Goal: Task Accomplishment & Management: Manage account settings

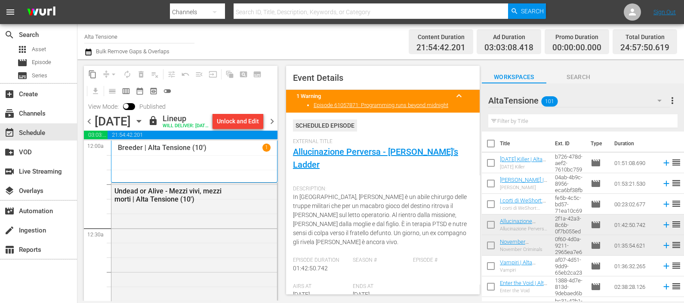
scroll to position [4261, 0]
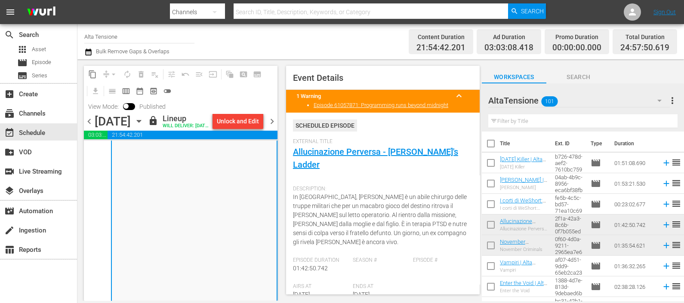
click at [275, 127] on span "chevron_right" at bounding box center [272, 121] width 11 height 11
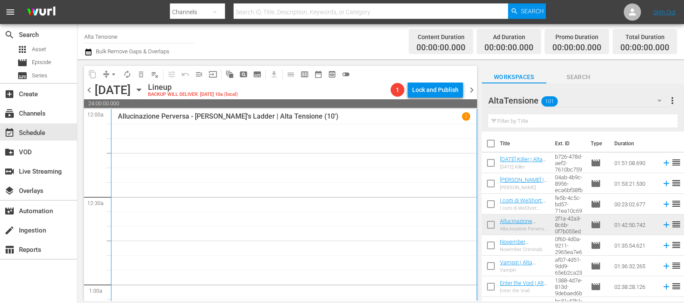
click at [538, 123] on input "text" at bounding box center [582, 121] width 189 height 14
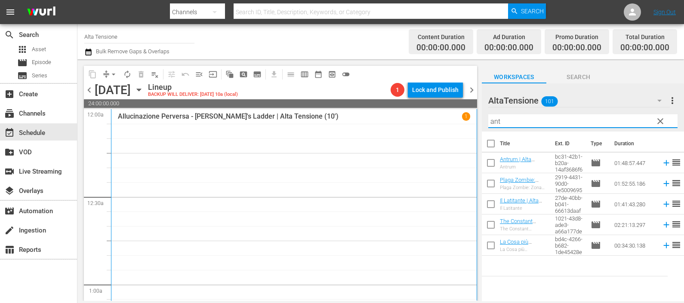
click at [662, 163] on icon at bounding box center [666, 162] width 9 height 9
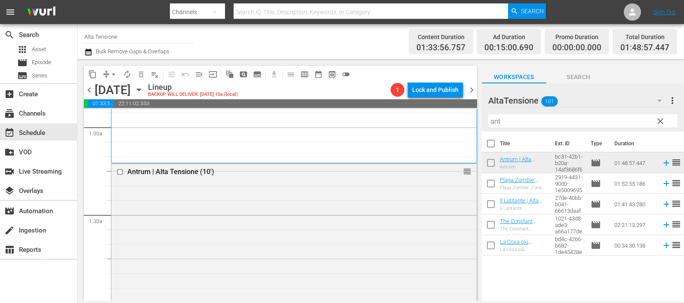
scroll to position [161, 0]
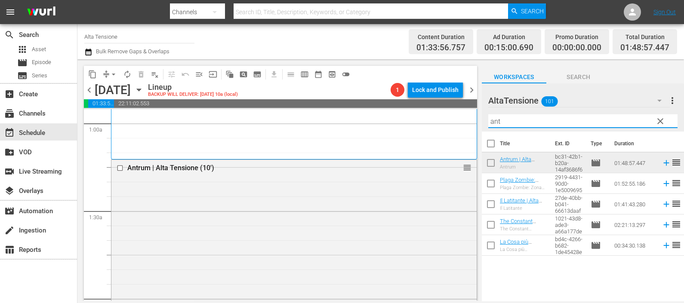
drag, startPoint x: 468, startPoint y: 118, endPoint x: 458, endPoint y: 114, distance: 10.6
click at [460, 118] on div "content_copy compress arrow_drop_down autorenew_outlined delete_forever_outline…" at bounding box center [380, 180] width 606 height 242
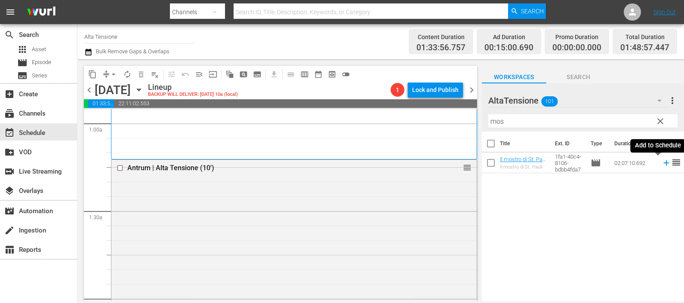
drag, startPoint x: 658, startPoint y: 165, endPoint x: 518, endPoint y: 127, distance: 144.8
click at [663, 165] on icon at bounding box center [666, 163] width 6 height 6
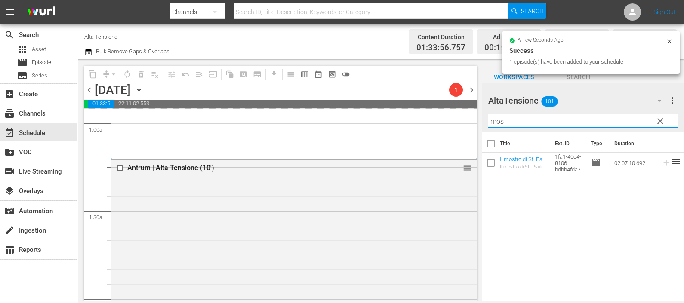
drag, startPoint x: 518, startPoint y: 120, endPoint x: 469, endPoint y: 117, distance: 49.1
click at [474, 121] on div "content_copy compress arrow_drop_down autorenew_outlined delete_forever_outline…" at bounding box center [380, 180] width 606 height 242
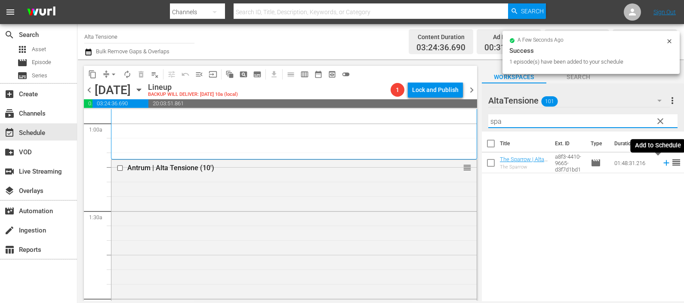
click at [662, 166] on icon at bounding box center [666, 162] width 9 height 9
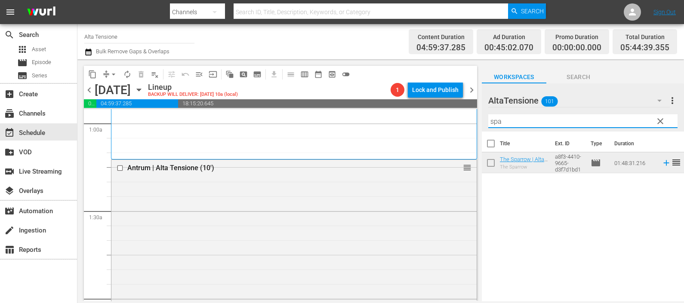
drag, startPoint x: 508, startPoint y: 121, endPoint x: 458, endPoint y: 129, distance: 50.5
click at [458, 129] on div "content_copy compress arrow_drop_down autorenew_outlined delete_forever_outline…" at bounding box center [380, 180] width 606 height 242
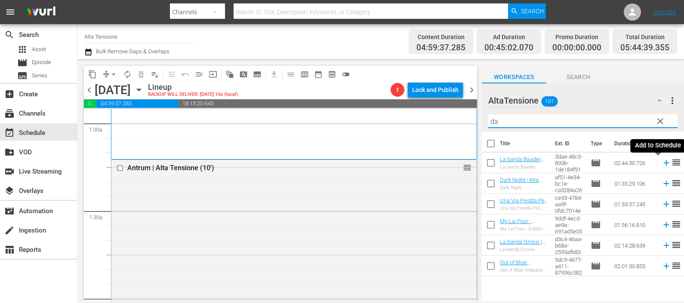
click at [662, 160] on icon at bounding box center [666, 162] width 9 height 9
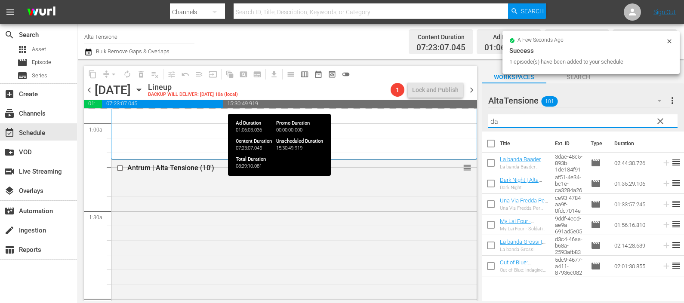
drag, startPoint x: 497, startPoint y: 115, endPoint x: 462, endPoint y: 105, distance: 36.6
click at [462, 105] on div "content_copy compress arrow_drop_down autorenew_outlined delete_forever_outline…" at bounding box center [380, 180] width 606 height 242
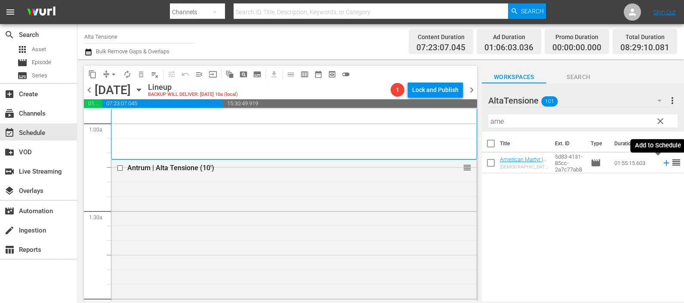
click at [663, 165] on icon at bounding box center [666, 163] width 6 height 6
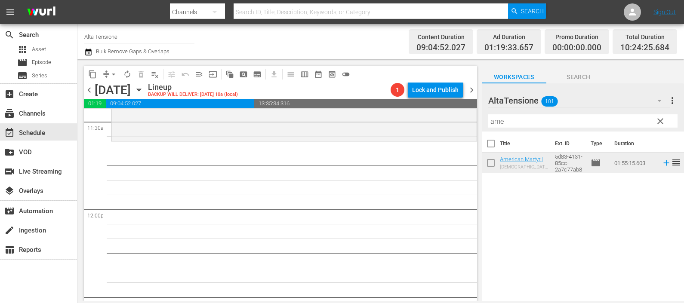
scroll to position [1989, 0]
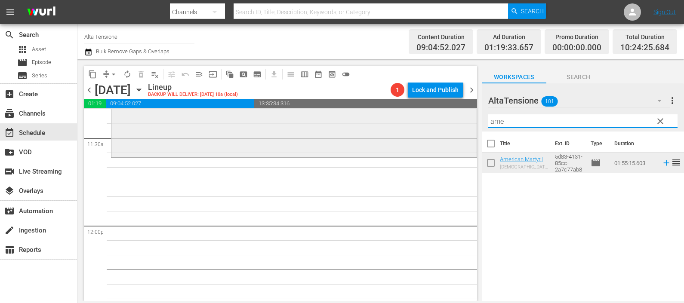
drag, startPoint x: 517, startPoint y: 124, endPoint x: 467, endPoint y: 113, distance: 52.0
click at [469, 123] on div "content_copy compress arrow_drop_down autorenew_outlined delete_forever_outline…" at bounding box center [380, 180] width 606 height 242
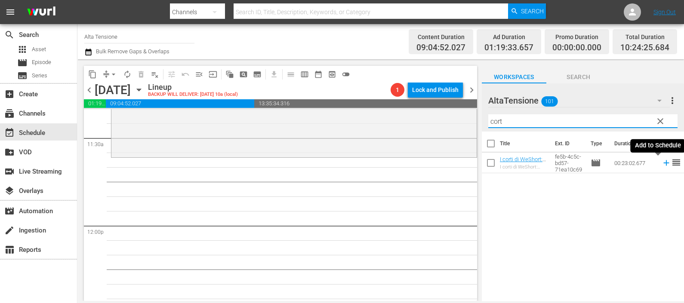
click at [662, 163] on icon at bounding box center [666, 162] width 9 height 9
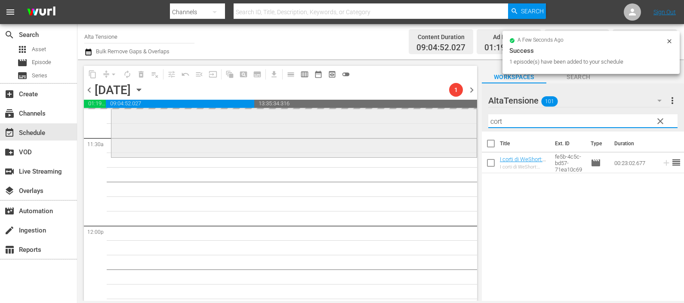
drag, startPoint x: 495, startPoint y: 121, endPoint x: 460, endPoint y: 114, distance: 35.2
click at [460, 114] on div "content_copy compress arrow_drop_down autorenew_outlined delete_forever_outline…" at bounding box center [380, 180] width 606 height 242
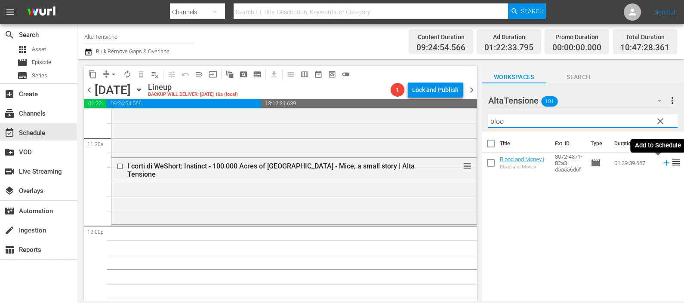
drag, startPoint x: 656, startPoint y: 163, endPoint x: 634, endPoint y: 180, distance: 28.1
click at [662, 163] on icon at bounding box center [666, 162] width 9 height 9
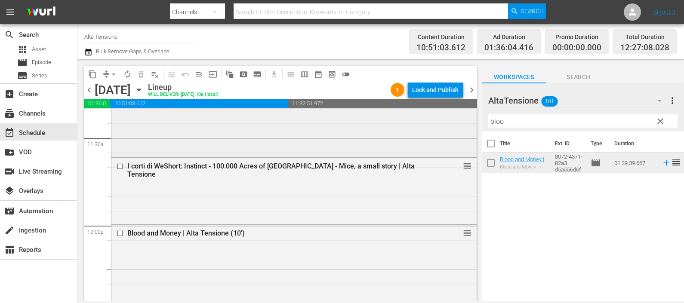
drag, startPoint x: 477, startPoint y: 123, endPoint x: 463, endPoint y: 123, distance: 13.8
click at [463, 123] on div "content_copy compress arrow_drop_down autorenew_outlined delete_forever_outline…" at bounding box center [380, 180] width 606 height 242
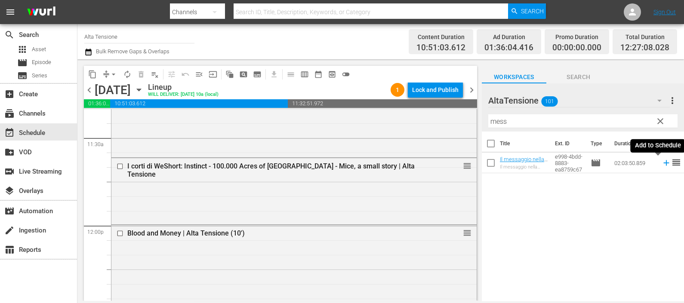
click at [662, 161] on icon at bounding box center [666, 162] width 9 height 9
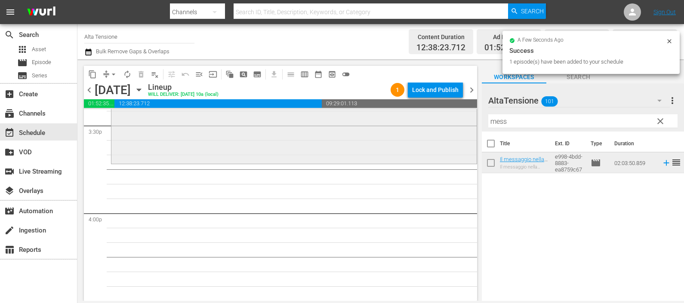
scroll to position [2688, 0]
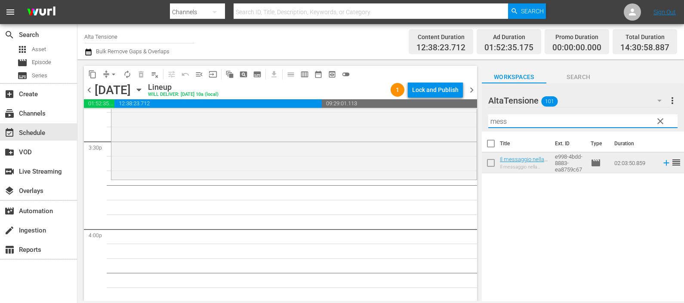
drag, startPoint x: 509, startPoint y: 124, endPoint x: 470, endPoint y: 122, distance: 39.2
click at [470, 122] on div "content_copy compress arrow_drop_down autorenew_outlined delete_forever_outline…" at bounding box center [380, 180] width 606 height 242
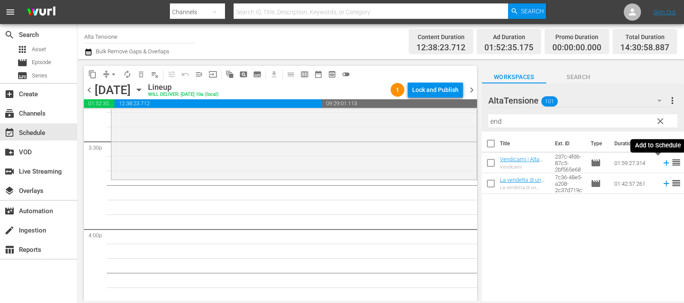
click at [662, 163] on icon at bounding box center [666, 162] width 9 height 9
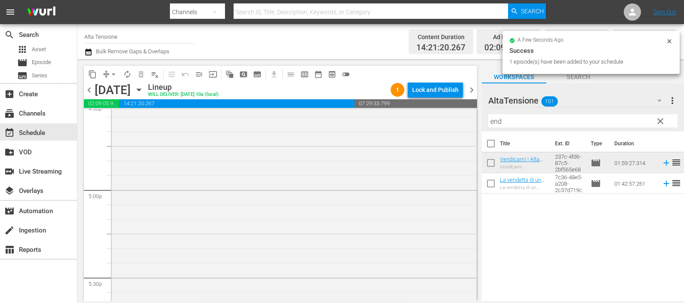
scroll to position [3010, 0]
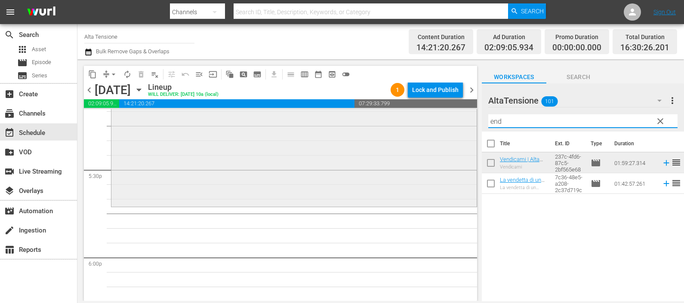
drag, startPoint x: 534, startPoint y: 120, endPoint x: 466, endPoint y: 115, distance: 68.6
click at [466, 115] on div "content_copy compress arrow_drop_down autorenew_outlined delete_forever_outline…" at bounding box center [380, 180] width 606 height 242
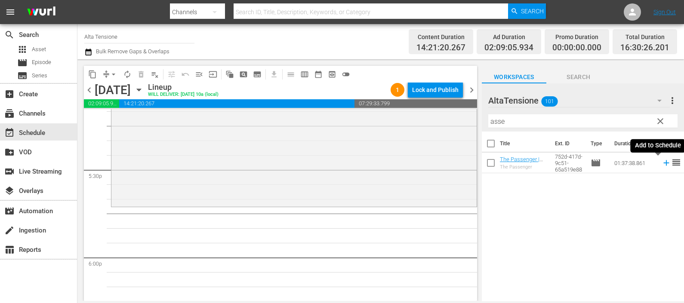
click at [662, 162] on icon at bounding box center [666, 162] width 9 height 9
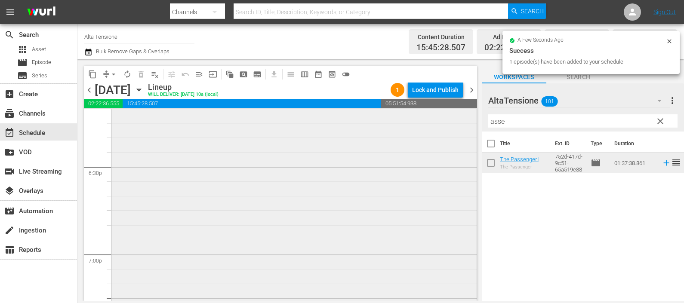
scroll to position [3279, 0]
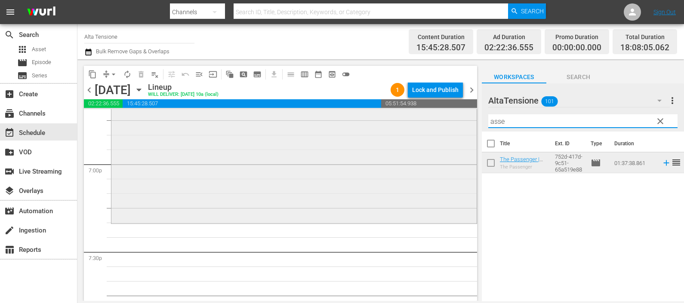
drag, startPoint x: 523, startPoint y: 124, endPoint x: 462, endPoint y: 117, distance: 62.3
click at [462, 117] on div "content_copy compress arrow_drop_down autorenew_outlined delete_forever_outline…" at bounding box center [380, 180] width 606 height 242
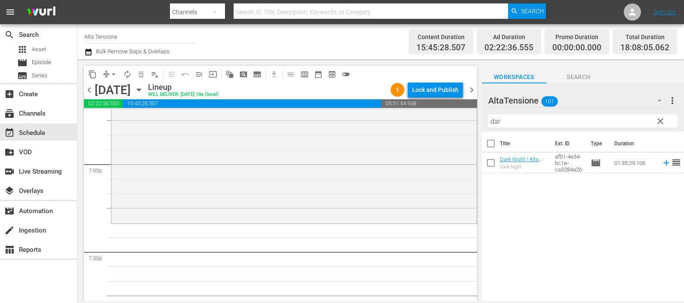
click at [658, 163] on td at bounding box center [664, 163] width 13 height 21
click at [662, 162] on icon at bounding box center [666, 162] width 9 height 9
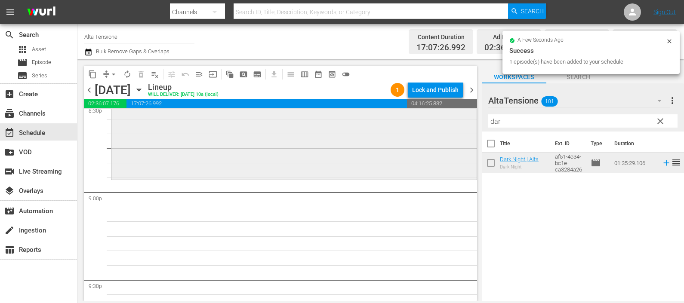
scroll to position [3548, 0]
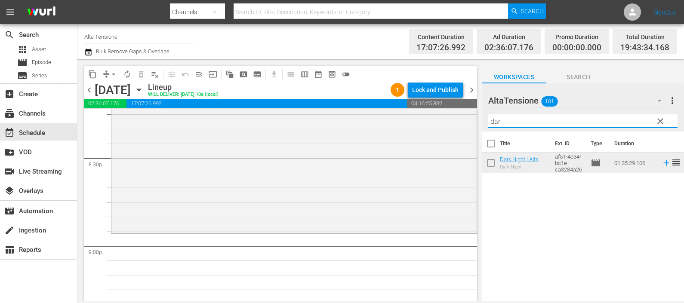
drag, startPoint x: 553, startPoint y: 121, endPoint x: 479, endPoint y: 113, distance: 74.4
click at [473, 116] on div "content_copy compress arrow_drop_down autorenew_outlined delete_forever_outline…" at bounding box center [380, 180] width 606 height 242
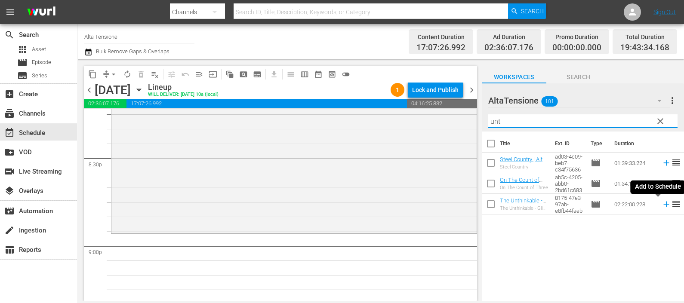
type input "unt"
click at [662, 205] on icon at bounding box center [666, 204] width 9 height 9
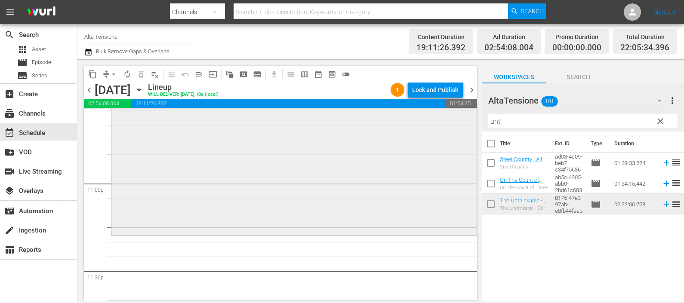
scroll to position [3978, 0]
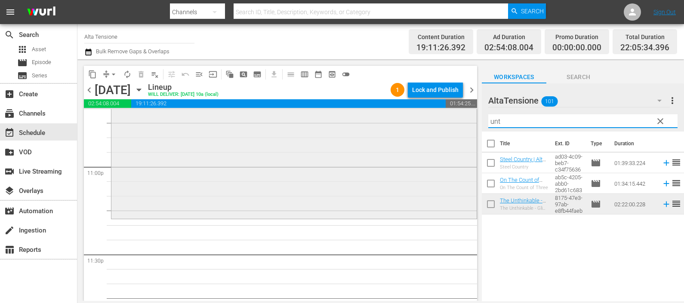
drag, startPoint x: 539, startPoint y: 120, endPoint x: 467, endPoint y: 131, distance: 72.8
click at [467, 131] on div "content_copy compress arrow_drop_down autorenew_outlined delete_forever_outline…" at bounding box center [380, 180] width 606 height 242
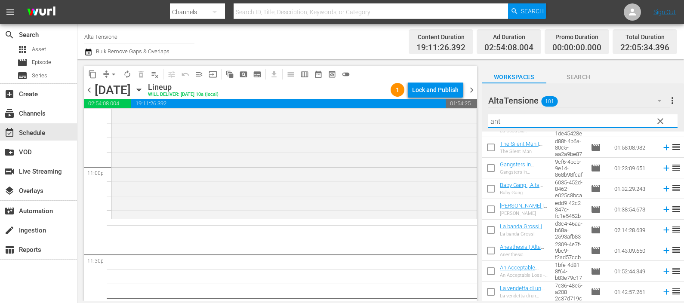
scroll to position [0, 0]
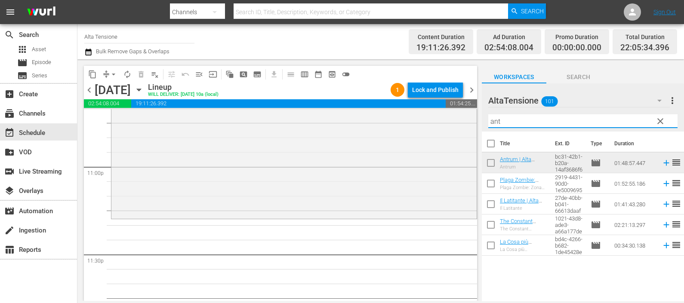
drag, startPoint x: 520, startPoint y: 120, endPoint x: 480, endPoint y: 116, distance: 40.6
click at [480, 116] on div "content_copy compress arrow_drop_down autorenew_outlined delete_forever_outline…" at bounding box center [380, 180] width 606 height 242
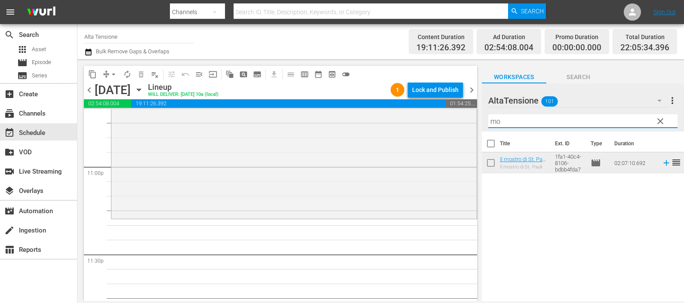
type input "m"
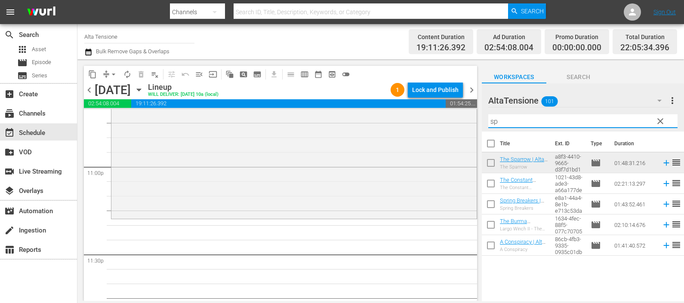
type input "spa"
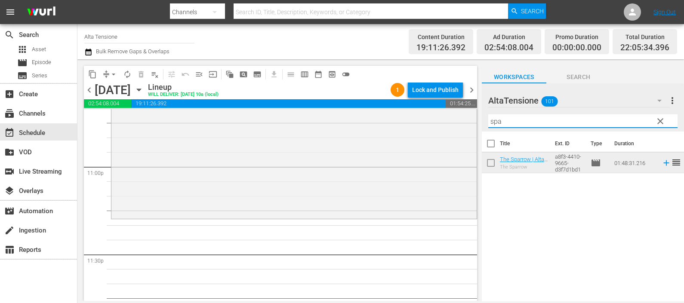
drag, startPoint x: 524, startPoint y: 124, endPoint x: 486, endPoint y: 116, distance: 39.1
click at [486, 116] on div "AltaTensione 101 AltaTensione more_vert clear Filter by Title spa" at bounding box center [583, 107] width 202 height 48
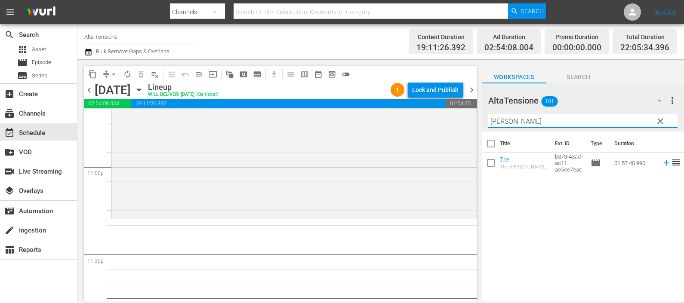
drag, startPoint x: 511, startPoint y: 122, endPoint x: 470, endPoint y: 121, distance: 40.4
click at [470, 121] on div "content_copy compress arrow_drop_down autorenew_outlined delete_forever_outline…" at bounding box center [380, 180] width 606 height 242
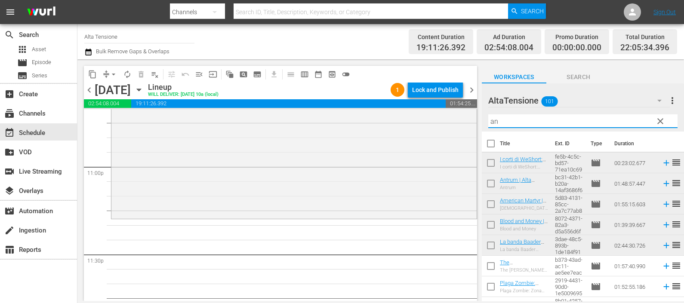
type input "a"
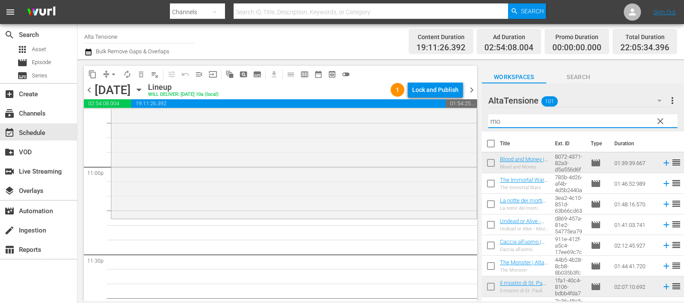
type input "m"
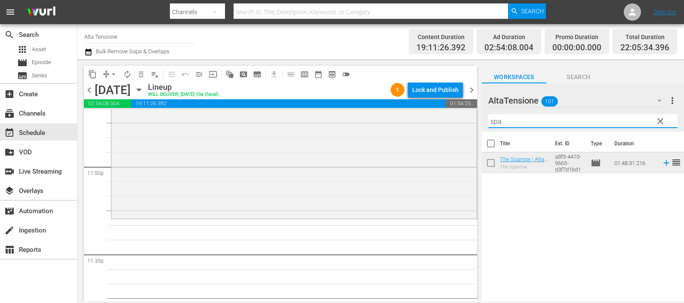
drag, startPoint x: 541, startPoint y: 125, endPoint x: 477, endPoint y: 113, distance: 64.8
click at [477, 112] on div "content_copy compress arrow_drop_down autorenew_outlined delete_forever_outline…" at bounding box center [380, 180] width 606 height 242
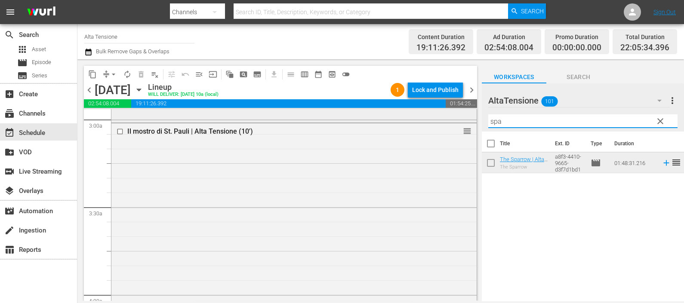
scroll to position [484, 0]
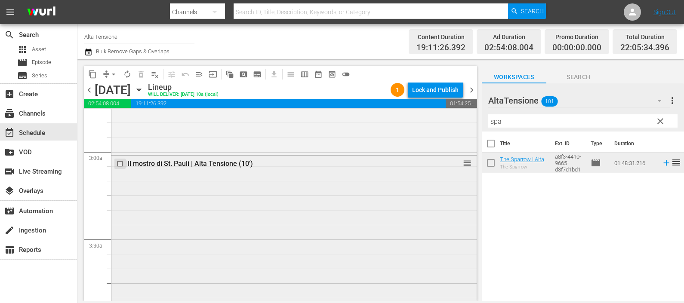
click at [118, 162] on input "checkbox" at bounding box center [121, 163] width 9 height 7
click at [143, 73] on span "delete_forever_outlined" at bounding box center [141, 74] width 9 height 9
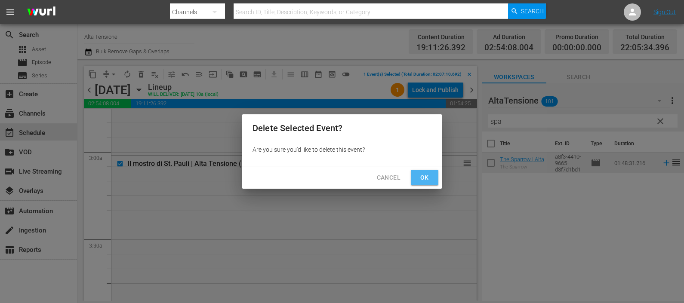
click at [422, 174] on span "Ok" at bounding box center [425, 177] width 14 height 11
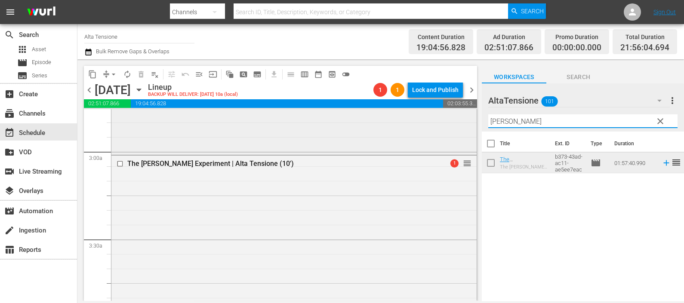
drag, startPoint x: 503, startPoint y: 119, endPoint x: 447, endPoint y: 120, distance: 56.4
click at [446, 121] on div "content_copy compress arrow_drop_down autorenew_outlined delete_forever_outline…" at bounding box center [380, 180] width 606 height 242
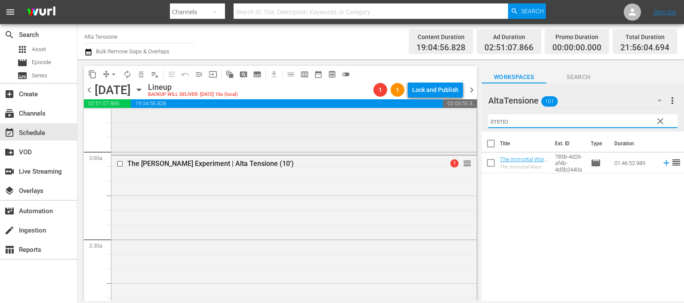
drag, startPoint x: 520, startPoint y: 120, endPoint x: 436, endPoint y: 117, distance: 83.9
click at [431, 126] on div "content_copy compress arrow_drop_down autorenew_outlined delete_forever_outline…" at bounding box center [380, 180] width 606 height 242
drag, startPoint x: 506, startPoint y: 119, endPoint x: 478, endPoint y: 119, distance: 28.4
click at [478, 119] on div "content_copy compress arrow_drop_down autorenew_outlined delete_forever_outline…" at bounding box center [380, 180] width 606 height 242
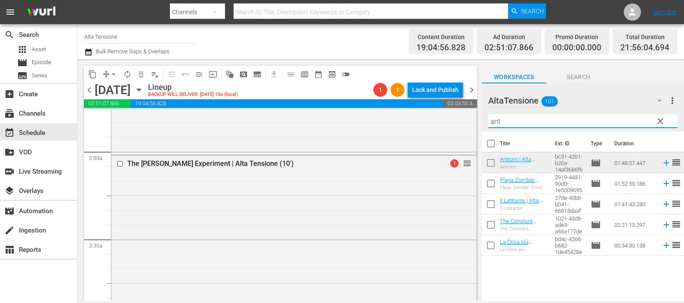
drag, startPoint x: 519, startPoint y: 118, endPoint x: 469, endPoint y: 116, distance: 49.9
click at [480, 124] on div "content_copy compress arrow_drop_down autorenew_outlined delete_forever_outline…" at bounding box center [380, 180] width 606 height 242
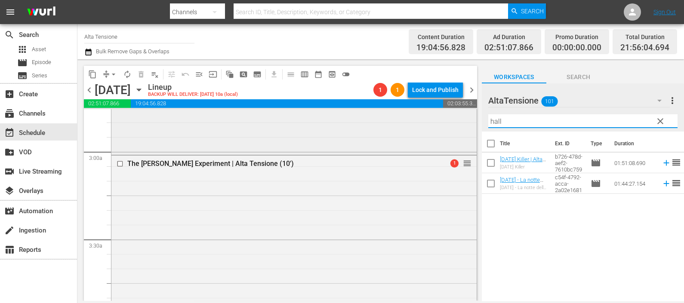
drag, startPoint x: 509, startPoint y: 122, endPoint x: 466, endPoint y: 119, distance: 43.1
click at [467, 119] on div "content_copy compress arrow_drop_down autorenew_outlined delete_forever_outline…" at bounding box center [380, 180] width 606 height 242
drag, startPoint x: 523, startPoint y: 118, endPoint x: 479, endPoint y: 119, distance: 43.9
click at [479, 119] on div "content_copy compress arrow_drop_down autorenew_outlined delete_forever_outline…" at bounding box center [380, 180] width 606 height 242
type input "v"
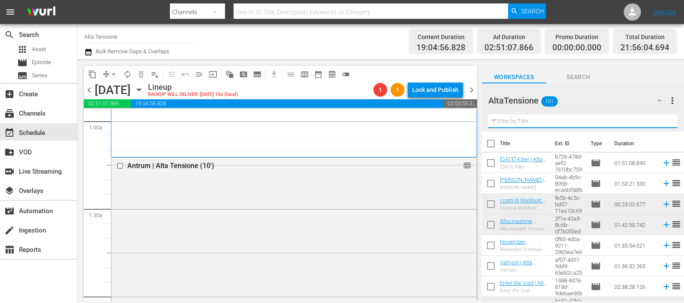
scroll to position [107, 0]
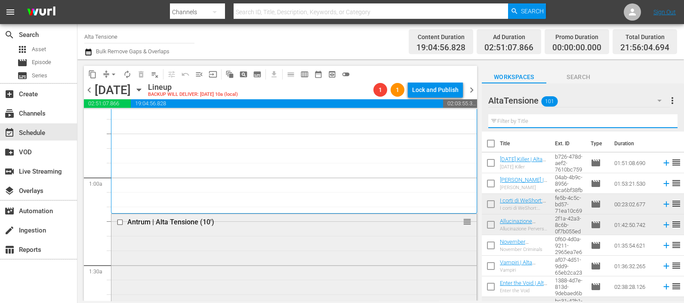
click at [119, 217] on div at bounding box center [120, 222] width 13 height 10
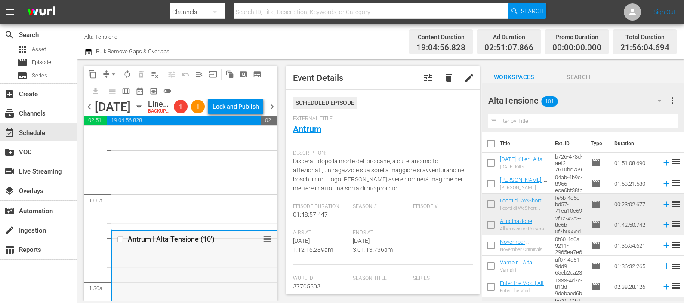
scroll to position [161, 0]
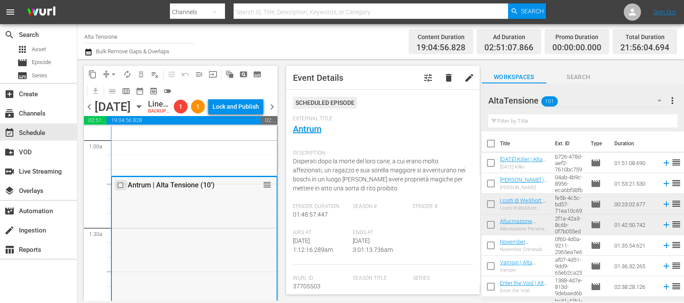
click at [121, 189] on input "checkbox" at bounding box center [121, 185] width 9 height 7
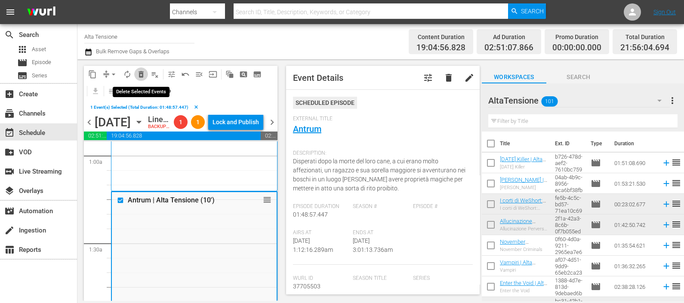
click at [139, 72] on span "delete_forever_outlined" at bounding box center [141, 74] width 9 height 9
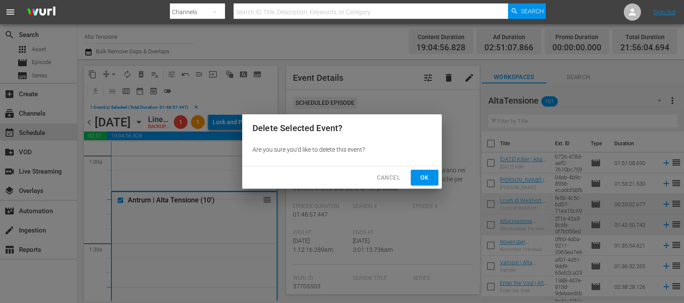
click at [431, 175] on span "Ok" at bounding box center [425, 177] width 14 height 11
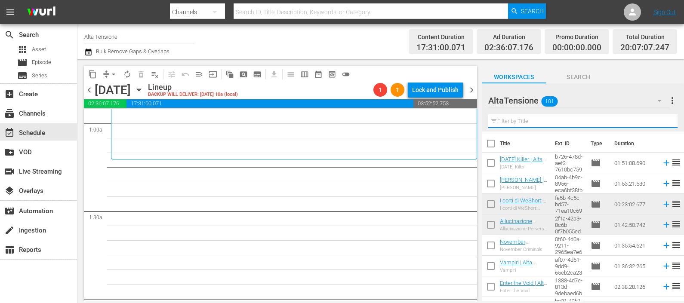
click at [522, 117] on input "text" at bounding box center [582, 121] width 189 height 14
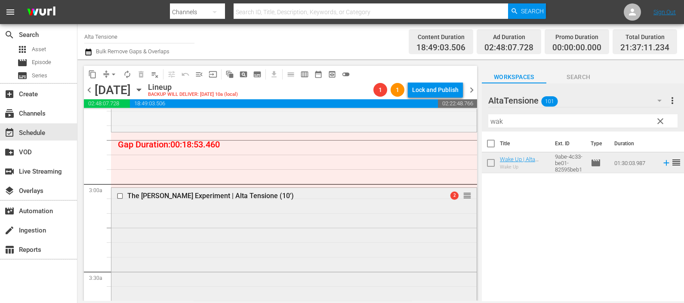
scroll to position [430, 0]
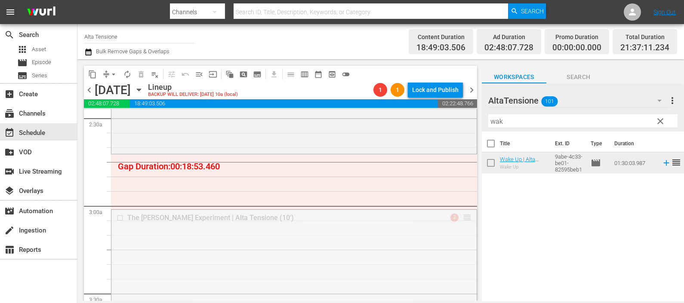
drag, startPoint x: 461, startPoint y: 215, endPoint x: 449, endPoint y: 159, distance: 57.0
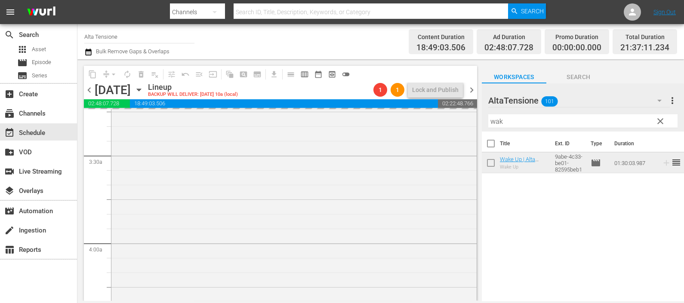
scroll to position [591, 0]
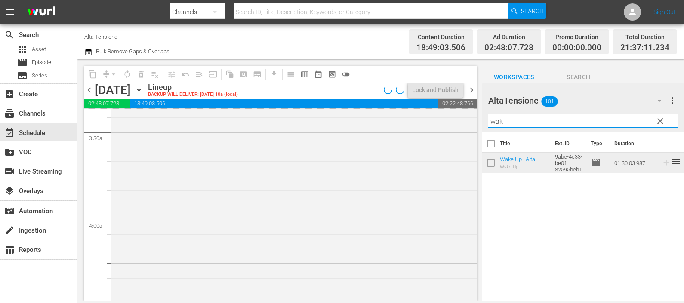
click at [483, 119] on div "AltaTensione 101 AltaTensione more_vert clear Filter by Title wak" at bounding box center [583, 107] width 202 height 48
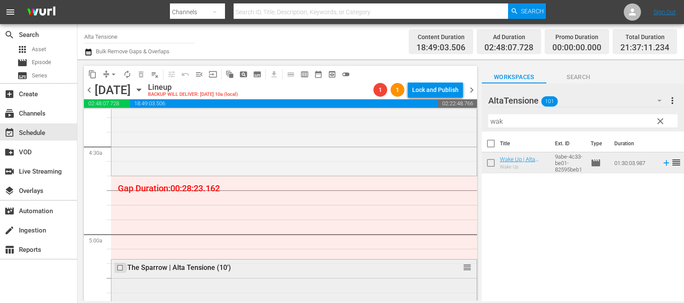
click at [123, 265] on input "checkbox" at bounding box center [121, 267] width 9 height 7
click at [140, 79] on button "delete_forever_outlined" at bounding box center [141, 75] width 14 height 14
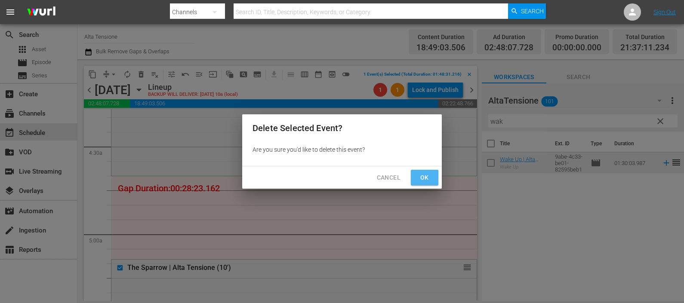
click at [415, 178] on button "Ok" at bounding box center [425, 178] width 28 height 16
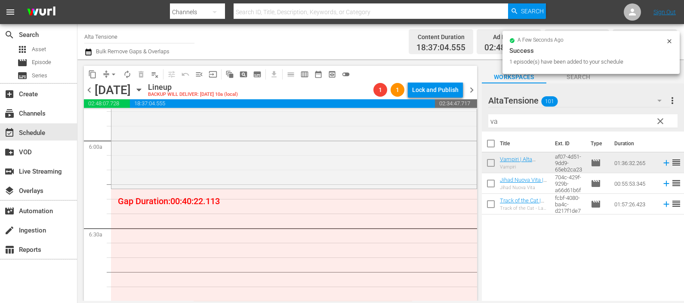
scroll to position [1075, 0]
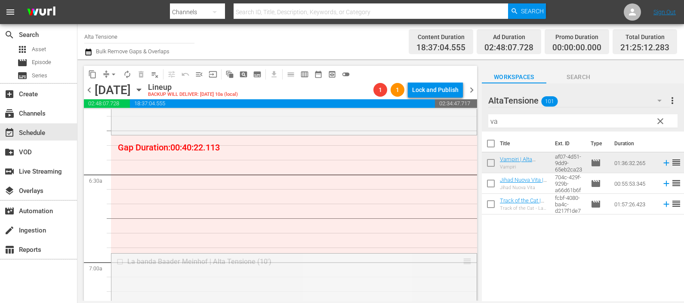
drag, startPoint x: 456, startPoint y: 263, endPoint x: 422, endPoint y: 142, distance: 125.7
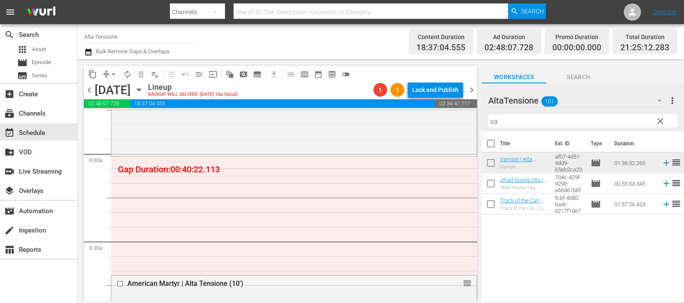
scroll to position [1559, 0]
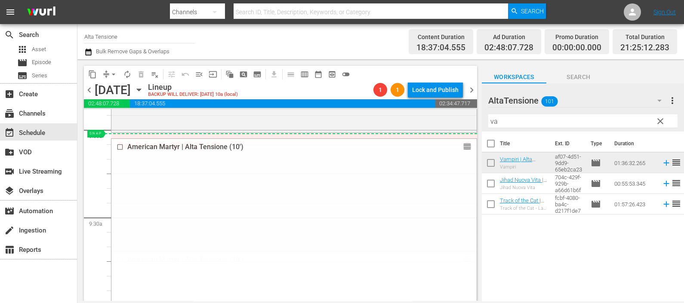
drag, startPoint x: 457, startPoint y: 258, endPoint x: 431, endPoint y: 135, distance: 125.3
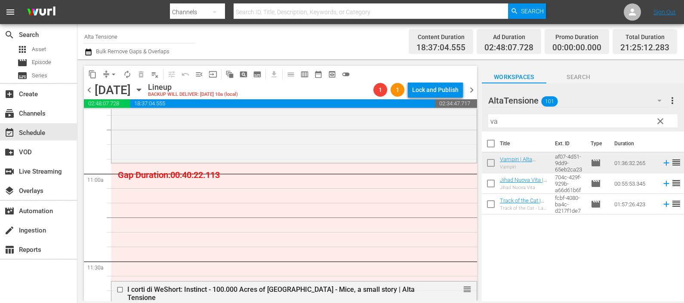
scroll to position [1882, 0]
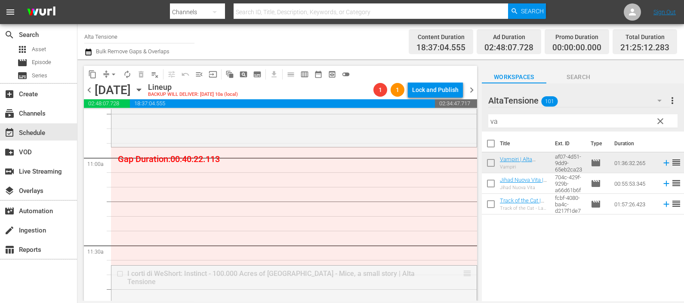
drag, startPoint x: 456, startPoint y: 264, endPoint x: 437, endPoint y: 154, distance: 111.8
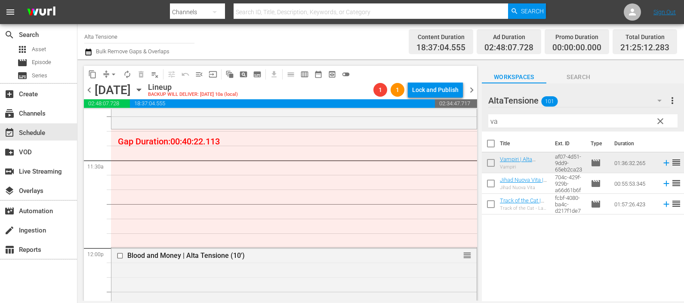
scroll to position [1935, 0]
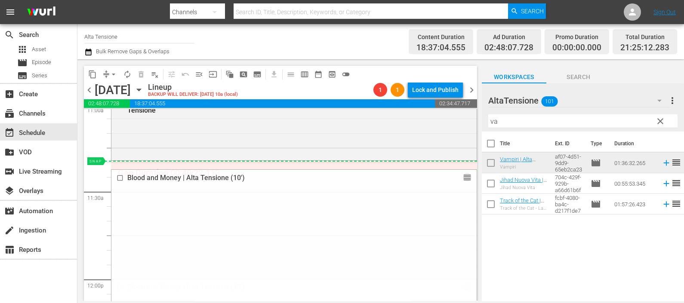
drag, startPoint x: 458, startPoint y: 285, endPoint x: 441, endPoint y: 168, distance: 118.7
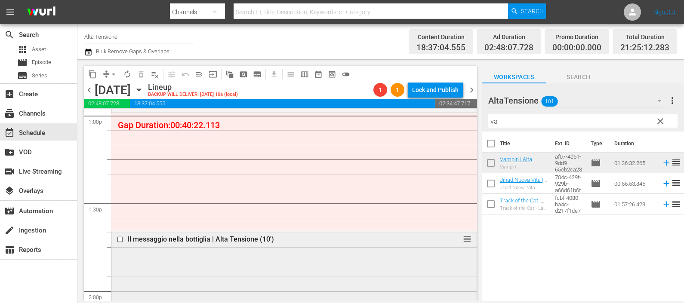
scroll to position [2258, 0]
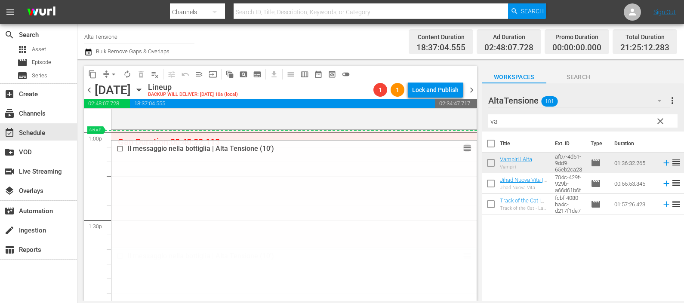
drag, startPoint x: 460, startPoint y: 255, endPoint x: 428, endPoint y: 157, distance: 102.3
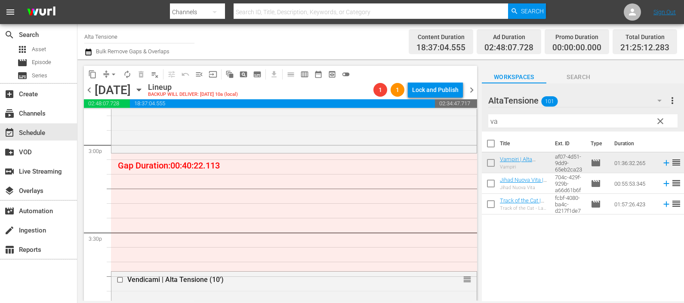
scroll to position [2581, 0]
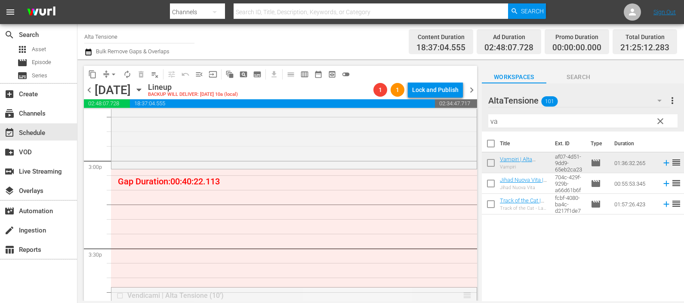
drag, startPoint x: 458, startPoint y: 295, endPoint x: 448, endPoint y: 175, distance: 120.4
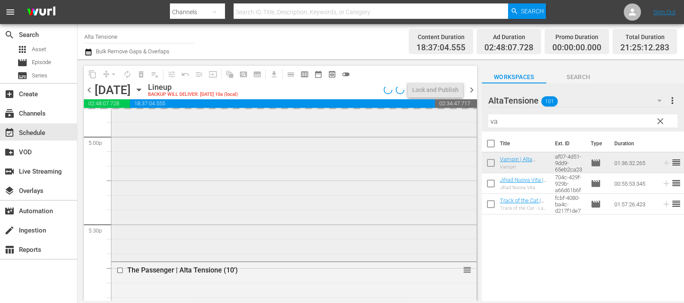
scroll to position [2957, 0]
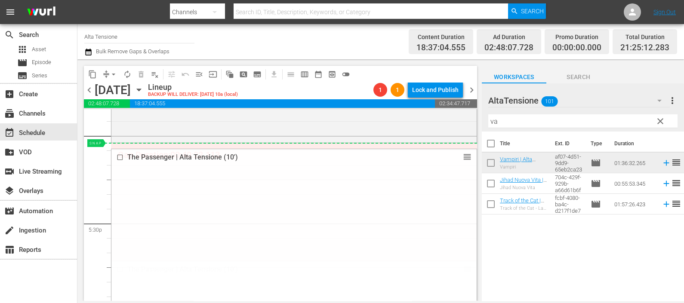
drag, startPoint x: 459, startPoint y: 265, endPoint x: 443, endPoint y: 146, distance: 119.8
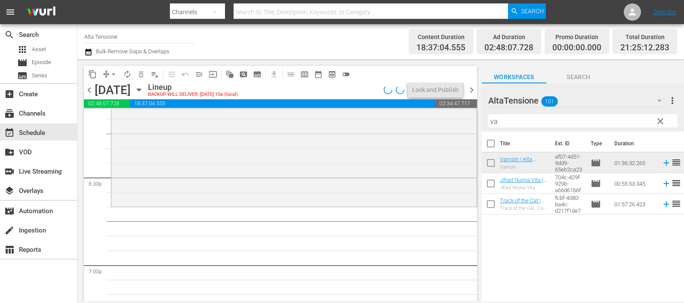
scroll to position [3225, 0]
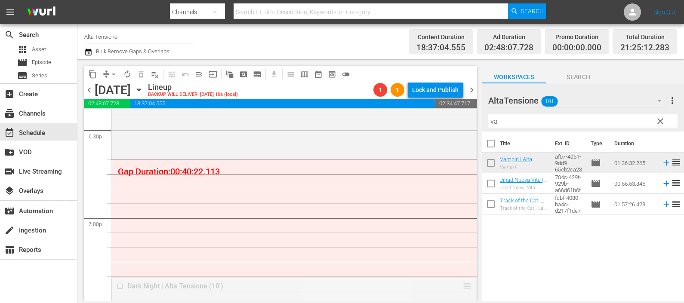
drag, startPoint x: 457, startPoint y: 283, endPoint x: 429, endPoint y: 163, distance: 122.8
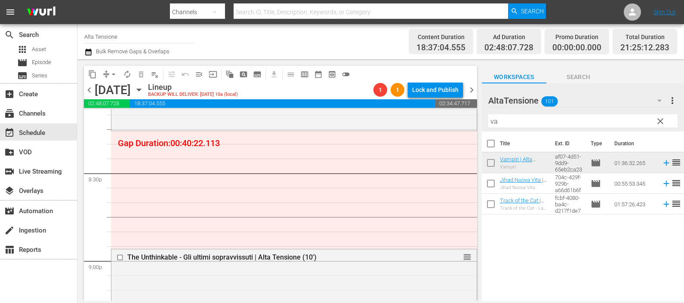
scroll to position [3548, 0]
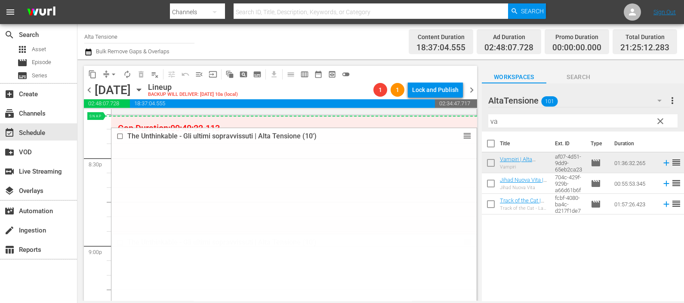
drag, startPoint x: 458, startPoint y: 243, endPoint x: 431, endPoint y: 123, distance: 122.8
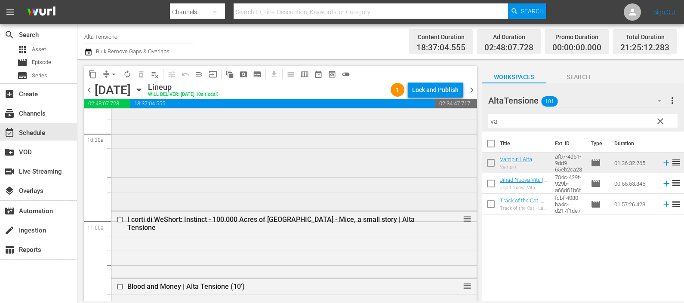
scroll to position [1762, 0]
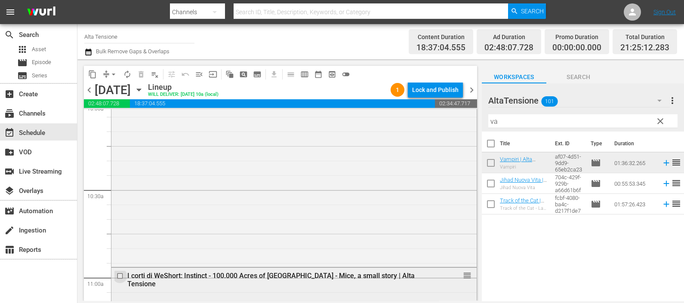
click at [120, 274] on input "checkbox" at bounding box center [121, 275] width 9 height 7
click at [142, 75] on span "delete_forever_outlined" at bounding box center [141, 74] width 9 height 9
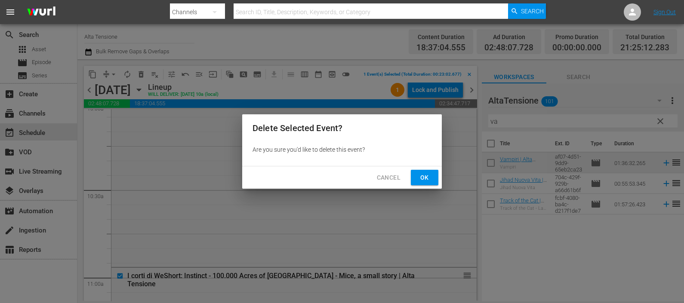
click at [417, 178] on button "Ok" at bounding box center [425, 178] width 28 height 16
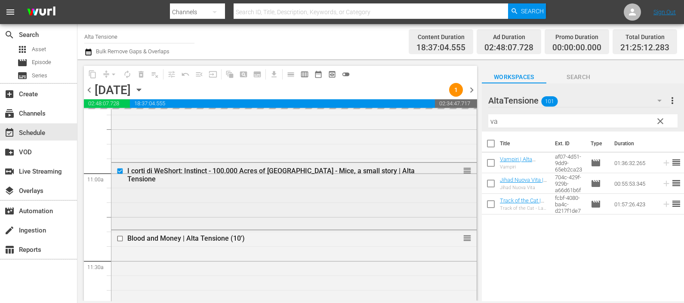
scroll to position [1869, 0]
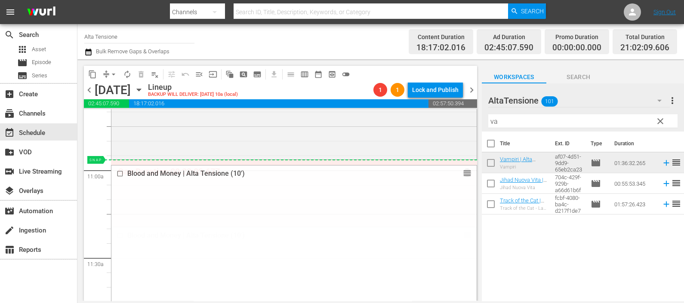
drag, startPoint x: 456, startPoint y: 237, endPoint x: 443, endPoint y: 176, distance: 62.0
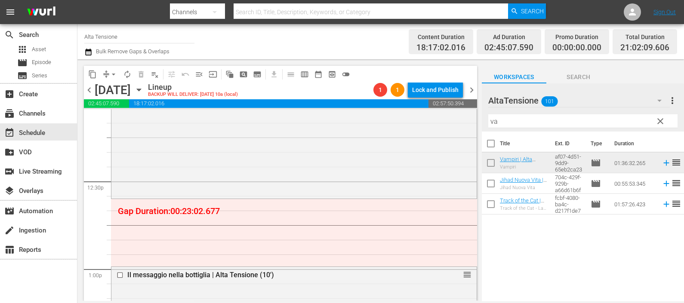
scroll to position [2138, 0]
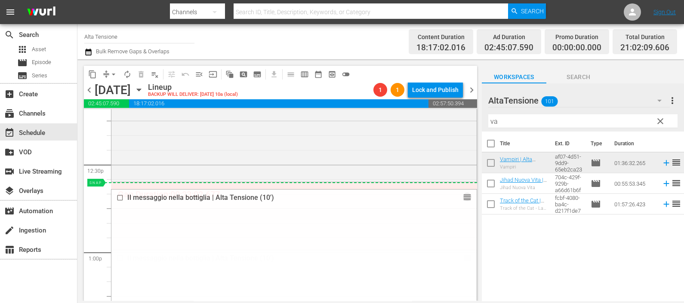
drag, startPoint x: 458, startPoint y: 255, endPoint x: 440, endPoint y: 188, distance: 70.4
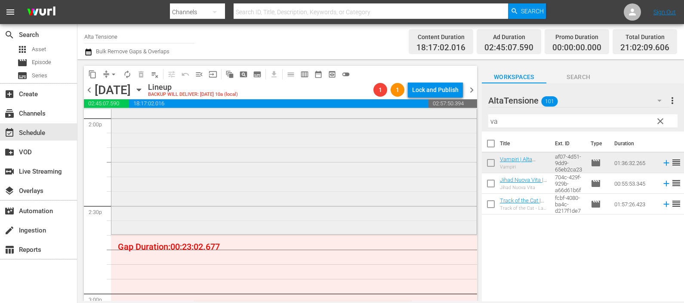
scroll to position [2461, 0]
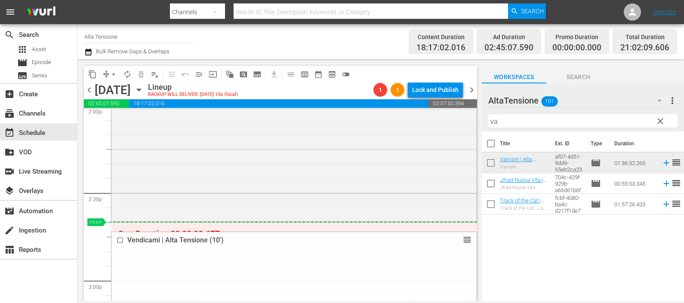
drag, startPoint x: 456, startPoint y: 275, endPoint x: 444, endPoint y: 225, distance: 51.6
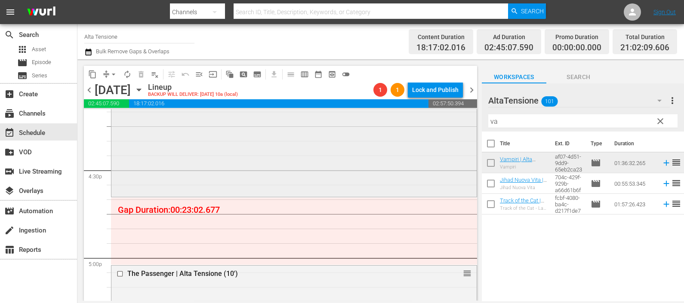
scroll to position [2891, 0]
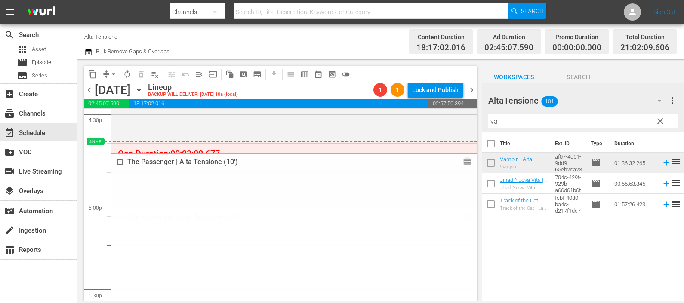
drag, startPoint x: 458, startPoint y: 221, endPoint x: 448, endPoint y: 154, distance: 68.2
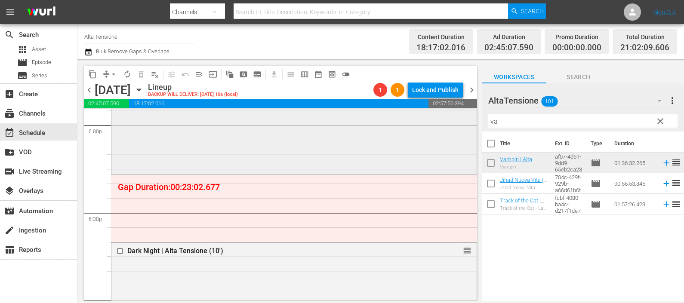
scroll to position [3160, 0]
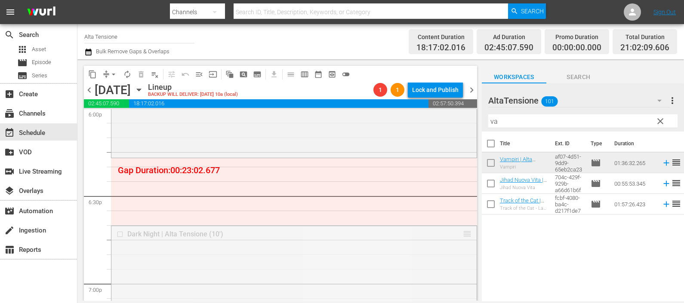
drag, startPoint x: 457, startPoint y: 234, endPoint x: 443, endPoint y: 161, distance: 74.1
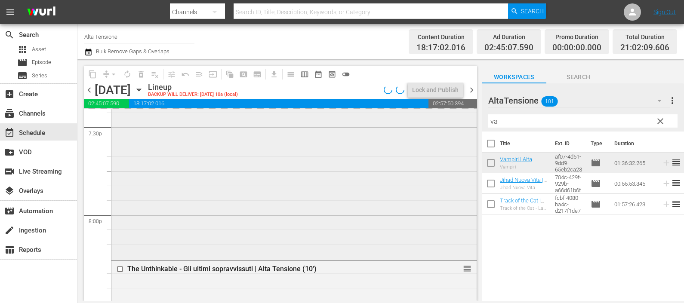
scroll to position [3428, 0]
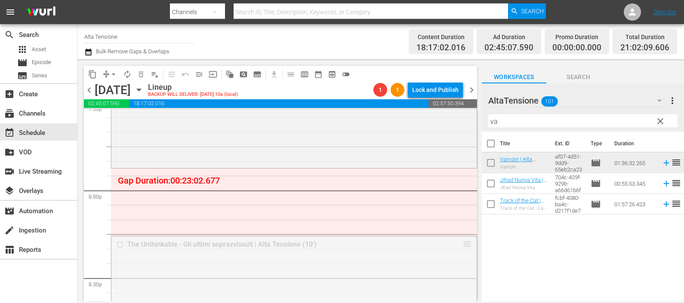
drag, startPoint x: 459, startPoint y: 243, endPoint x: 437, endPoint y: 172, distance: 74.1
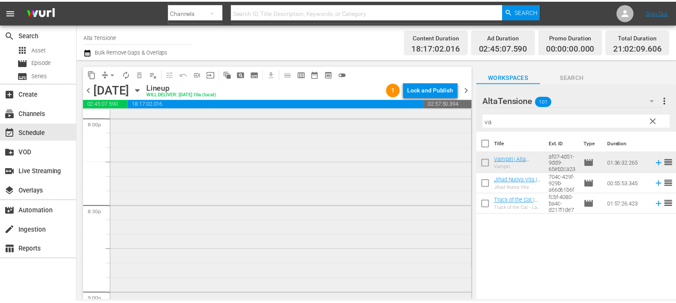
scroll to position [3482, 0]
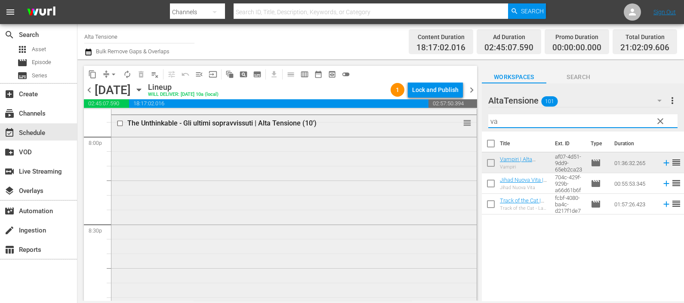
drag, startPoint x: 498, startPoint y: 118, endPoint x: 455, endPoint y: 117, distance: 43.0
click at [456, 117] on div "content_copy compress arrow_drop_down autorenew_outlined delete_forever_outline…" at bounding box center [380, 180] width 606 height 242
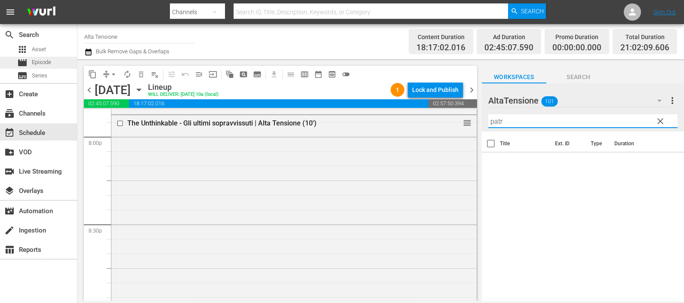
type input "patr"
click at [49, 59] on span "Episode" at bounding box center [41, 62] width 19 height 9
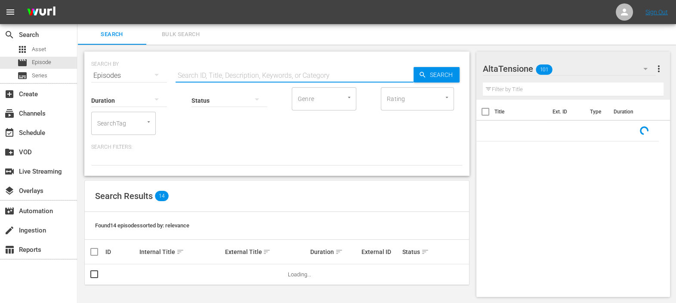
click at [210, 71] on input "text" at bounding box center [294, 75] width 238 height 21
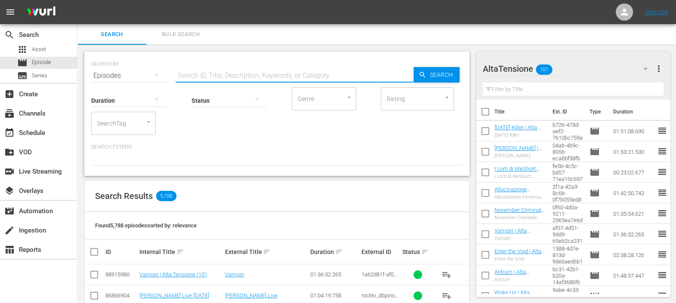
type input "o"
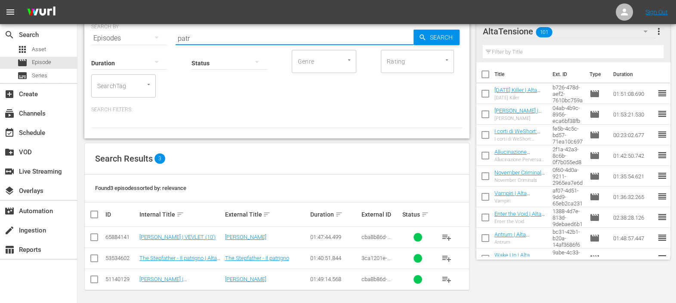
scroll to position [40, 0]
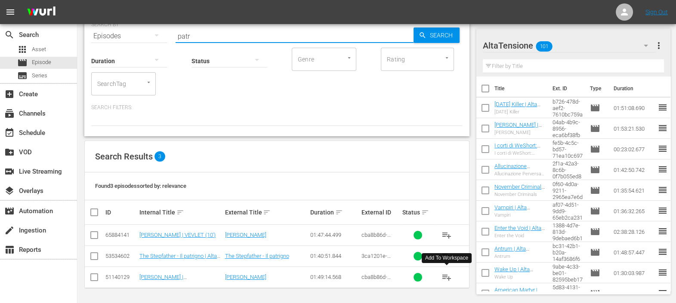
type input "patr"
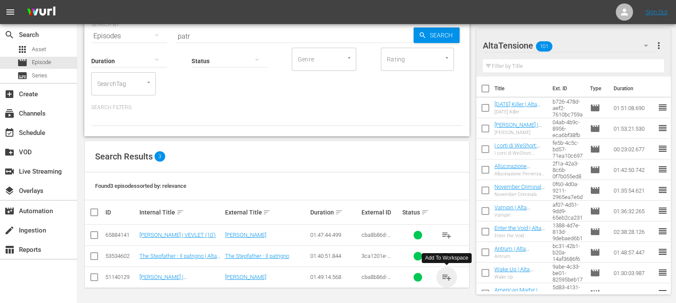
click at [449, 277] on span "playlist_add" at bounding box center [446, 277] width 10 height 10
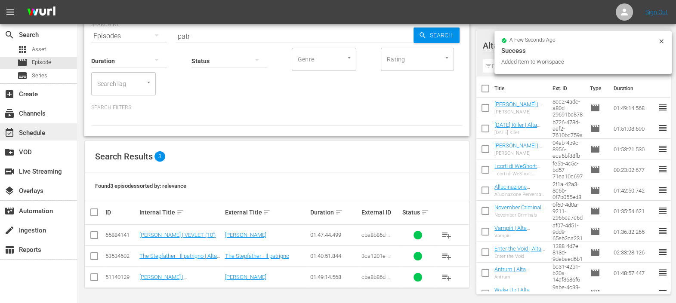
click at [41, 128] on div "event_available Schedule" at bounding box center [24, 132] width 48 height 8
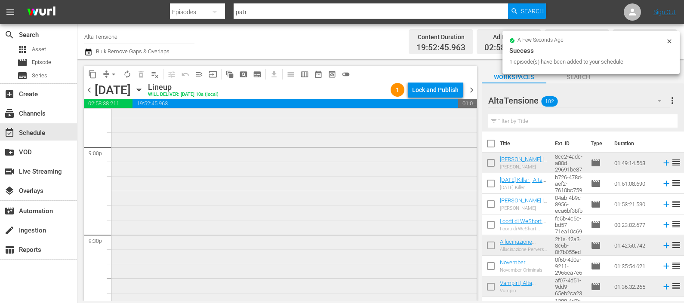
scroll to position [3546, 0]
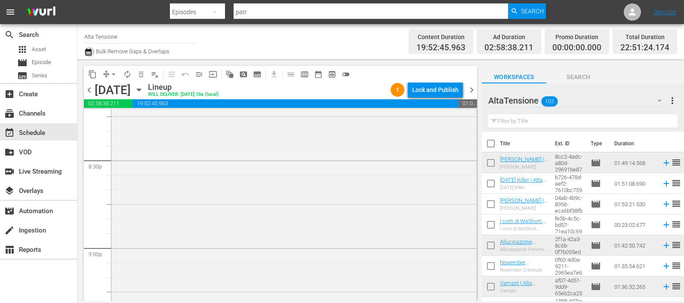
click at [86, 49] on icon "button" at bounding box center [88, 52] width 8 height 10
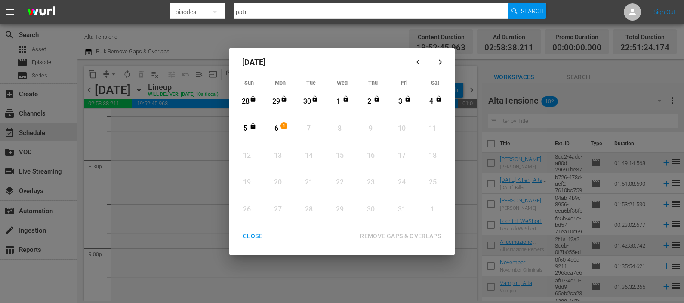
click at [277, 131] on div "6" at bounding box center [276, 129] width 11 height 10
click at [401, 234] on div "REMOVE GAPS & OVERLAPS" at bounding box center [400, 236] width 95 height 11
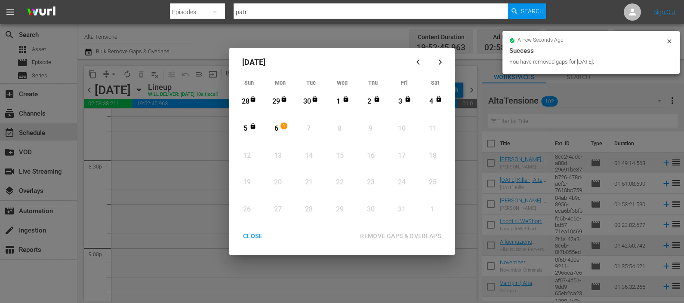
click at [256, 234] on div "CLOSE" at bounding box center [252, 236] width 33 height 11
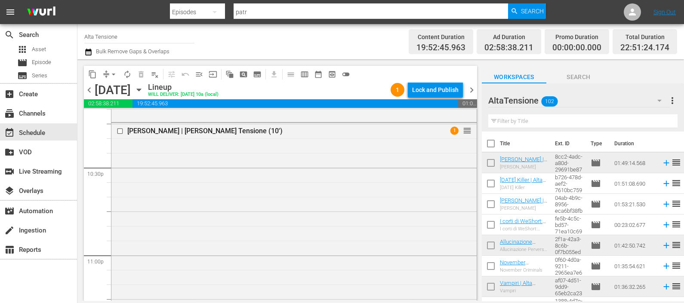
scroll to position [4030, 0]
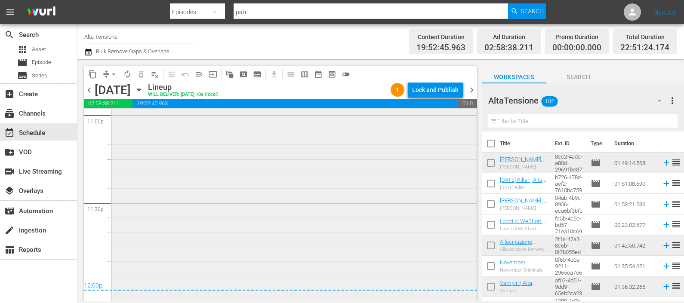
click at [379, 154] on div "[PERSON_NAME] | [PERSON_NAME] Tensione (10') 1 reorder" at bounding box center [293, 141] width 365 height 317
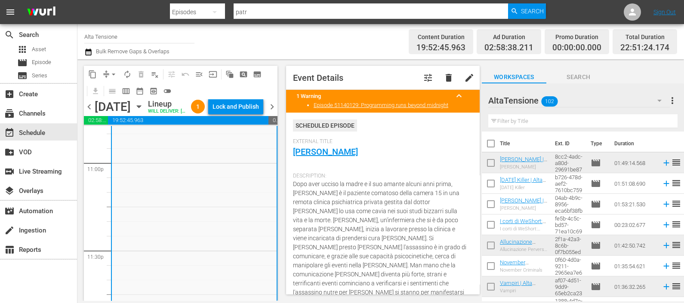
scroll to position [3976, 0]
click at [250, 105] on div "Lock and Publish" at bounding box center [235, 106] width 46 height 15
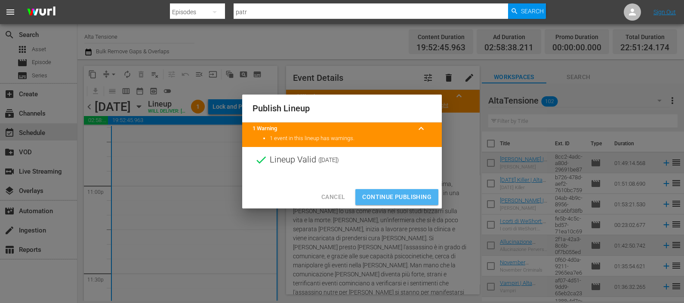
click at [409, 195] on span "Continue Publishing" at bounding box center [396, 197] width 69 height 11
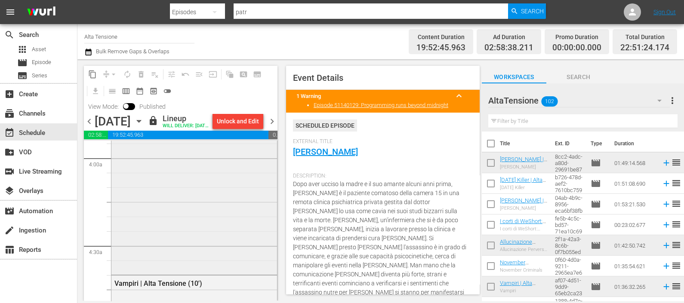
scroll to position [752, 0]
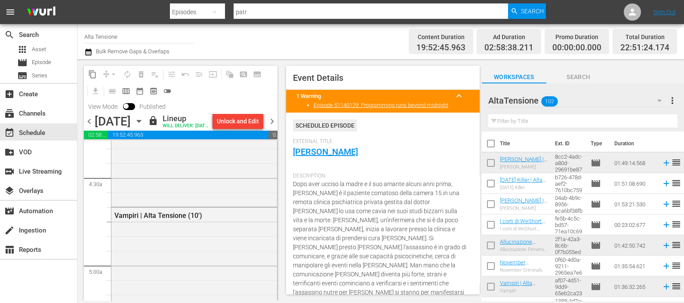
click at [271, 127] on span "chevron_right" at bounding box center [272, 121] width 11 height 11
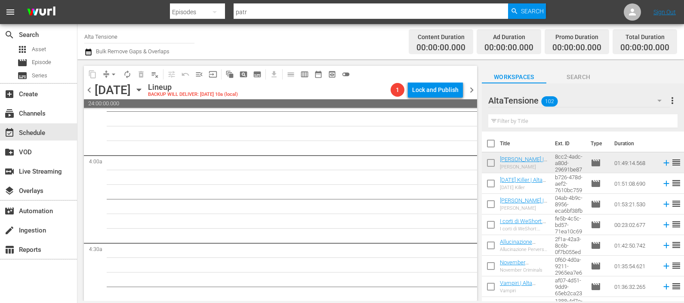
scroll to position [606, 0]
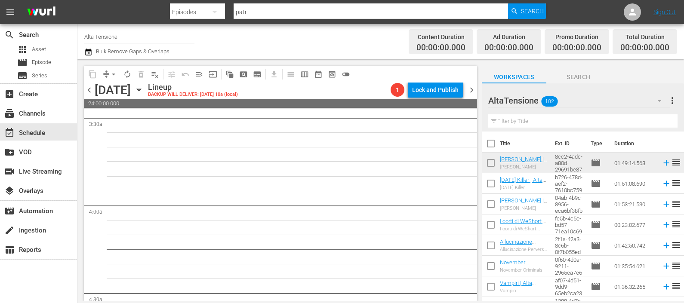
drag, startPoint x: 548, startPoint y: 117, endPoint x: 549, endPoint y: 103, distance: 14.7
click at [548, 118] on input "text" at bounding box center [582, 121] width 189 height 14
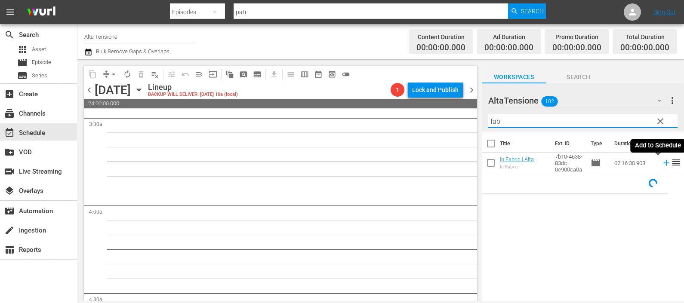
click at [662, 163] on icon at bounding box center [666, 162] width 9 height 9
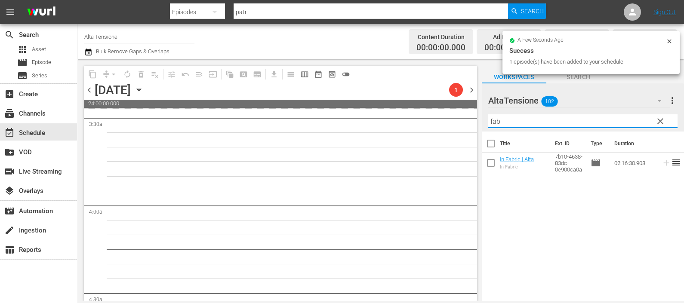
drag, startPoint x: 516, startPoint y: 119, endPoint x: 460, endPoint y: 120, distance: 55.5
click at [460, 120] on div "content_copy compress arrow_drop_down autorenew_outlined delete_forever_outline…" at bounding box center [380, 180] width 606 height 242
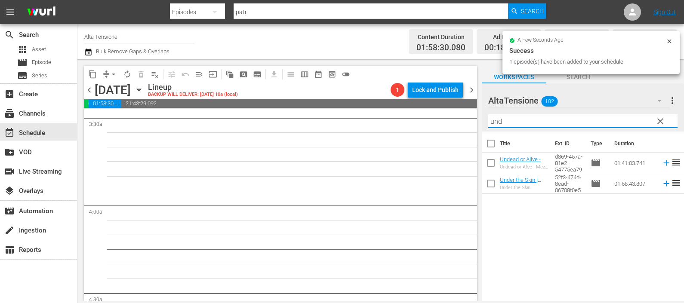
drag, startPoint x: 660, startPoint y: 185, endPoint x: 650, endPoint y: 197, distance: 15.5
click at [662, 185] on icon at bounding box center [666, 183] width 9 height 9
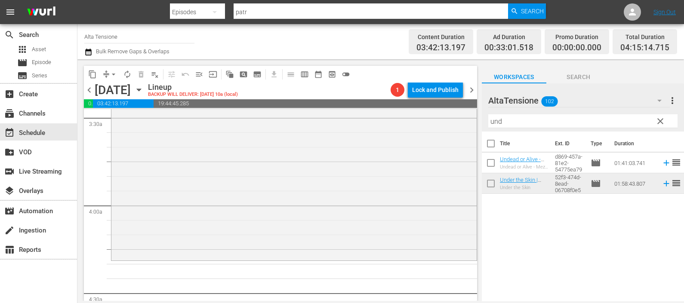
drag, startPoint x: 478, startPoint y: 123, endPoint x: 471, endPoint y: 126, distance: 7.5
click at [471, 125] on div "content_copy compress arrow_drop_down autorenew_outlined delete_forever_outline…" at bounding box center [380, 180] width 606 height 242
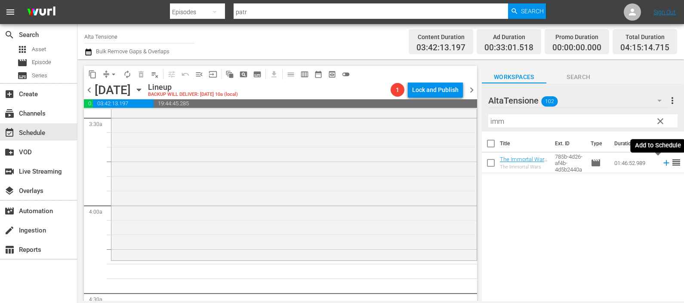
click at [663, 163] on icon at bounding box center [666, 163] width 6 height 6
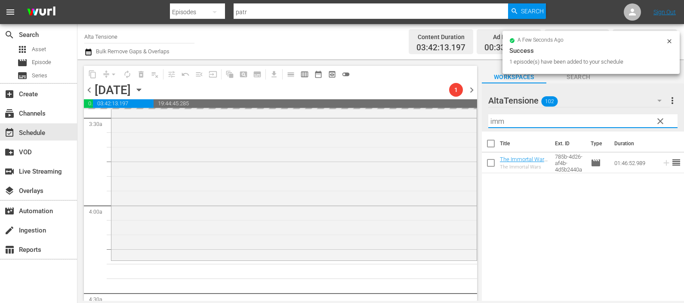
click at [468, 123] on div "content_copy compress arrow_drop_down autorenew_outlined delete_forever_outline…" at bounding box center [380, 180] width 606 height 242
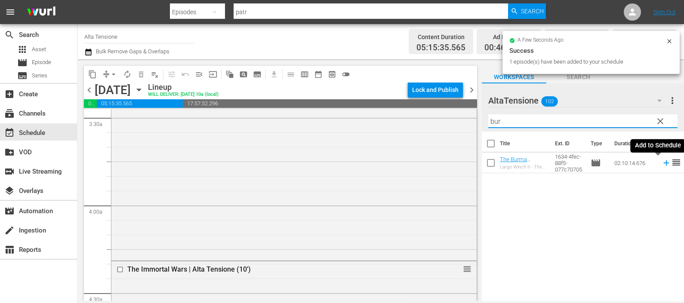
click at [663, 162] on icon at bounding box center [666, 163] width 6 height 6
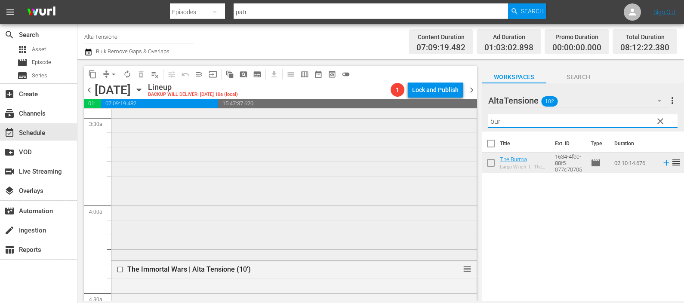
drag, startPoint x: 511, startPoint y: 117, endPoint x: 467, endPoint y: 119, distance: 44.3
click at [467, 119] on div "content_copy compress arrow_drop_down autorenew_outlined delete_forever_outline…" at bounding box center [380, 180] width 606 height 242
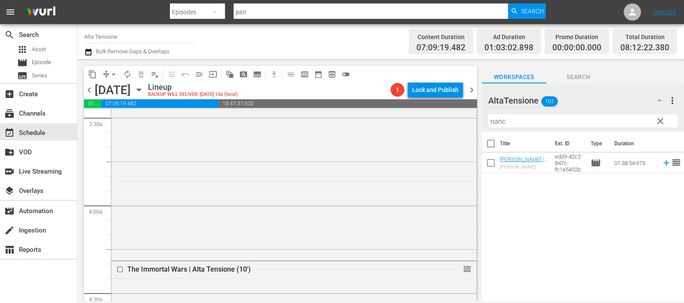
click at [671, 161] on span "reorder" at bounding box center [676, 162] width 10 height 10
click at [662, 164] on icon at bounding box center [666, 162] width 9 height 9
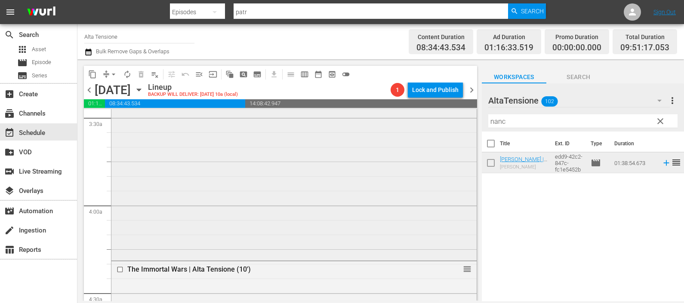
drag, startPoint x: 535, startPoint y: 120, endPoint x: 458, endPoint y: 129, distance: 77.9
click at [458, 128] on div "content_copy compress arrow_drop_down autorenew_outlined delete_forever_outline…" at bounding box center [380, 180] width 606 height 242
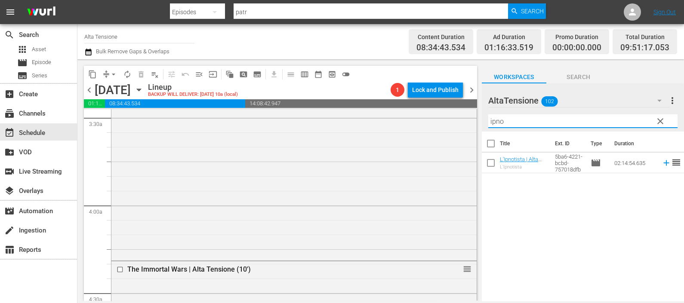
click at [663, 166] on icon at bounding box center [666, 163] width 6 height 6
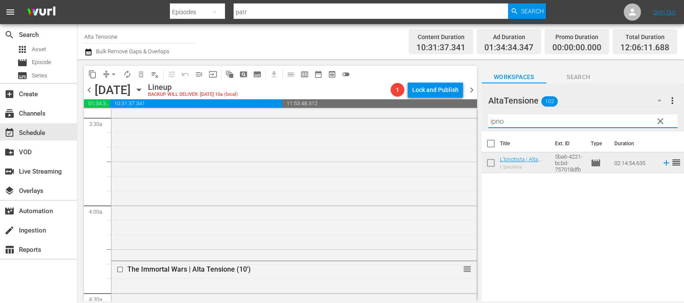
drag, startPoint x: 515, startPoint y: 118, endPoint x: 471, endPoint y: 114, distance: 44.5
click at [471, 113] on div "content_copy compress arrow_drop_down autorenew_outlined delete_forever_outline…" at bounding box center [380, 180] width 606 height 242
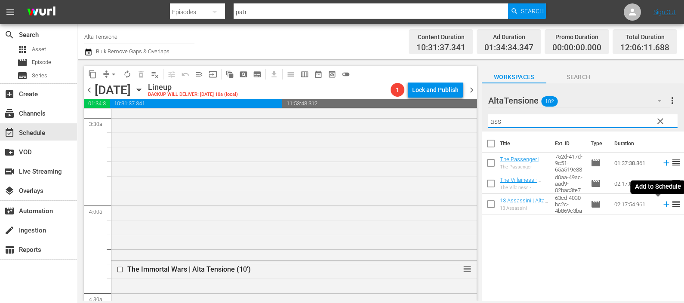
click at [662, 206] on icon at bounding box center [666, 204] width 9 height 9
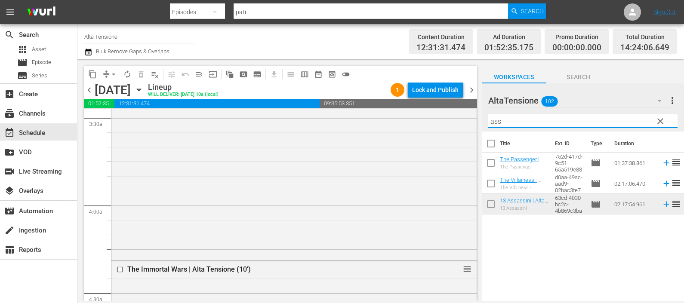
drag, startPoint x: 506, startPoint y: 112, endPoint x: 498, endPoint y: 113, distance: 7.8
click at [498, 113] on div "Filter by Title ass" at bounding box center [582, 121] width 189 height 21
click at [507, 121] on input "ass" at bounding box center [582, 121] width 189 height 14
click at [506, 120] on input "ass" at bounding box center [582, 121] width 189 height 14
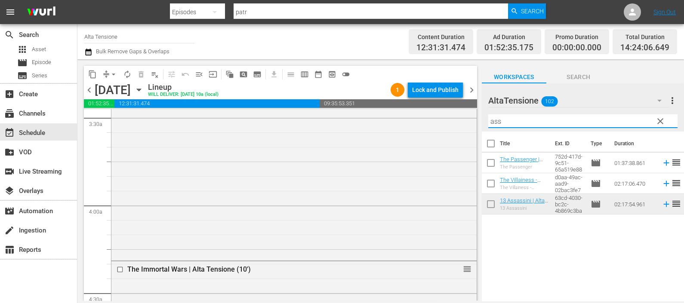
click at [506, 120] on input "ass" at bounding box center [582, 121] width 189 height 14
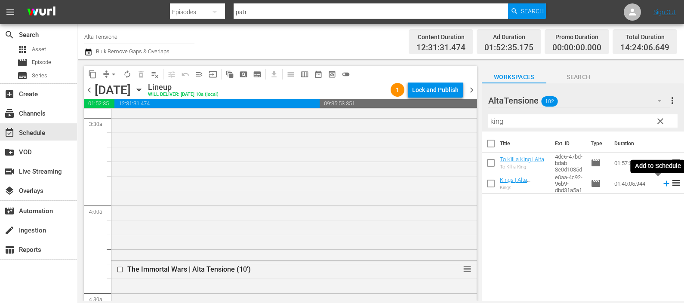
drag, startPoint x: 660, startPoint y: 181, endPoint x: 652, endPoint y: 187, distance: 10.4
click at [662, 181] on icon at bounding box center [666, 183] width 9 height 9
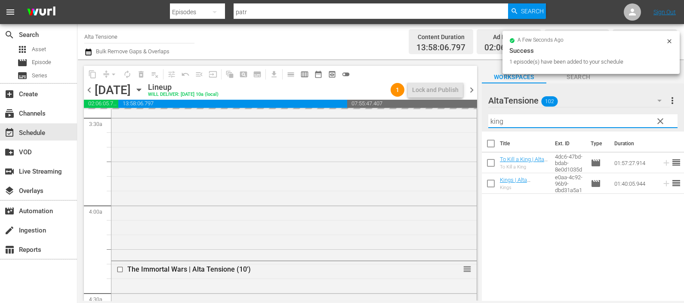
drag, startPoint x: 521, startPoint y: 117, endPoint x: 484, endPoint y: 119, distance: 36.6
click at [484, 119] on div "AltaTensione 102 AltaTensione more_vert clear Filter by Title king" at bounding box center [583, 107] width 202 height 48
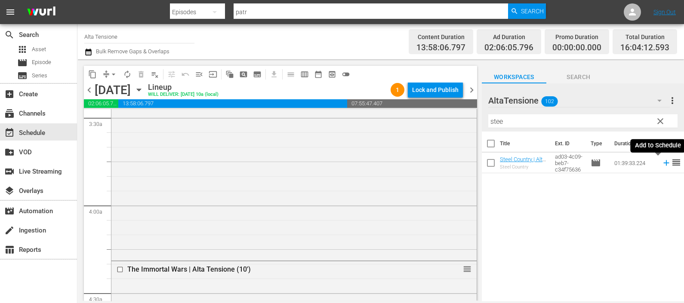
drag, startPoint x: 659, startPoint y: 163, endPoint x: 624, endPoint y: 175, distance: 37.5
click at [662, 163] on icon at bounding box center [666, 162] width 9 height 9
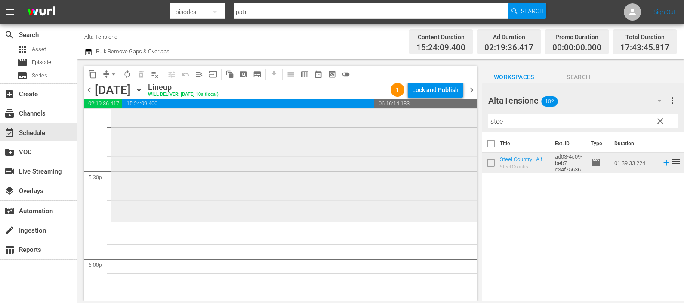
scroll to position [3079, 0]
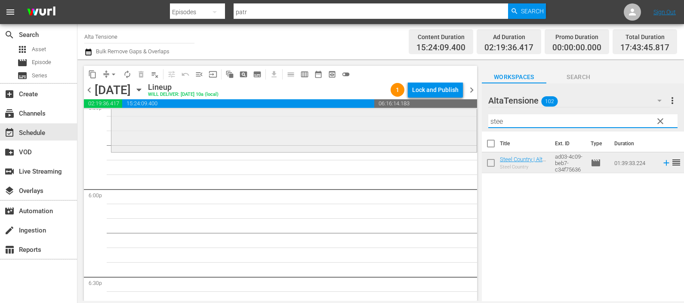
drag, startPoint x: 517, startPoint y: 117, endPoint x: 463, endPoint y: 120, distance: 54.3
click at [465, 116] on div "content_copy compress arrow_drop_down autorenew_outlined delete_forever_outline…" at bounding box center [380, 180] width 606 height 242
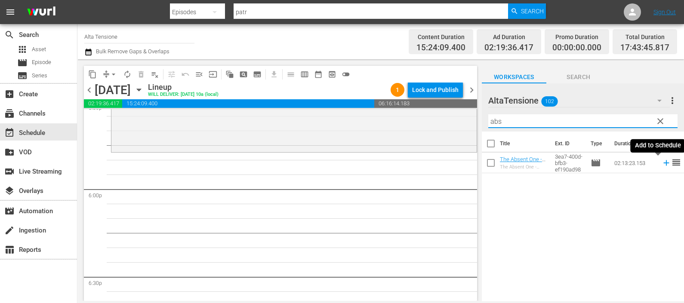
click at [663, 163] on icon at bounding box center [666, 163] width 6 height 6
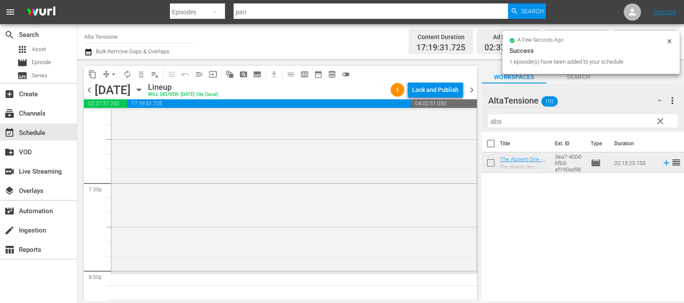
scroll to position [3401, 0]
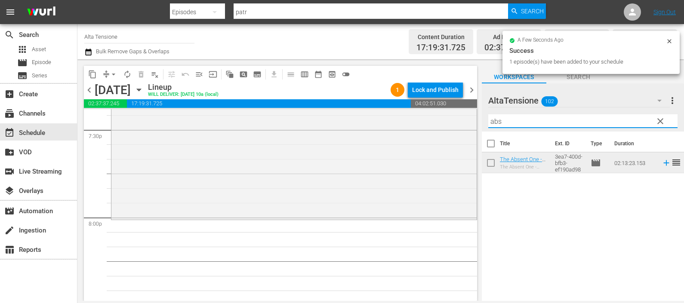
drag, startPoint x: 517, startPoint y: 114, endPoint x: 469, endPoint y: 112, distance: 47.8
click at [469, 112] on div "content_copy compress arrow_drop_down autorenew_outlined delete_forever_outline…" at bounding box center [380, 180] width 606 height 242
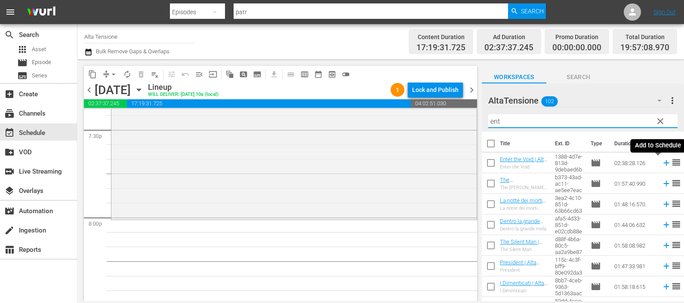
click at [662, 162] on icon at bounding box center [666, 162] width 9 height 9
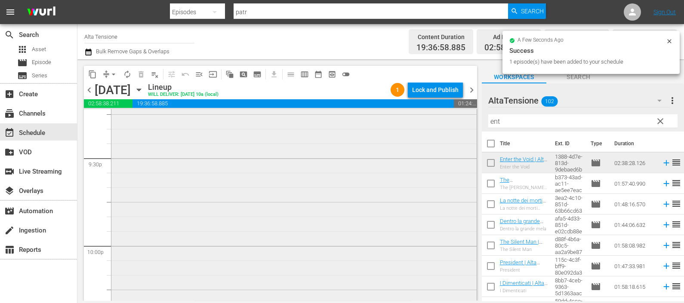
scroll to position [3831, 0]
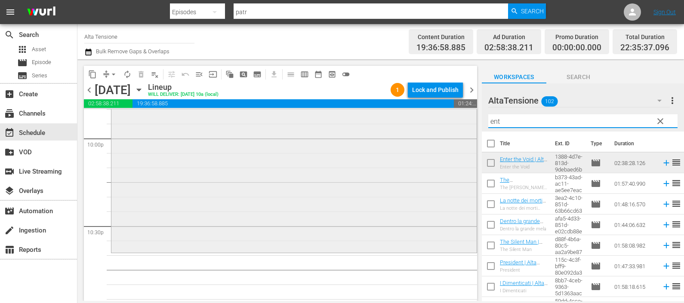
drag, startPoint x: 512, startPoint y: 118, endPoint x: 467, endPoint y: 120, distance: 45.6
click at [467, 120] on div "content_copy compress arrow_drop_down autorenew_outlined delete_forever_outline…" at bounding box center [380, 180] width 606 height 242
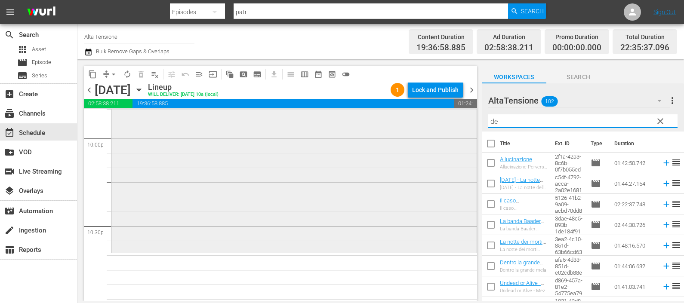
type input "den"
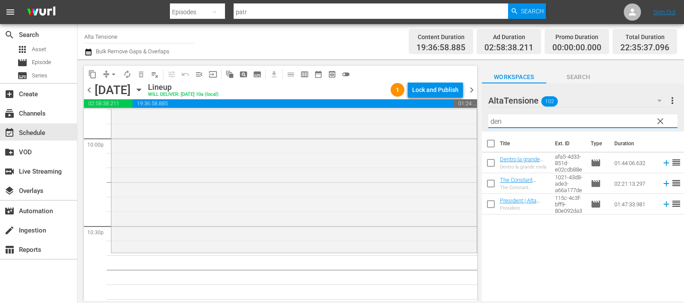
drag, startPoint x: 506, startPoint y: 120, endPoint x: 487, endPoint y: 121, distance: 18.9
click at [487, 121] on div "AltaTensione 102 AltaTensione more_vert clear Filter by Title den" at bounding box center [583, 107] width 202 height 48
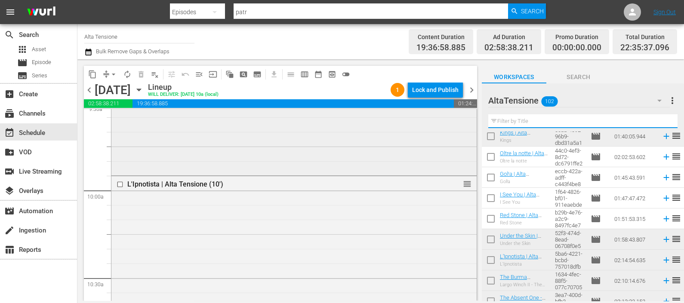
scroll to position [1720, 0]
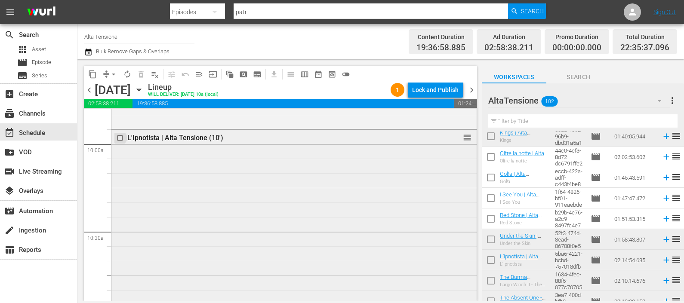
click at [120, 138] on input "checkbox" at bounding box center [121, 138] width 9 height 7
click at [140, 79] on button "delete_forever_outlined" at bounding box center [141, 75] width 14 height 14
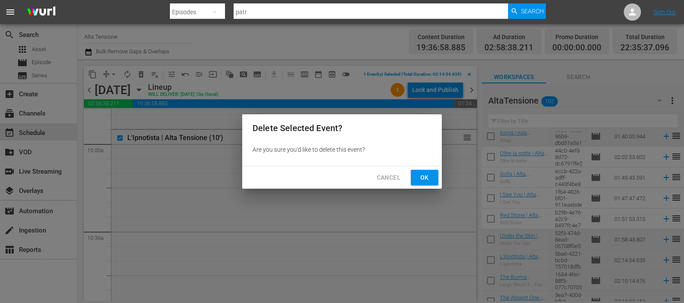
drag, startPoint x: 422, startPoint y: 179, endPoint x: 485, endPoint y: 120, distance: 85.8
click at [422, 178] on span "Ok" at bounding box center [425, 177] width 14 height 11
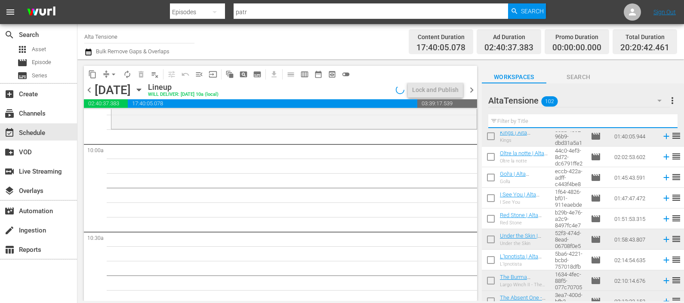
click at [513, 123] on input "text" at bounding box center [582, 121] width 189 height 14
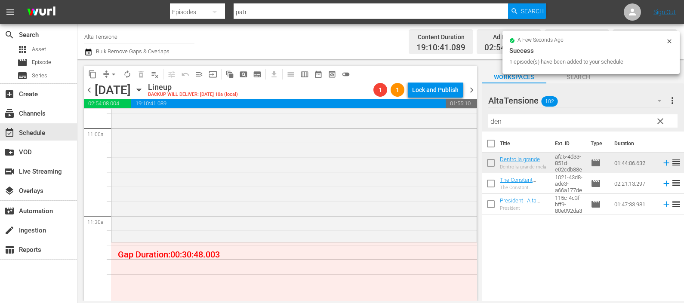
scroll to position [1989, 0]
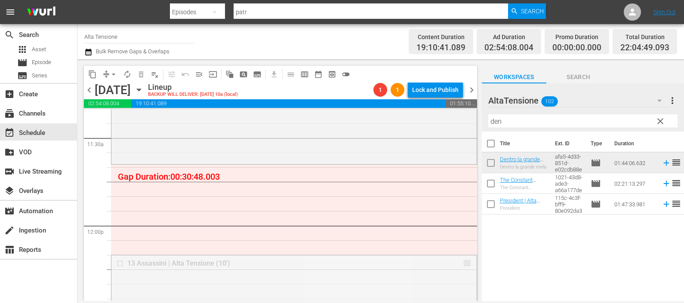
drag, startPoint x: 457, startPoint y: 260, endPoint x: 439, endPoint y: 166, distance: 95.4
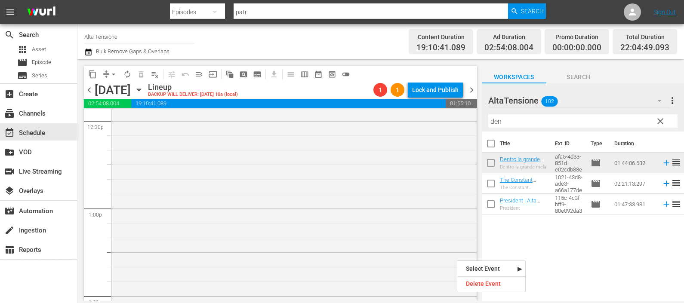
scroll to position [2258, 0]
click at [588, 246] on div "Title Ext. ID Type Duration Dentro la grande mela | Alta Tensione (10') Dentro …" at bounding box center [583, 217] width 202 height 171
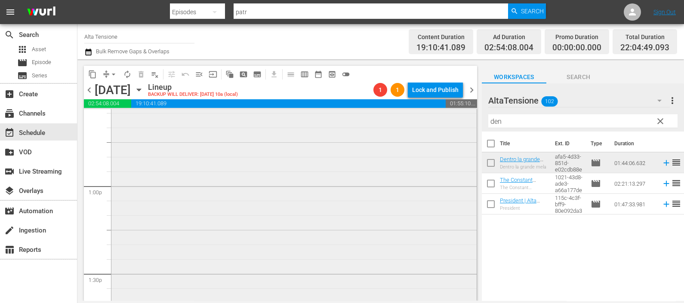
scroll to position [2419, 0]
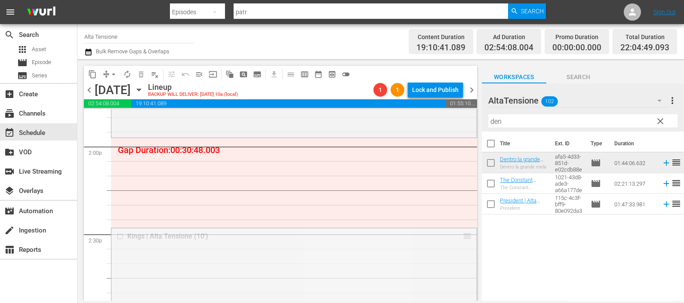
drag, startPoint x: 457, startPoint y: 235, endPoint x: 444, endPoint y: 142, distance: 93.7
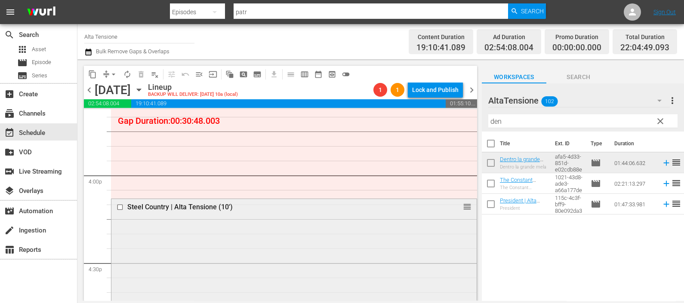
scroll to position [2688, 0]
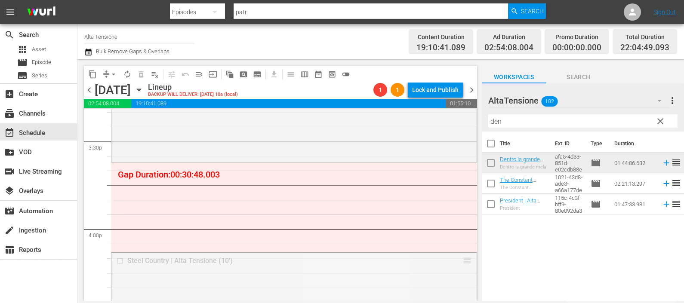
drag, startPoint x: 460, startPoint y: 259, endPoint x: 438, endPoint y: 167, distance: 94.1
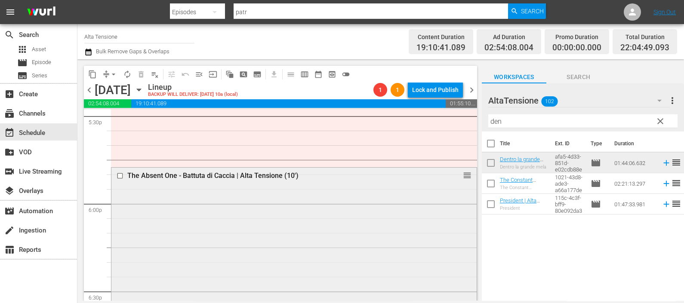
scroll to position [3010, 0]
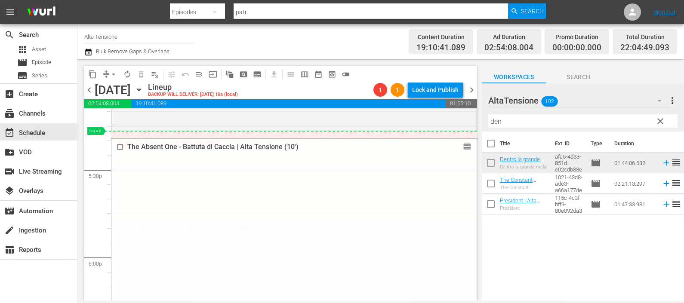
drag, startPoint x: 460, startPoint y: 231, endPoint x: 441, endPoint y: 137, distance: 95.2
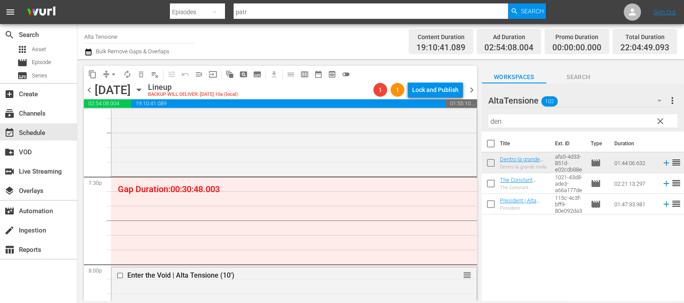
scroll to position [3387, 0]
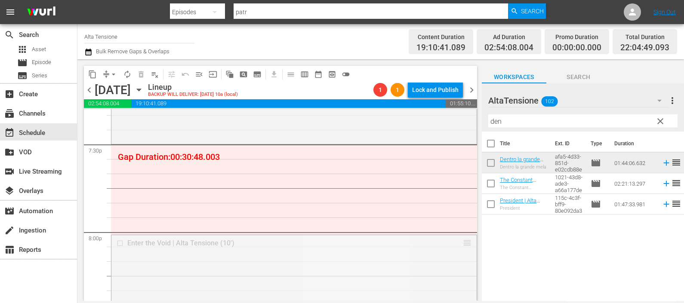
drag, startPoint x: 458, startPoint y: 242, endPoint x: 437, endPoint y: 148, distance: 95.8
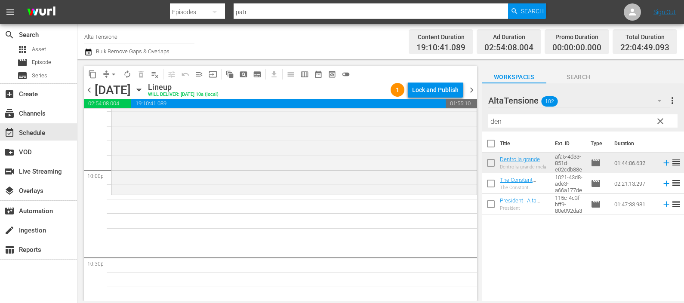
scroll to position [3817, 0]
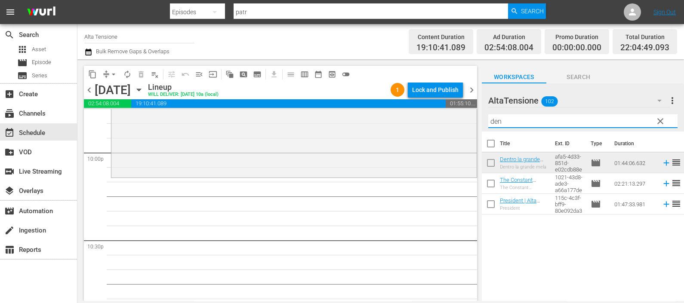
drag, startPoint x: 510, startPoint y: 122, endPoint x: 483, endPoint y: 114, distance: 27.8
click at [483, 114] on div "AltaTensione 102 AltaTensione more_vert clear Filter by Title den" at bounding box center [583, 107] width 202 height 48
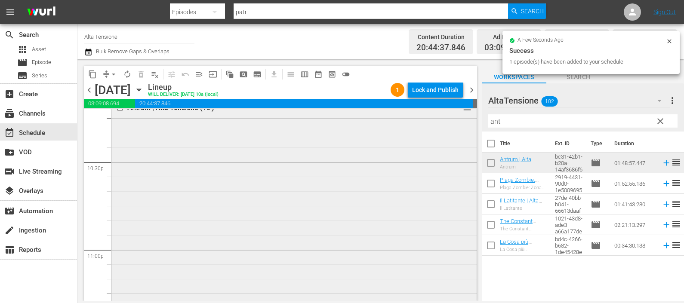
scroll to position [4019, 0]
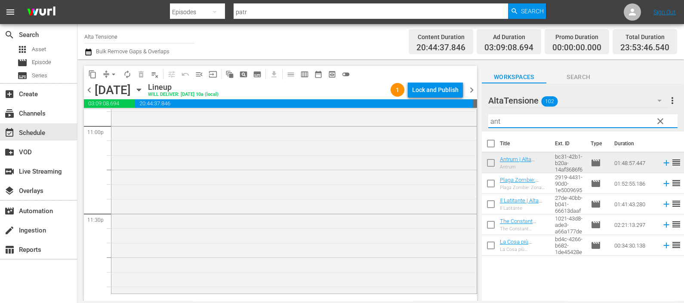
drag, startPoint x: 514, startPoint y: 120, endPoint x: 482, endPoint y: 120, distance: 31.8
click at [482, 120] on div "AltaTensione 102 AltaTensione more_vert clear Filter by Title ant" at bounding box center [583, 107] width 202 height 48
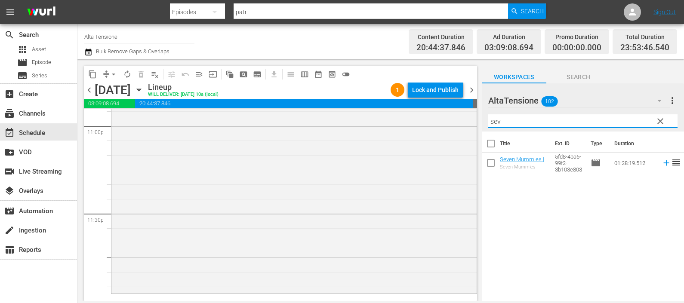
type input "sev"
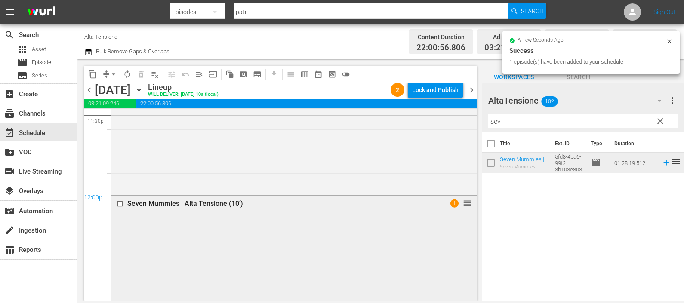
scroll to position [4271, 0]
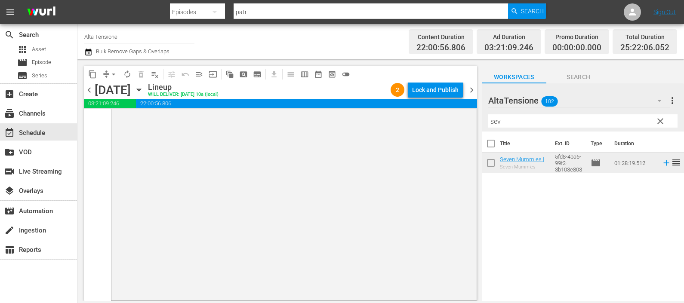
click at [87, 50] on icon "button" at bounding box center [88, 52] width 6 height 7
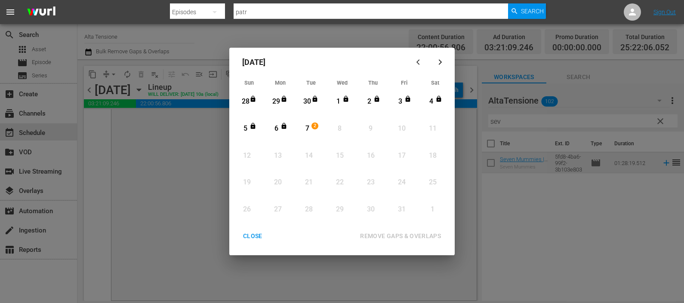
click at [308, 125] on div "7" at bounding box center [307, 129] width 11 height 10
click at [409, 233] on div "REMOVE GAPS & OVERLAPS" at bounding box center [400, 236] width 95 height 11
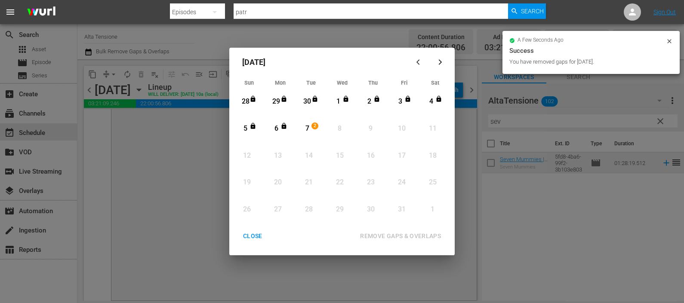
click at [251, 228] on button "CLOSE" at bounding box center [253, 236] width 40 height 16
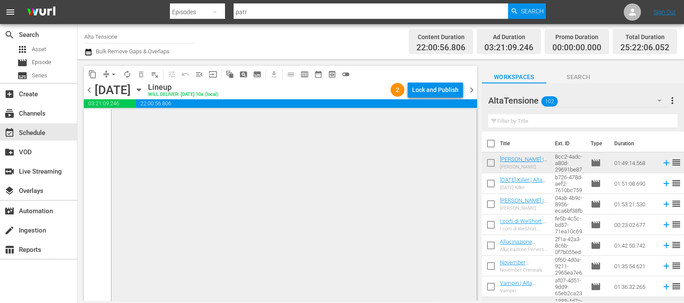
scroll to position [4271, 0]
click at [245, 228] on div "Seven Mummies | Alta Tensione (10') 1 reorder" at bounding box center [293, 171] width 365 height 256
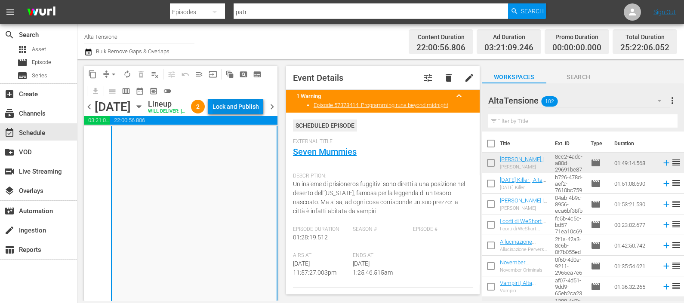
click at [243, 107] on div "Lock and Publish" at bounding box center [235, 106] width 46 height 15
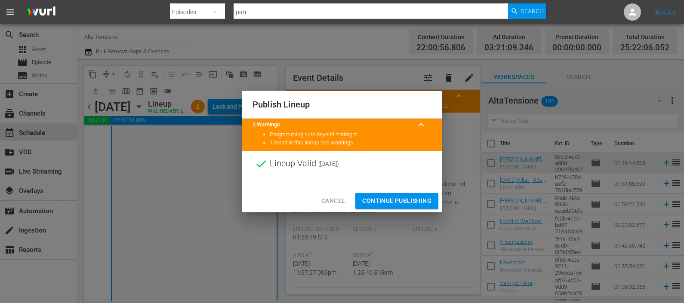
click at [387, 200] on span "Continue Publishing" at bounding box center [396, 201] width 69 height 11
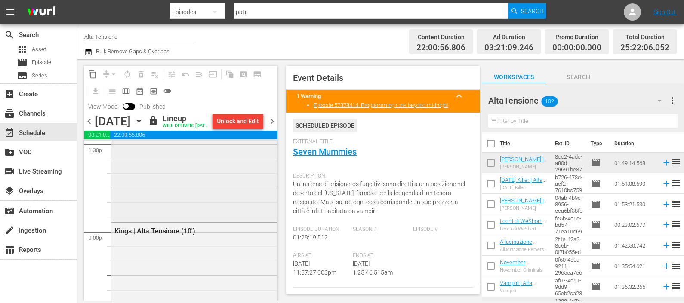
scroll to position [2219, 0]
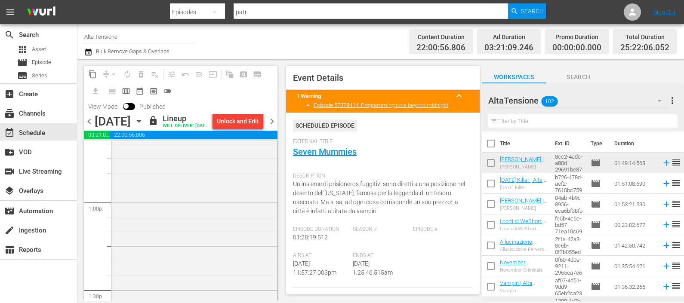
click at [269, 127] on span "chevron_right" at bounding box center [272, 121] width 11 height 11
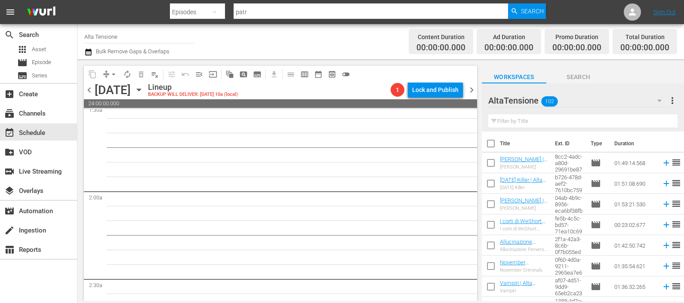
scroll to position [53, 0]
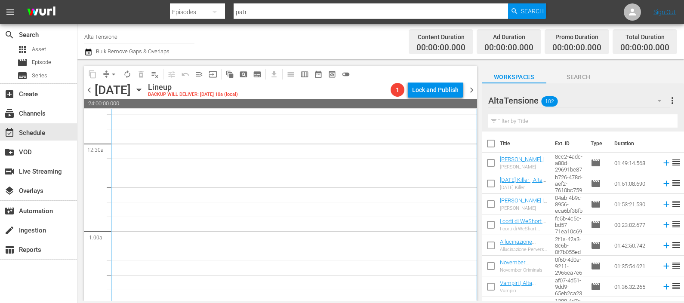
click at [509, 121] on input "text" at bounding box center [582, 121] width 189 height 14
click at [662, 183] on icon at bounding box center [666, 183] width 9 height 9
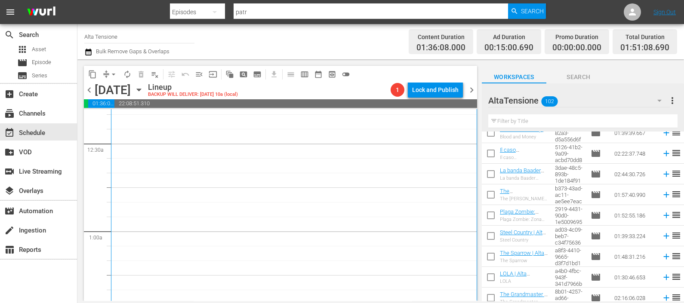
scroll to position [376, 0]
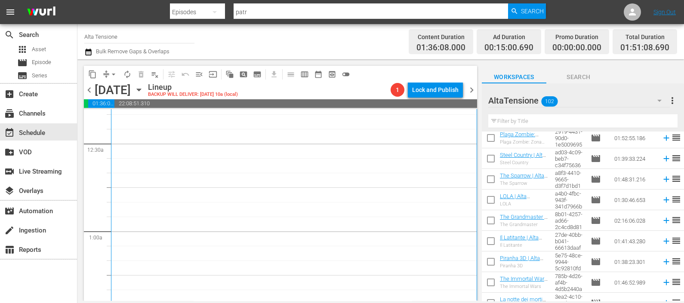
click at [516, 118] on input "text" at bounding box center [582, 121] width 189 height 14
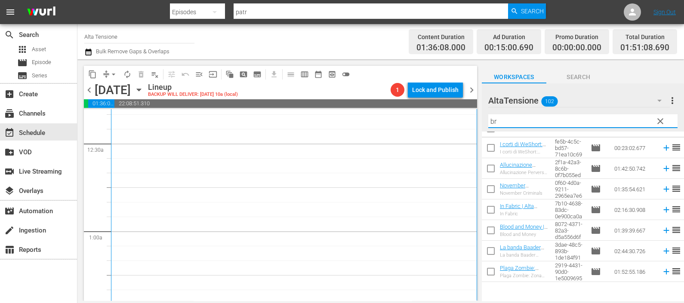
scroll to position [0, 0]
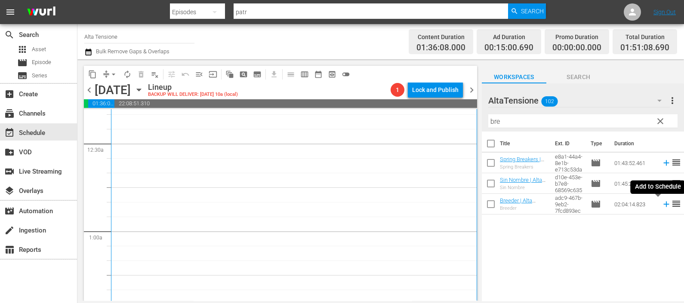
click at [663, 204] on icon at bounding box center [666, 205] width 6 height 6
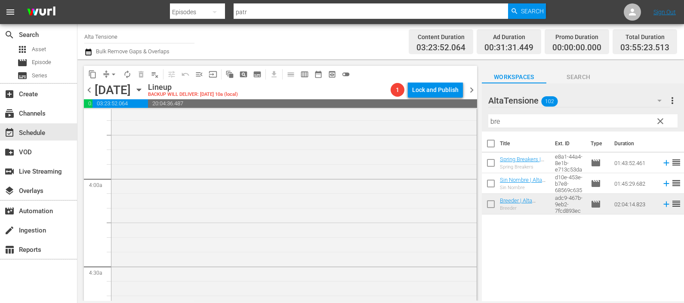
scroll to position [806, 0]
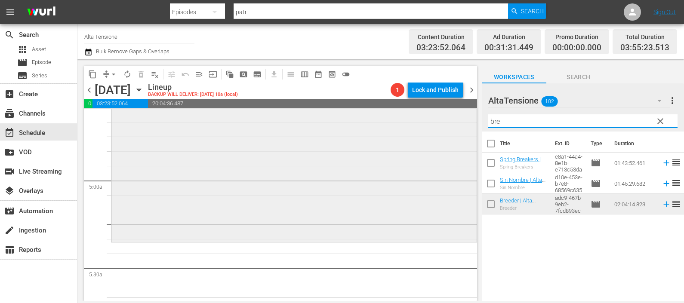
drag, startPoint x: 524, startPoint y: 122, endPoint x: 452, endPoint y: 116, distance: 72.5
click at [452, 116] on div "content_copy compress arrow_drop_down autorenew_outlined delete_forever_outline…" at bounding box center [380, 180] width 606 height 242
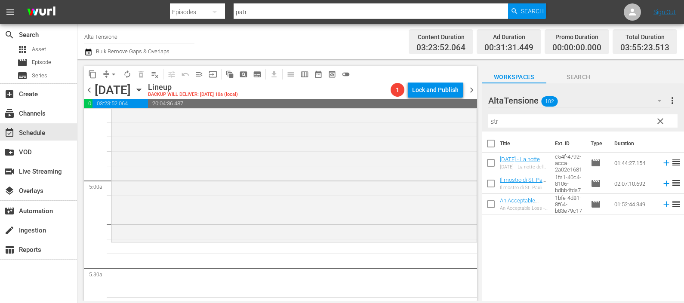
click at [658, 183] on td at bounding box center [664, 183] width 13 height 21
drag, startPoint x: 508, startPoint y: 120, endPoint x: 494, endPoint y: 120, distance: 13.3
click at [494, 120] on input "str" at bounding box center [582, 121] width 189 height 14
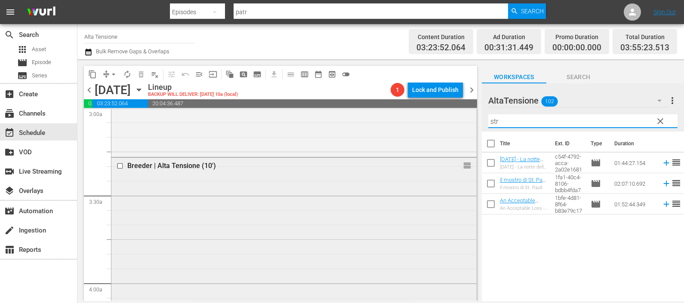
scroll to position [484, 0]
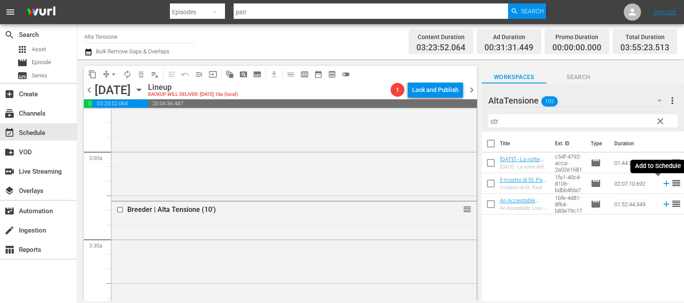
click at [662, 185] on icon at bounding box center [666, 183] width 9 height 9
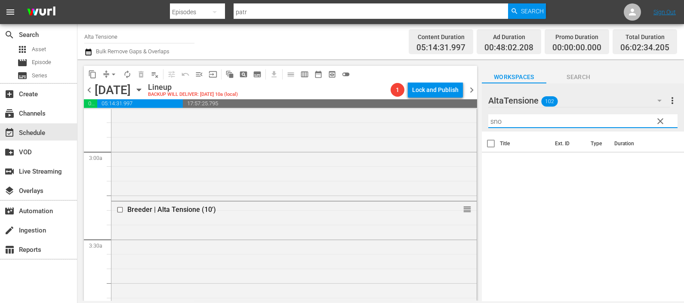
drag, startPoint x: 514, startPoint y: 123, endPoint x: 486, endPoint y: 126, distance: 28.6
click at [486, 126] on div "AltaTensione 102 AltaTensione more_vert clear Filter by Title sno" at bounding box center [583, 107] width 202 height 48
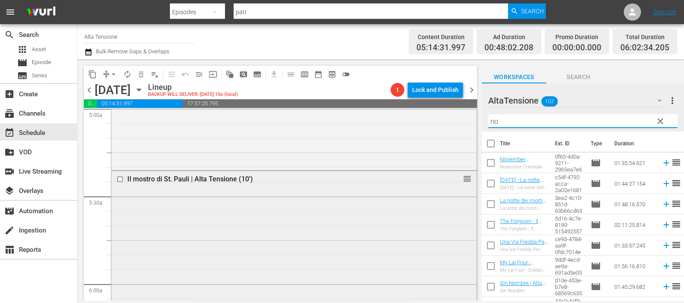
scroll to position [914, 0]
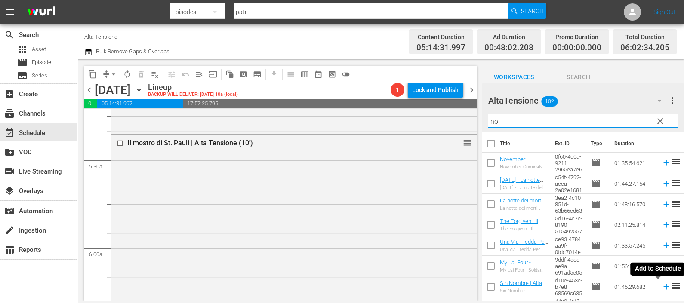
click at [662, 287] on icon at bounding box center [666, 286] width 9 height 9
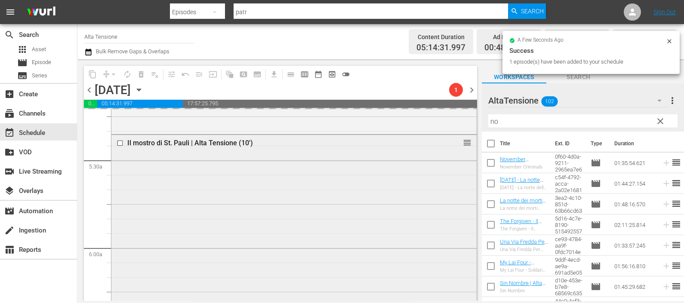
scroll to position [1290, 0]
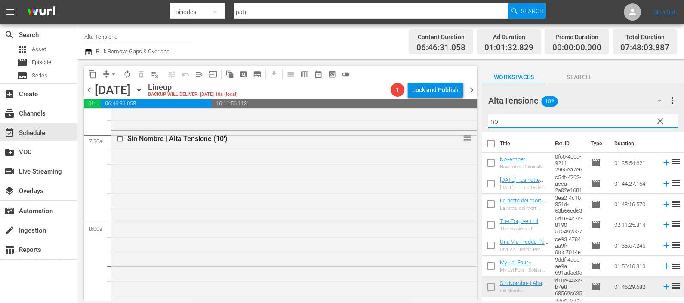
click at [535, 124] on input "no" at bounding box center [582, 121] width 189 height 14
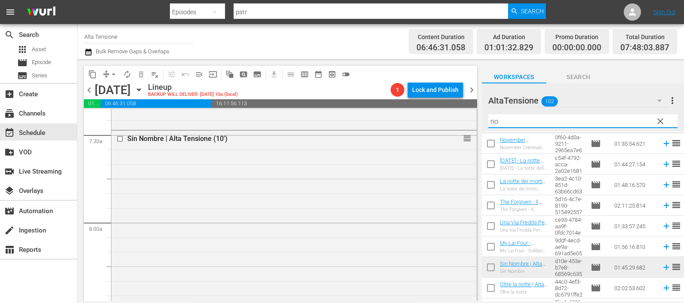
scroll to position [36, 0]
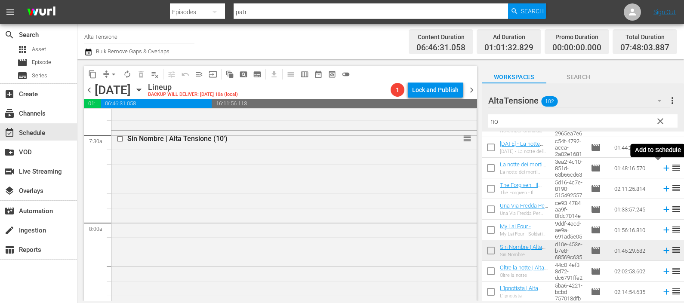
click at [662, 166] on icon at bounding box center [666, 167] width 9 height 9
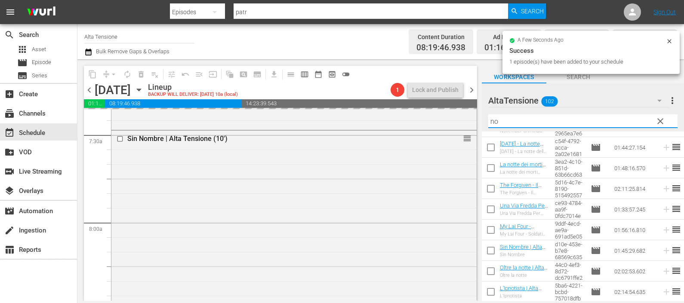
drag, startPoint x: 501, startPoint y: 128, endPoint x: 474, endPoint y: 130, distance: 26.8
click at [474, 130] on div "content_copy compress arrow_drop_down autorenew_outlined delete_forever_outline…" at bounding box center [380, 180] width 606 height 242
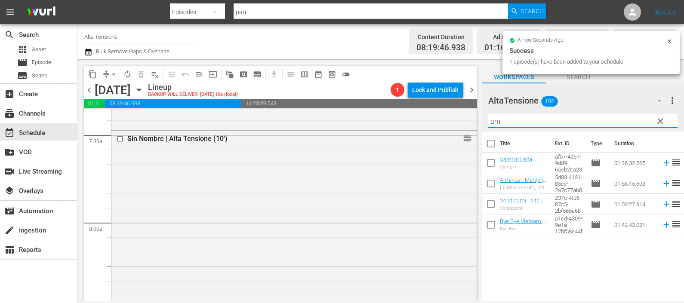
scroll to position [0, 0]
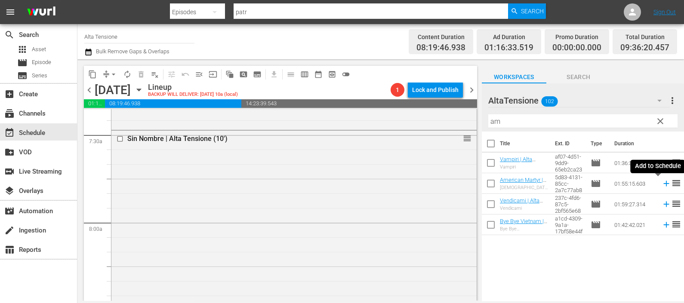
click at [662, 183] on icon at bounding box center [666, 183] width 9 height 9
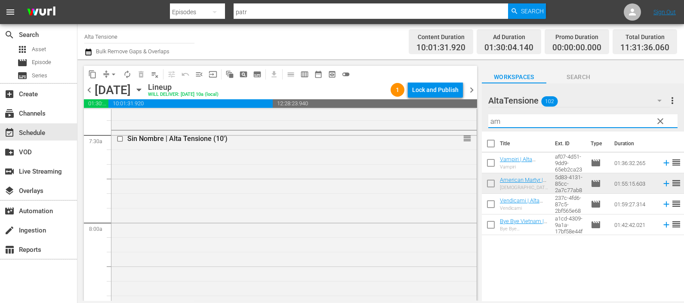
drag, startPoint x: 514, startPoint y: 120, endPoint x: 469, endPoint y: 120, distance: 45.2
click at [469, 120] on div "content_copy compress arrow_drop_down autorenew_outlined delete_forever_outline…" at bounding box center [380, 180] width 606 height 242
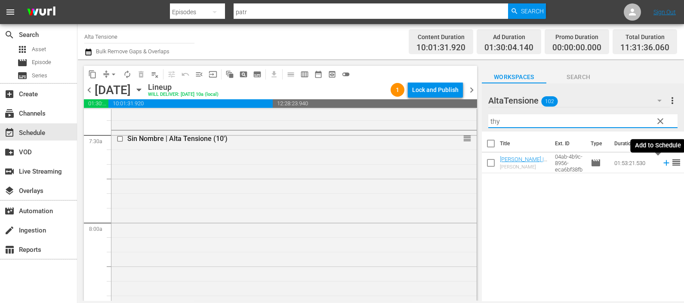
click at [662, 163] on icon at bounding box center [666, 162] width 9 height 9
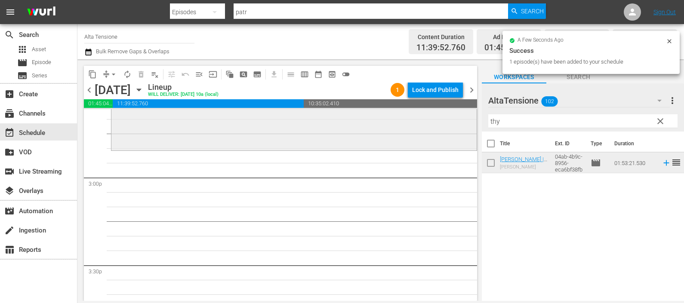
scroll to position [2634, 0]
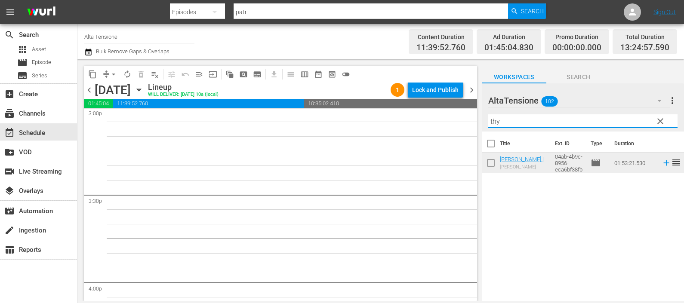
drag, startPoint x: 511, startPoint y: 126, endPoint x: 458, endPoint y: 130, distance: 53.1
click at [458, 130] on div "content_copy compress arrow_drop_down autorenew_outlined delete_forever_outline…" at bounding box center [380, 180] width 606 height 242
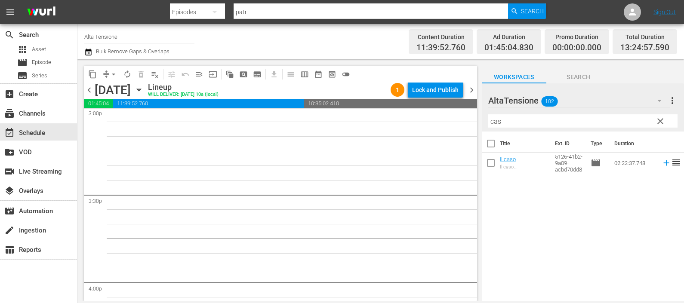
click at [662, 163] on icon at bounding box center [666, 162] width 9 height 9
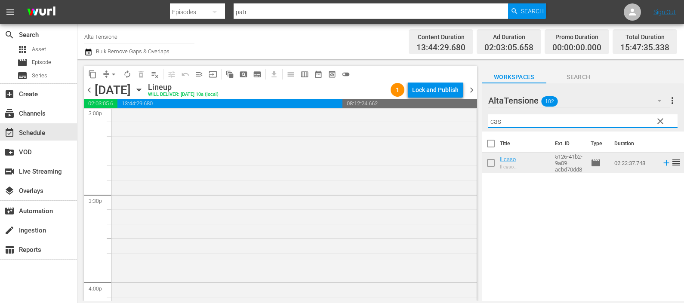
drag, startPoint x: 505, startPoint y: 124, endPoint x: 470, endPoint y: 126, distance: 35.7
click at [470, 126] on div "content_copy compress arrow_drop_down autorenew_outlined delete_forever_outline…" at bounding box center [380, 180] width 606 height 242
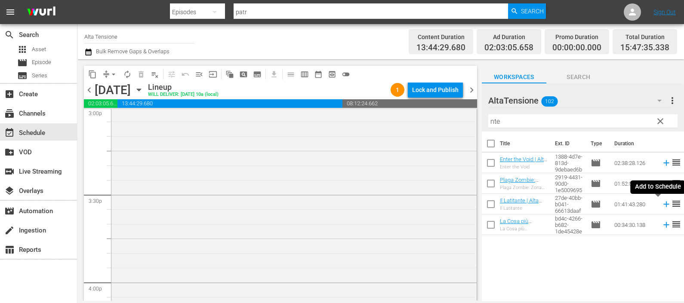
click at [662, 204] on icon at bounding box center [666, 204] width 9 height 9
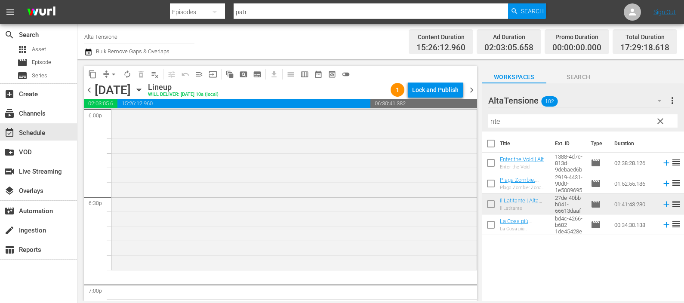
scroll to position [3279, 0]
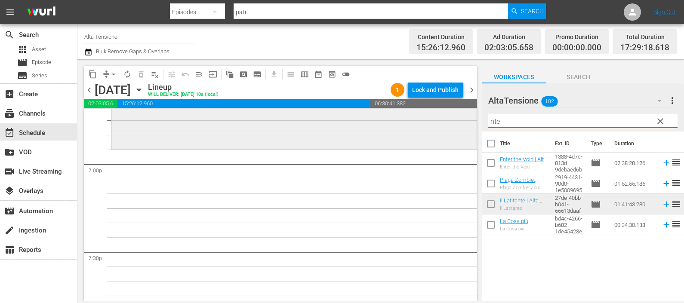
drag, startPoint x: 524, startPoint y: 114, endPoint x: 468, endPoint y: 114, distance: 55.5
click at [468, 114] on div "content_copy compress arrow_drop_down autorenew_outlined delete_forever_outline…" at bounding box center [380, 180] width 606 height 242
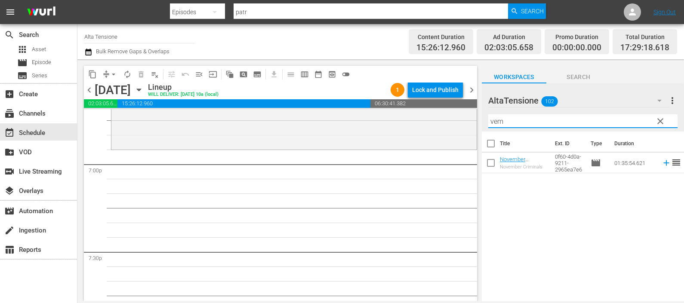
click at [662, 161] on icon at bounding box center [666, 162] width 9 height 9
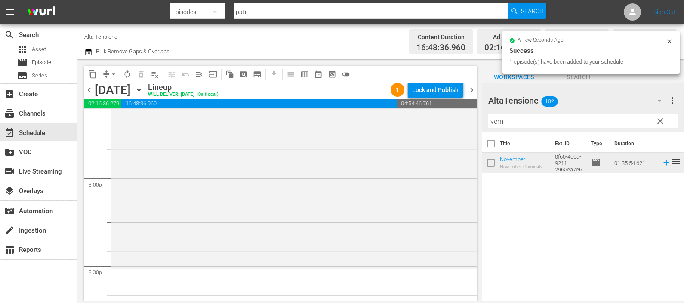
scroll to position [3494, 0]
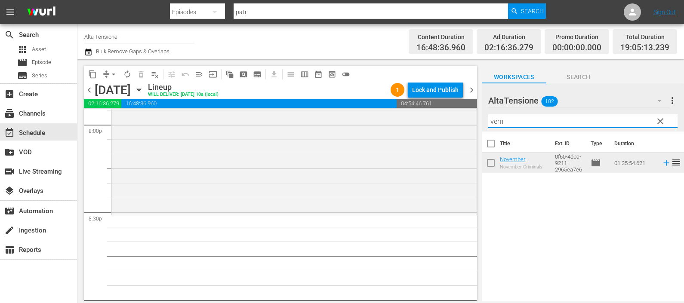
drag, startPoint x: 506, startPoint y: 125, endPoint x: 471, endPoint y: 125, distance: 35.7
click at [471, 125] on div "content_copy compress arrow_drop_down autorenew_outlined delete_forever_outline…" at bounding box center [380, 180] width 606 height 242
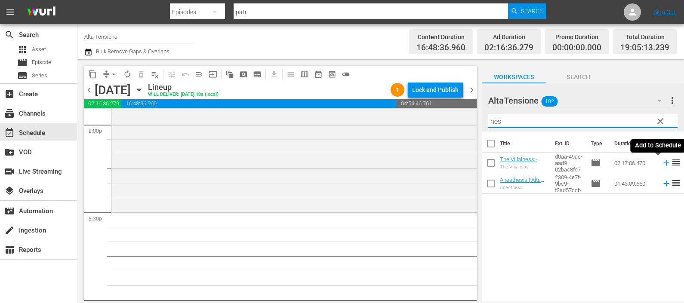
click at [662, 164] on icon at bounding box center [666, 162] width 9 height 9
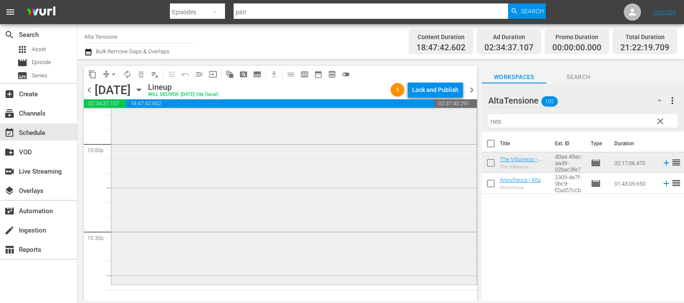
scroll to position [3858, 0]
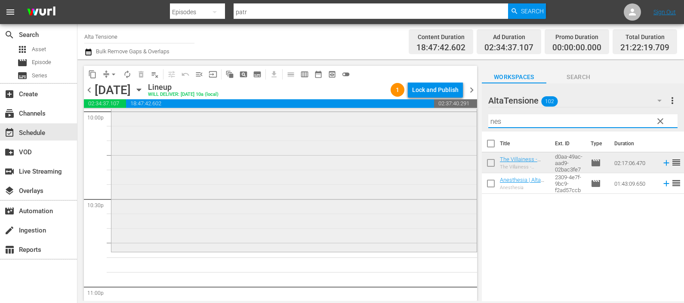
drag, startPoint x: 518, startPoint y: 119, endPoint x: 467, endPoint y: 123, distance: 50.9
click at [467, 123] on div "content_copy compress arrow_drop_down autorenew_outlined delete_forever_outline…" at bounding box center [380, 180] width 606 height 242
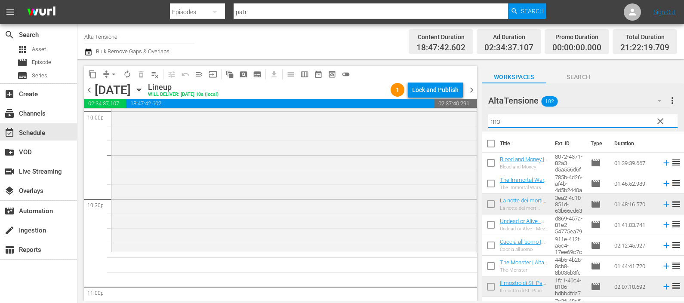
type input "mos"
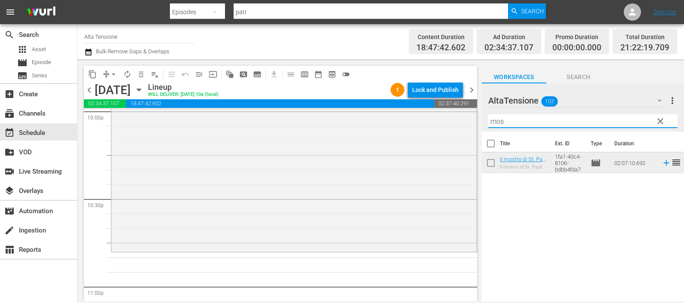
drag, startPoint x: 529, startPoint y: 117, endPoint x: 475, endPoint y: 117, distance: 54.2
click at [475, 119] on div "content_copy compress arrow_drop_down autorenew_outlined delete_forever_outline…" at bounding box center [380, 180] width 606 height 242
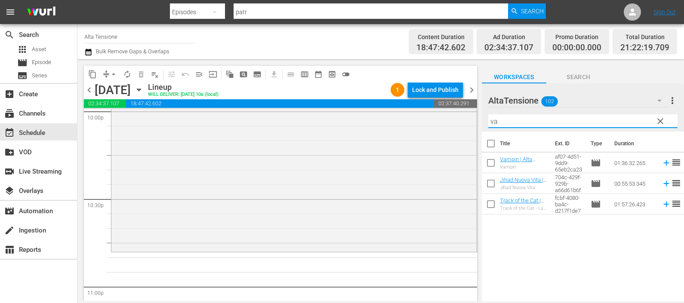
type input "vam"
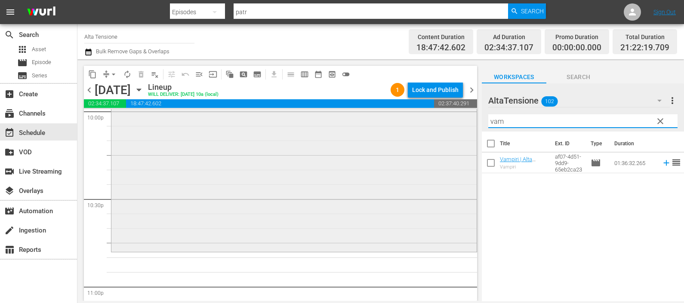
drag, startPoint x: 509, startPoint y: 119, endPoint x: 468, endPoint y: 114, distance: 41.2
click at [469, 113] on div "content_copy compress arrow_drop_down autorenew_outlined delete_forever_outline…" at bounding box center [380, 180] width 606 height 242
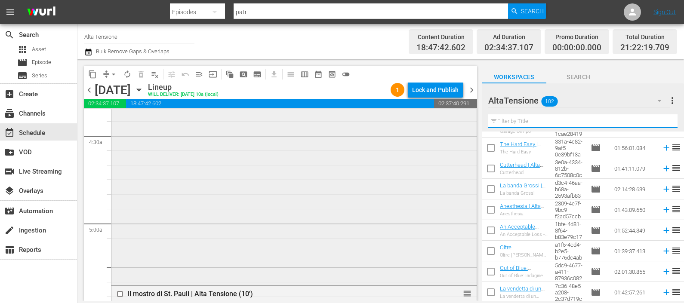
scroll to position [806, 0]
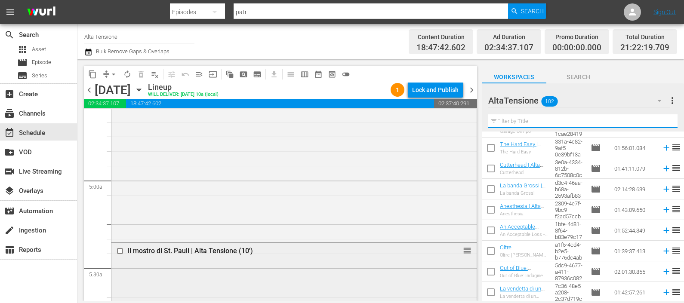
click at [118, 249] on input "checkbox" at bounding box center [121, 251] width 9 height 7
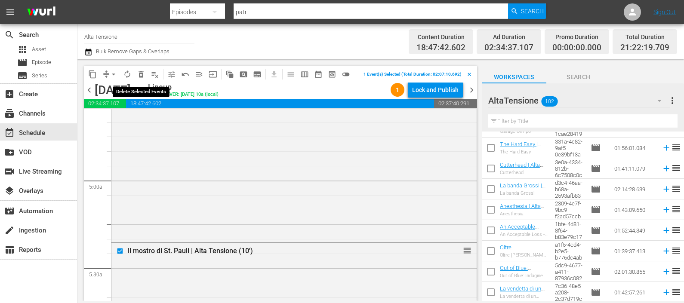
click at [137, 72] on span "delete_forever_outlined" at bounding box center [141, 74] width 9 height 9
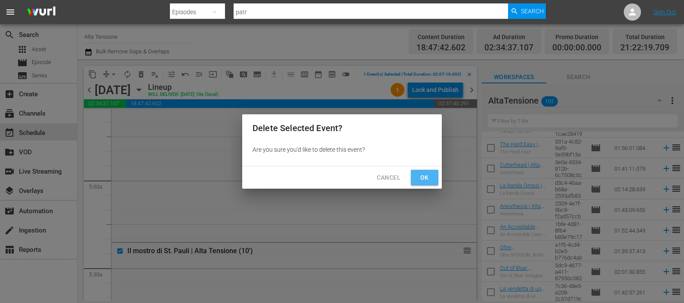
click at [418, 173] on span "Ok" at bounding box center [425, 177] width 14 height 11
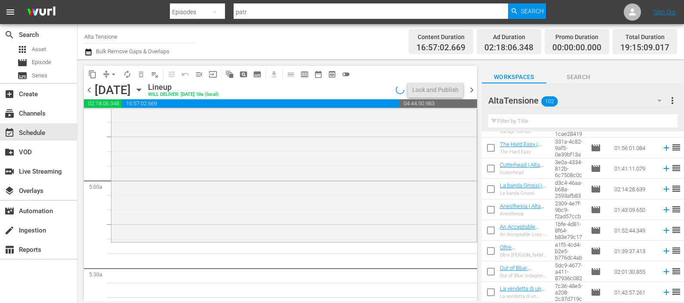
click at [544, 126] on input "text" at bounding box center [582, 121] width 189 height 14
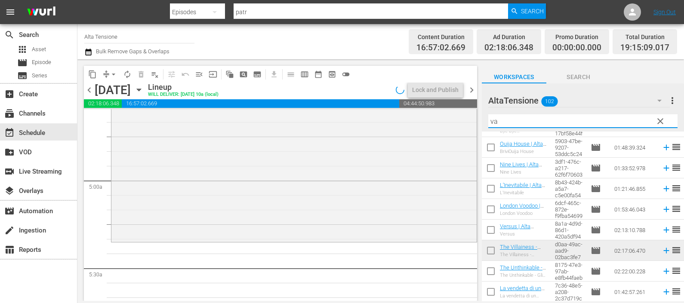
scroll to position [0, 0]
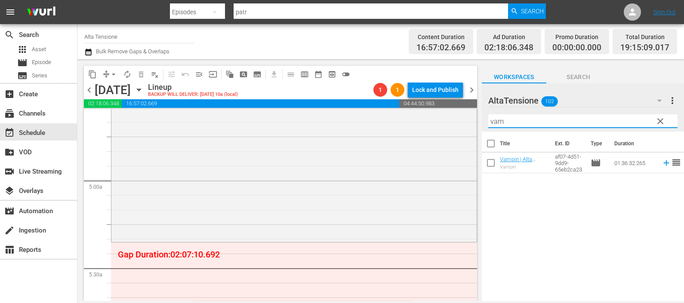
type input "vam"
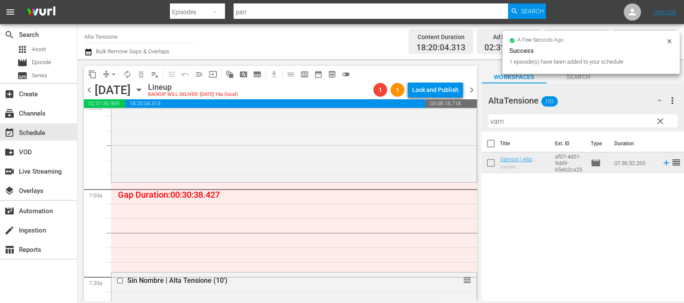
scroll to position [1183, 0]
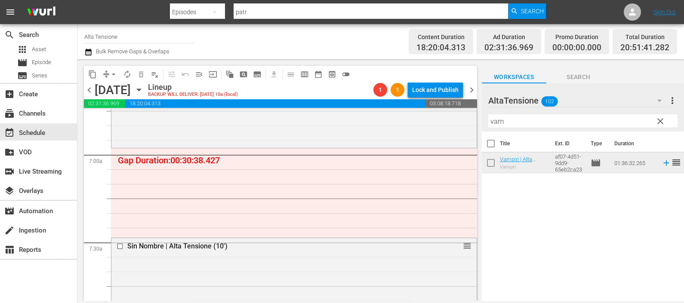
drag, startPoint x: 458, startPoint y: 244, endPoint x: 439, endPoint y: 151, distance: 95.4
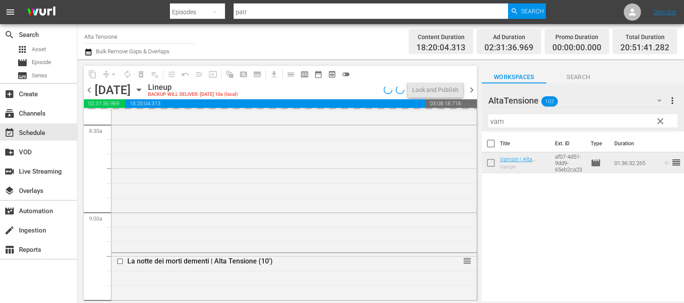
scroll to position [1505, 0]
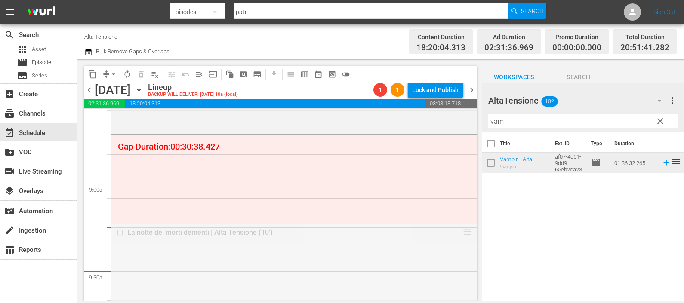
drag, startPoint x: 457, startPoint y: 232, endPoint x: 440, endPoint y: 139, distance: 94.9
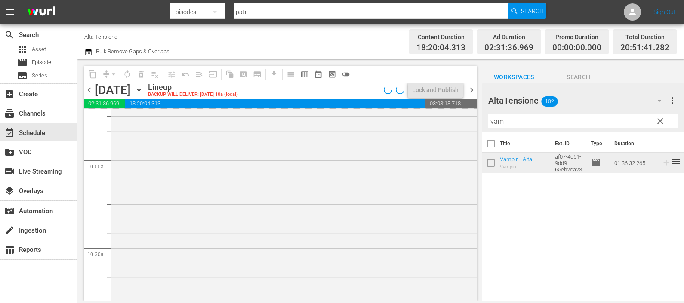
scroll to position [1774, 0]
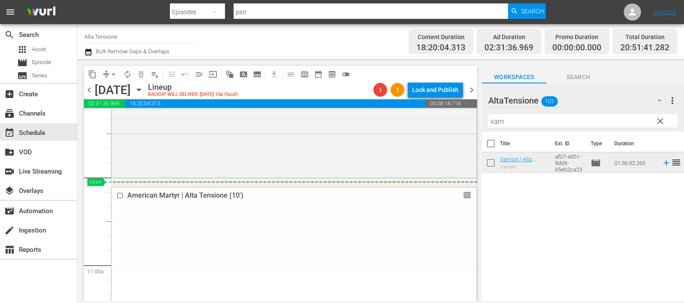
drag, startPoint x: 458, startPoint y: 270, endPoint x: 441, endPoint y: 187, distance: 84.9
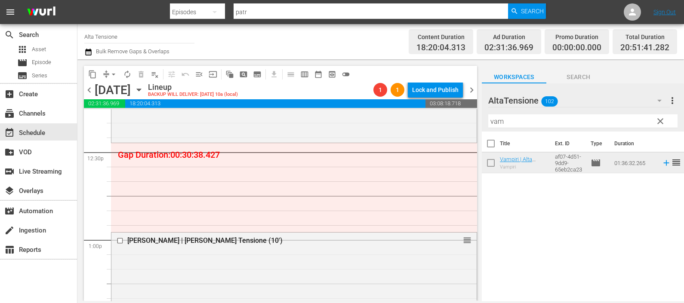
scroll to position [2097, 0]
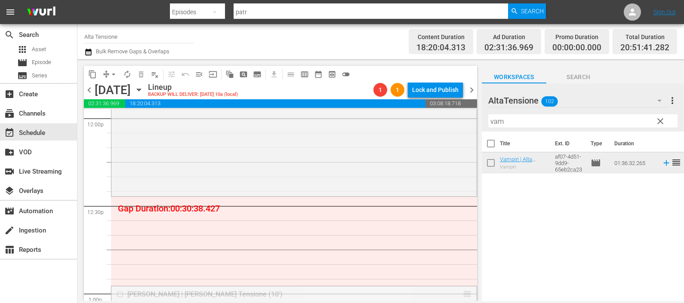
drag, startPoint x: 458, startPoint y: 290, endPoint x: 438, endPoint y: 200, distance: 92.2
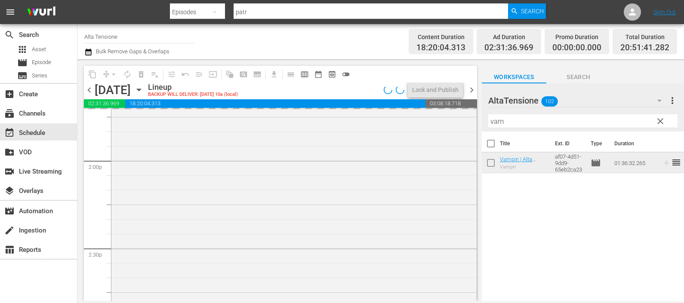
scroll to position [2419, 0]
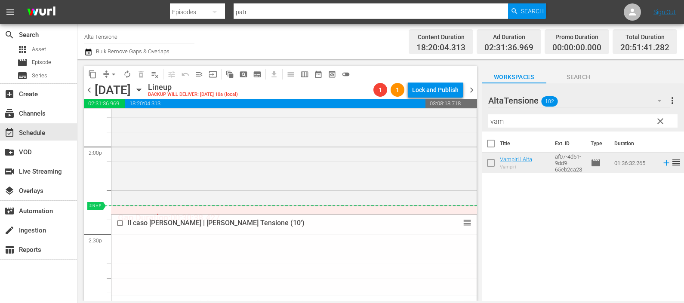
drag, startPoint x: 459, startPoint y: 298, endPoint x: 447, endPoint y: 209, distance: 89.8
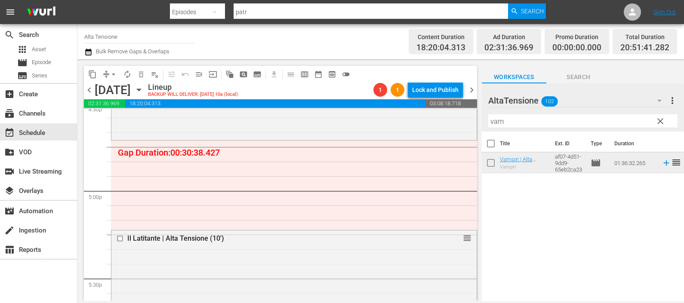
scroll to position [2903, 0]
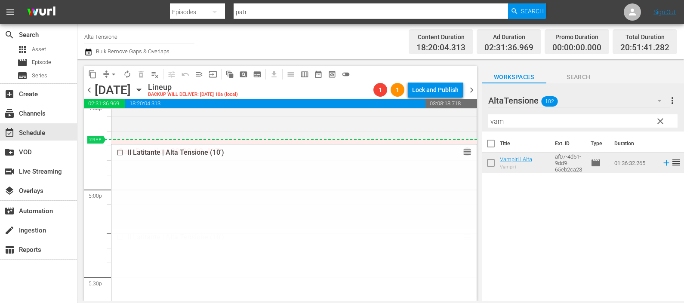
drag, startPoint x: 455, startPoint y: 235, endPoint x: 443, endPoint y: 142, distance: 94.4
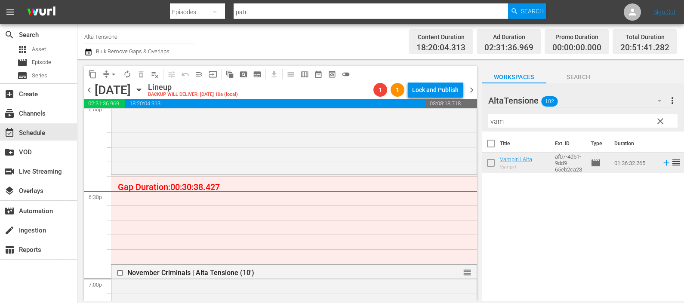
scroll to position [3172, 0]
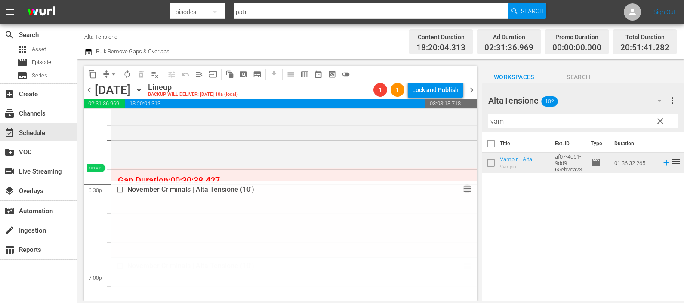
drag, startPoint x: 458, startPoint y: 267, endPoint x: 436, endPoint y: 171, distance: 98.5
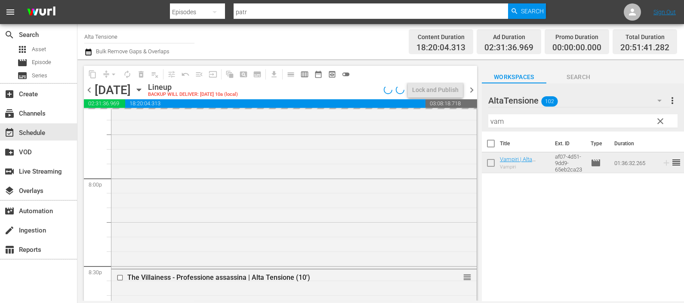
scroll to position [3494, 0]
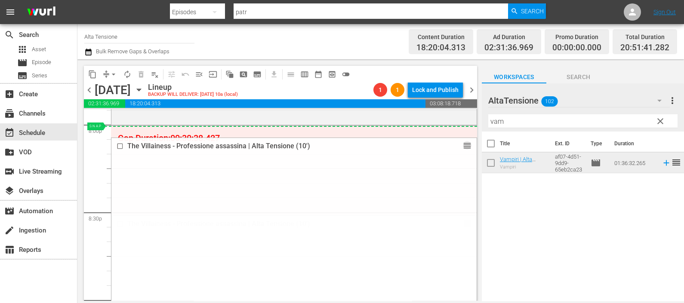
drag, startPoint x: 459, startPoint y: 224, endPoint x: 457, endPoint y: 133, distance: 90.8
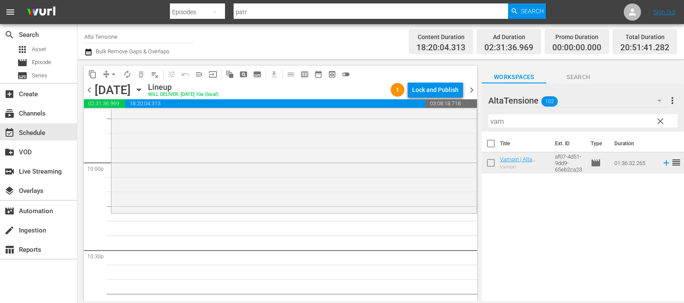
scroll to position [3763, 0]
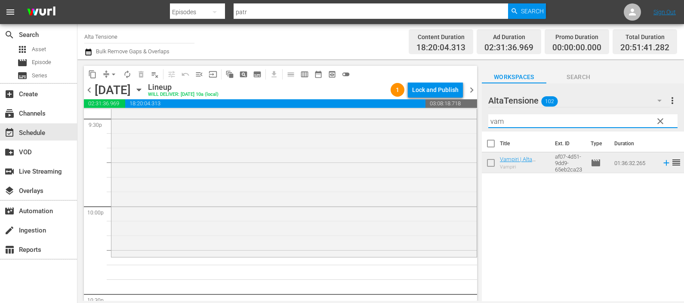
drag, startPoint x: 508, startPoint y: 116, endPoint x: 489, endPoint y: 117, distance: 18.5
click at [489, 117] on input "vam" at bounding box center [582, 121] width 189 height 14
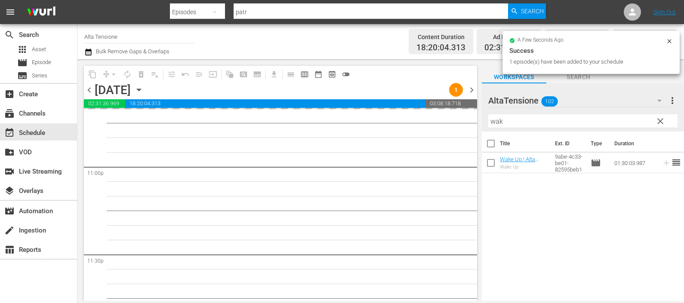
scroll to position [4019, 0]
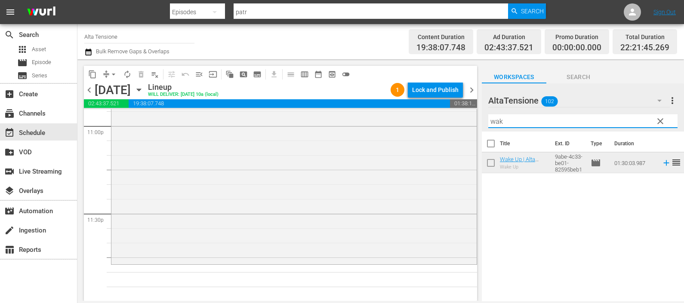
drag, startPoint x: 541, startPoint y: 120, endPoint x: 472, endPoint y: 120, distance: 68.8
click at [472, 120] on div "content_copy compress arrow_drop_down autorenew_outlined delete_forever_outline…" at bounding box center [380, 180] width 606 height 242
type input "cor"
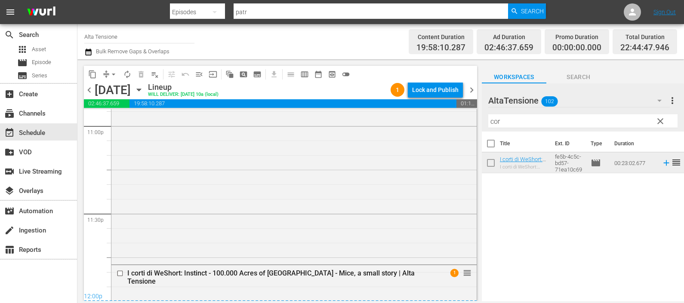
click at [90, 51] on icon "button" at bounding box center [88, 52] width 6 height 7
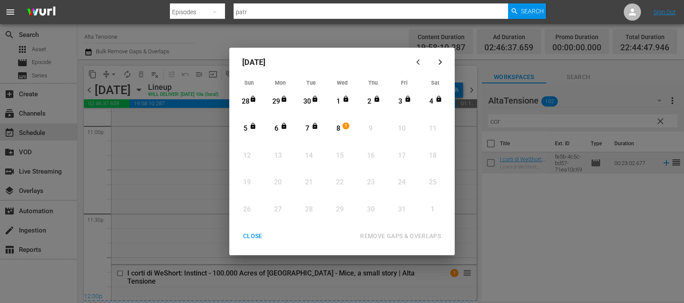
click at [342, 123] on div "8" at bounding box center [338, 129] width 11 height 24
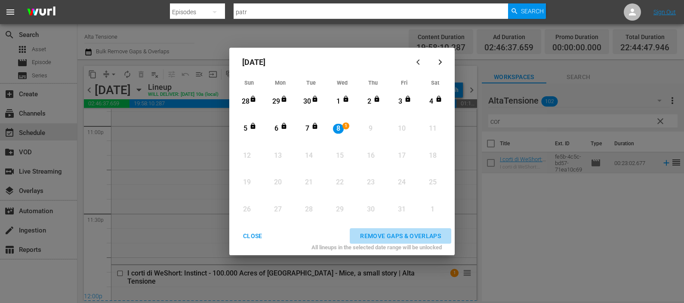
click at [379, 234] on div "REMOVE GAPS & OVERLAPS" at bounding box center [400, 236] width 95 height 11
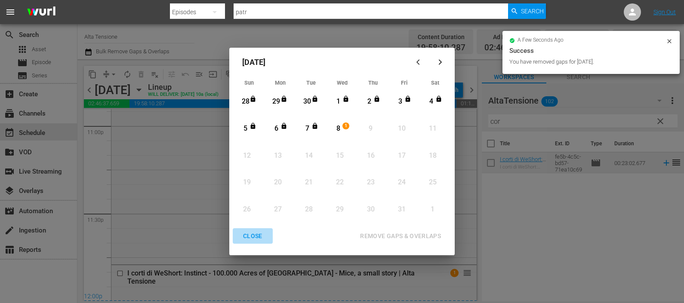
click at [244, 237] on div "CLOSE" at bounding box center [252, 236] width 33 height 11
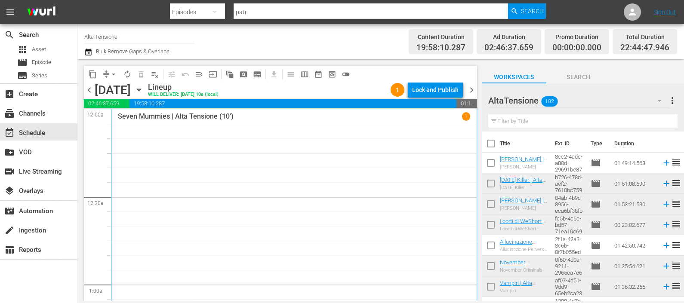
click at [324, 203] on div "Seven Mummies | Alta Tensione (10') 1" at bounding box center [294, 234] width 352 height 244
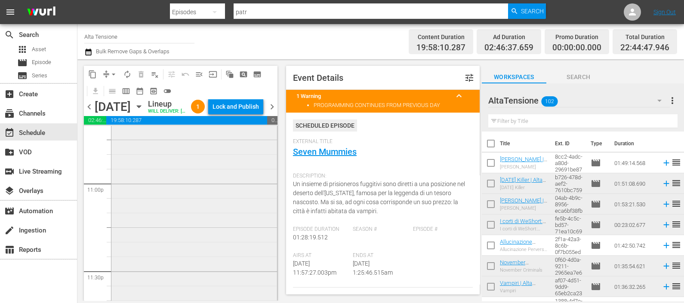
scroll to position [4081, 0]
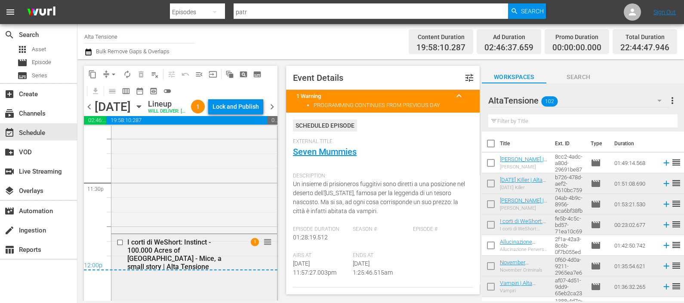
click at [153, 252] on div "I corti di WeShort: Instinct - 100.000 Acres of [GEOGRAPHIC_DATA] - Mice, a sma…" at bounding box center [181, 254] width 108 height 33
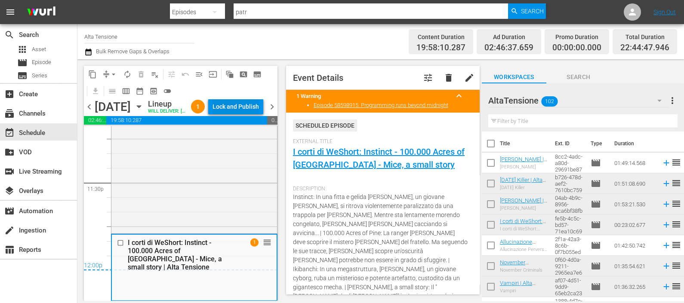
click at [240, 105] on div "Lock and Publish" at bounding box center [235, 106] width 46 height 15
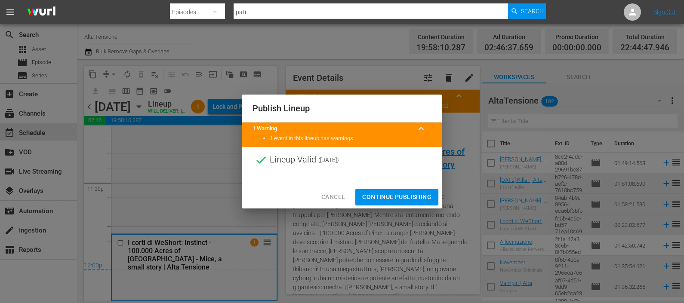
click at [405, 193] on span "Continue Publishing" at bounding box center [396, 197] width 69 height 11
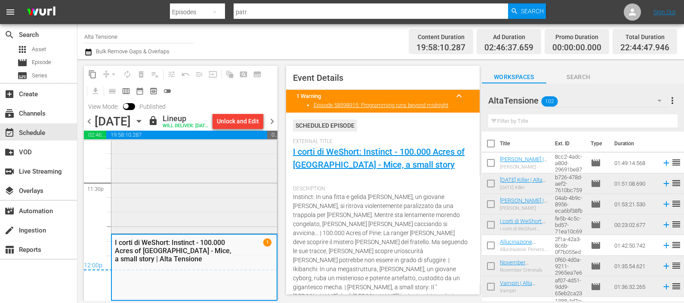
scroll to position [4095, 0]
click at [270, 127] on span "chevron_right" at bounding box center [272, 121] width 11 height 11
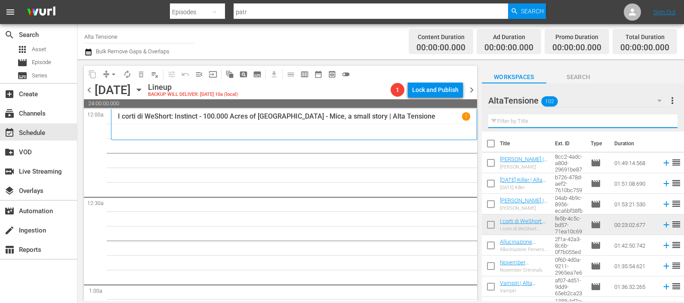
click at [504, 120] on input "text" at bounding box center [582, 121] width 189 height 14
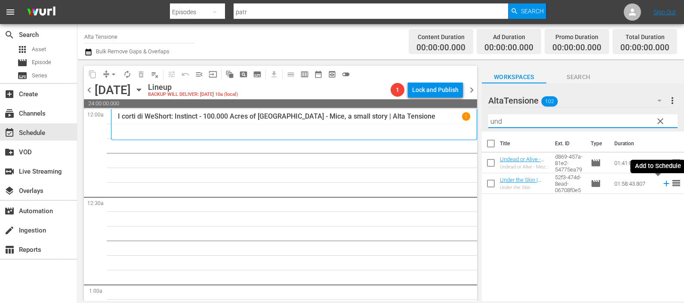
click at [662, 182] on icon at bounding box center [666, 183] width 9 height 9
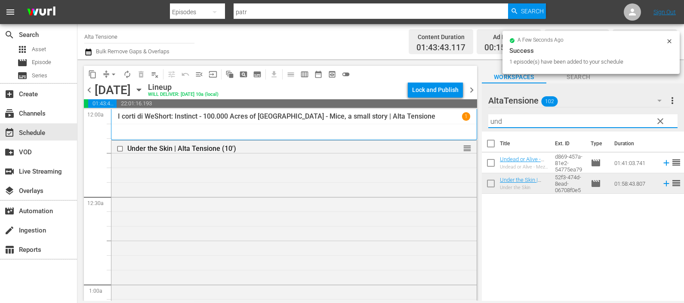
drag, startPoint x: 526, startPoint y: 118, endPoint x: 466, endPoint y: 116, distance: 60.7
click at [466, 116] on div "content_copy compress arrow_drop_down autorenew_outlined delete_forever_outline…" at bounding box center [380, 180] width 606 height 242
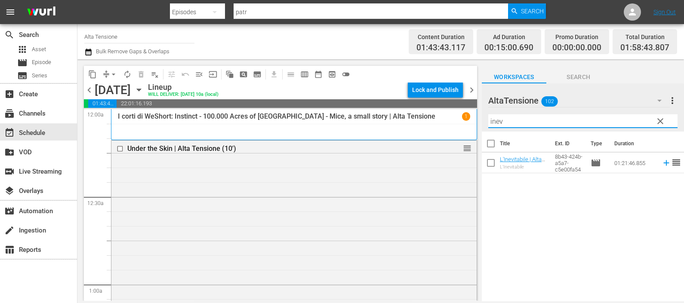
click at [662, 165] on icon at bounding box center [666, 162] width 9 height 9
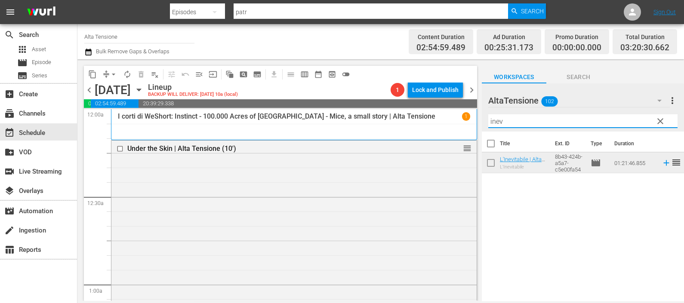
drag, startPoint x: 507, startPoint y: 122, endPoint x: 454, endPoint y: 115, distance: 53.4
click at [464, 124] on div "content_copy compress arrow_drop_down autorenew_outlined delete_forever_outline…" at bounding box center [380, 180] width 606 height 242
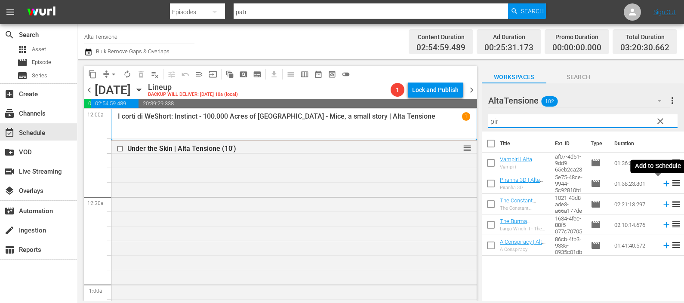
click at [662, 185] on icon at bounding box center [666, 183] width 9 height 9
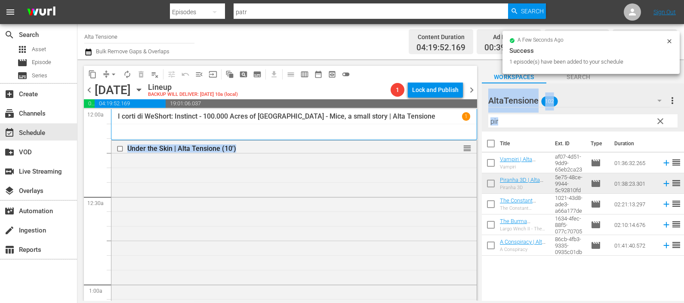
drag, startPoint x: 532, startPoint y: 128, endPoint x: 470, endPoint y: 131, distance: 62.4
click at [473, 129] on div "content_copy compress arrow_drop_down autorenew_outlined delete_forever_outline…" at bounding box center [380, 180] width 606 height 242
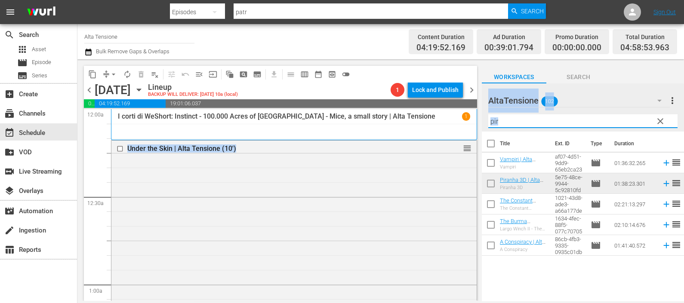
click at [516, 122] on input "pir" at bounding box center [582, 121] width 189 height 14
click at [516, 121] on input "pir" at bounding box center [582, 121] width 189 height 14
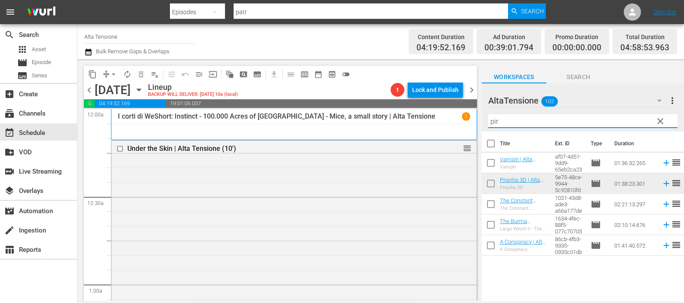
click at [516, 120] on input "pir" at bounding box center [582, 121] width 189 height 14
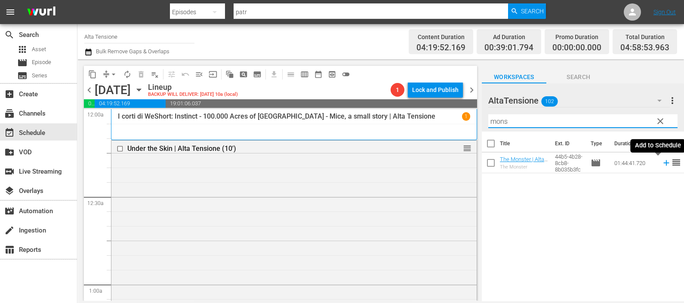
click at [663, 163] on icon at bounding box center [666, 163] width 6 height 6
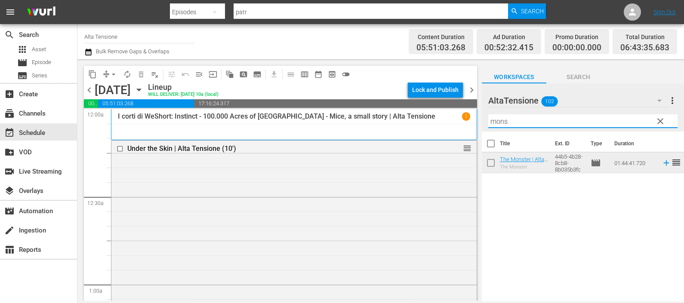
drag, startPoint x: 515, startPoint y: 116, endPoint x: 467, endPoint y: 120, distance: 48.3
click at [467, 120] on div "content_copy compress arrow_drop_down autorenew_outlined delete_forever_outline…" at bounding box center [380, 180] width 606 height 242
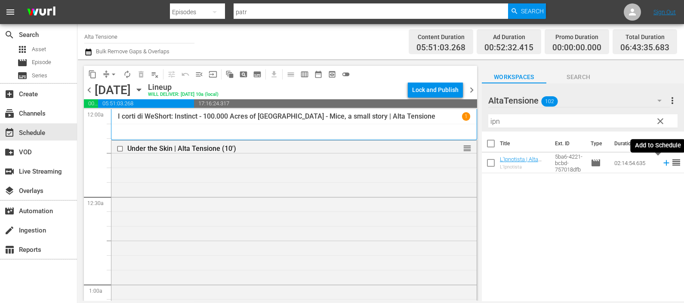
click at [662, 166] on icon at bounding box center [666, 162] width 9 height 9
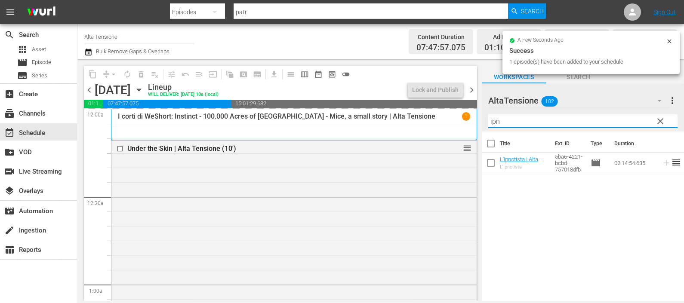
drag, startPoint x: 498, startPoint y: 118, endPoint x: 471, endPoint y: 121, distance: 27.6
click at [471, 121] on div "content_copy compress arrow_drop_down autorenew_outlined delete_forever_outline…" at bounding box center [380, 180] width 606 height 242
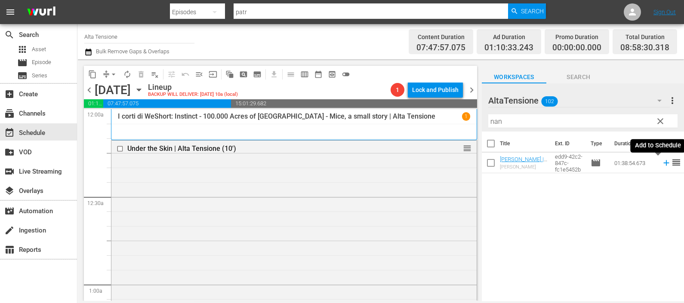
click at [662, 162] on icon at bounding box center [666, 162] width 9 height 9
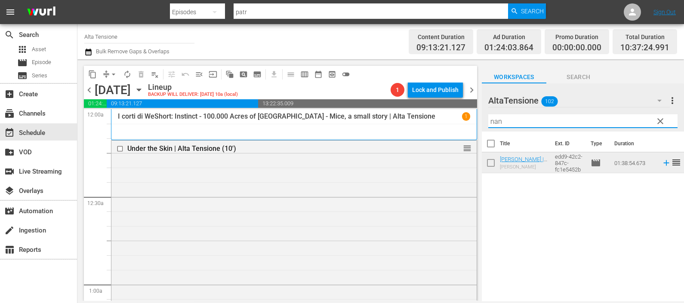
drag, startPoint x: 510, startPoint y: 119, endPoint x: 479, endPoint y: 116, distance: 31.5
click at [481, 116] on div "content_copy compress arrow_drop_down autorenew_outlined delete_forever_outline…" at bounding box center [380, 180] width 606 height 242
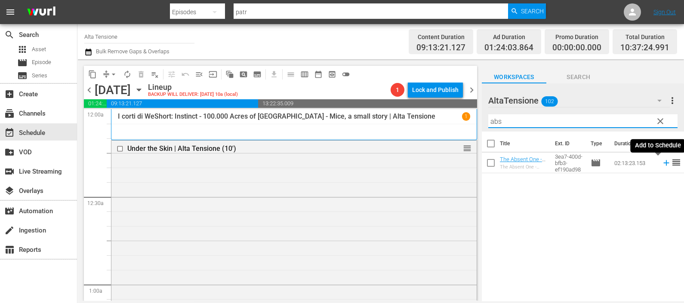
click at [662, 165] on icon at bounding box center [666, 162] width 9 height 9
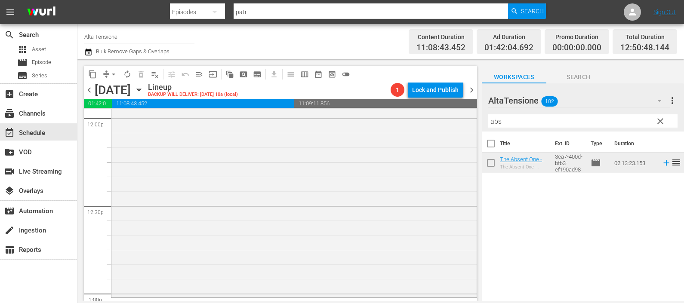
scroll to position [2312, 0]
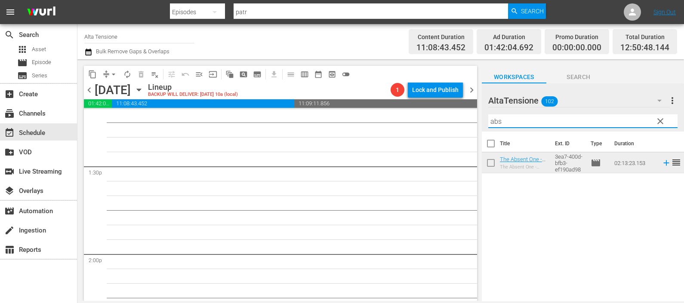
drag, startPoint x: 516, startPoint y: 124, endPoint x: 474, endPoint y: 132, distance: 43.0
click at [474, 132] on div "content_copy compress arrow_drop_down autorenew_outlined delete_forever_outline…" at bounding box center [380, 180] width 606 height 242
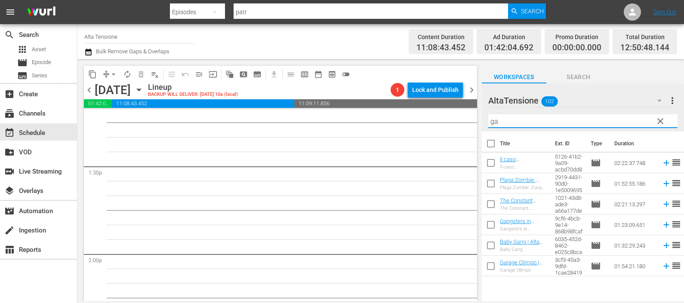
click at [662, 183] on icon at bounding box center [666, 183] width 9 height 9
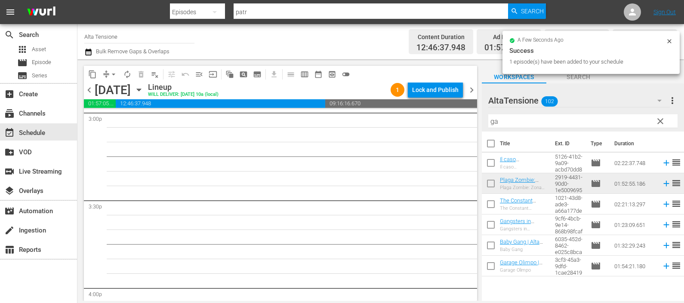
scroll to position [2634, 0]
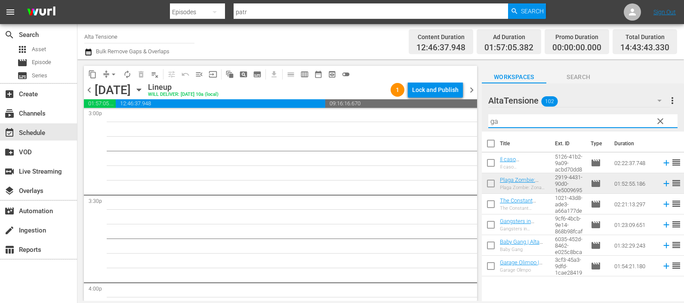
drag, startPoint x: 505, startPoint y: 121, endPoint x: 471, endPoint y: 122, distance: 34.0
click at [472, 123] on div "content_copy compress arrow_drop_down autorenew_outlined delete_forever_outline…" at bounding box center [380, 180] width 606 height 242
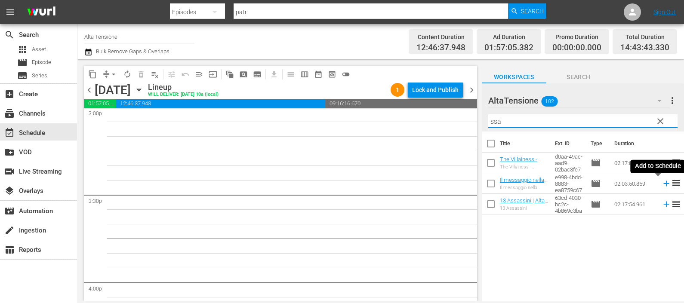
click at [662, 185] on icon at bounding box center [666, 183] width 9 height 9
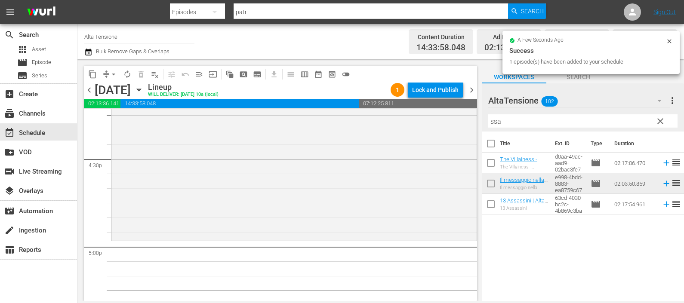
scroll to position [2903, 0]
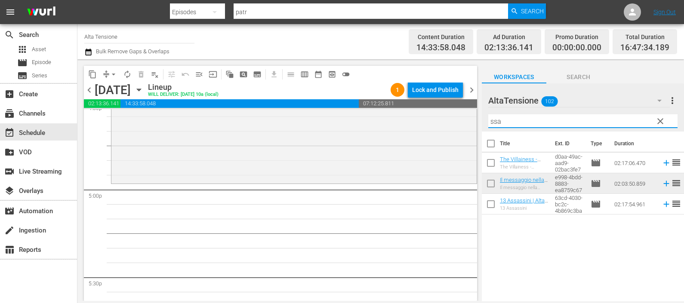
drag, startPoint x: 504, startPoint y: 119, endPoint x: 483, endPoint y: 119, distance: 21.1
click at [483, 119] on div "AltaTensione 102 AltaTensione more_vert clear Filter by Title ssa" at bounding box center [583, 107] width 202 height 48
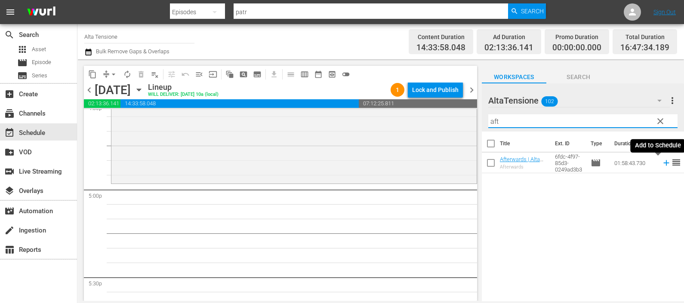
click at [662, 159] on icon at bounding box center [666, 162] width 9 height 9
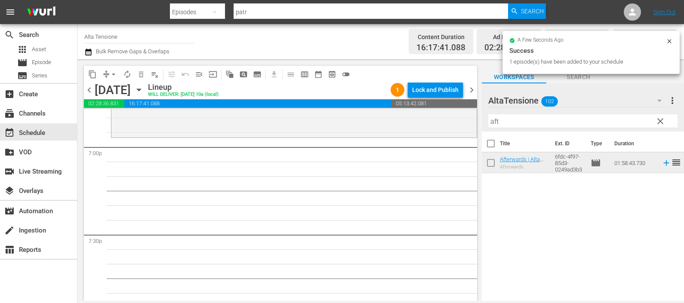
scroll to position [3279, 0]
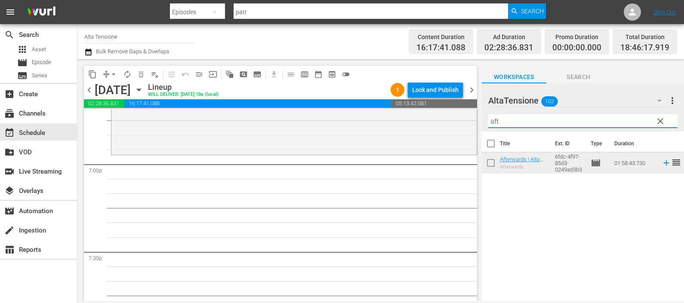
drag, startPoint x: 496, startPoint y: 118, endPoint x: 478, endPoint y: 120, distance: 17.8
click at [478, 120] on div "content_copy compress arrow_drop_down autorenew_outlined delete_forever_outline…" at bounding box center [380, 180] width 606 height 242
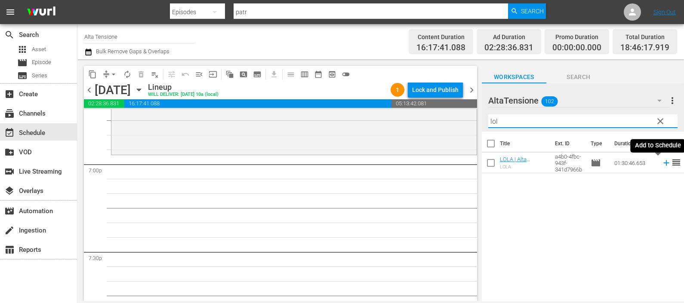
click at [662, 164] on icon at bounding box center [666, 162] width 9 height 9
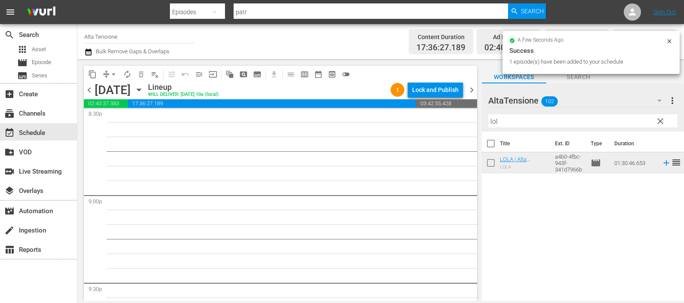
scroll to position [3602, 0]
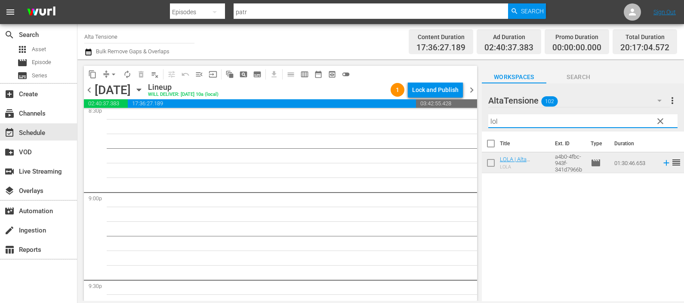
drag, startPoint x: 512, startPoint y: 120, endPoint x: 484, endPoint y: 124, distance: 27.8
click at [484, 124] on div "AltaTensione 102 AltaTensione more_vert clear Filter by Title lol" at bounding box center [583, 107] width 202 height 48
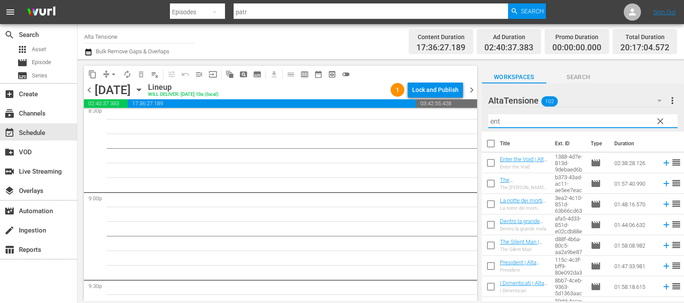
type input "ent"
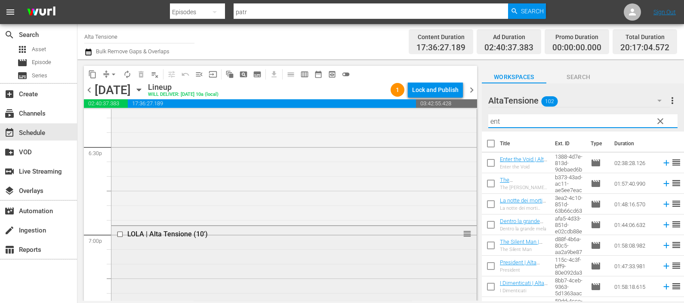
scroll to position [3225, 0]
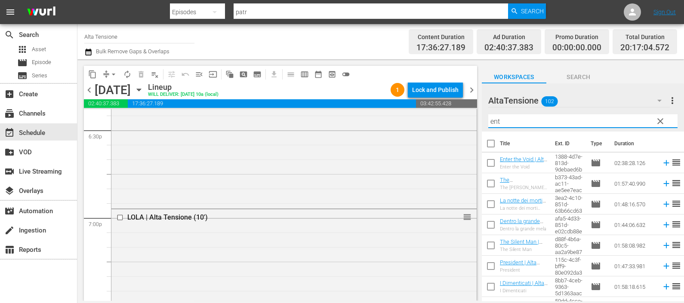
drag, startPoint x: 508, startPoint y: 123, endPoint x: 473, endPoint y: 123, distance: 34.4
click at [473, 123] on div "content_copy compress arrow_drop_down autorenew_outlined delete_forever_outline…" at bounding box center [380, 180] width 606 height 242
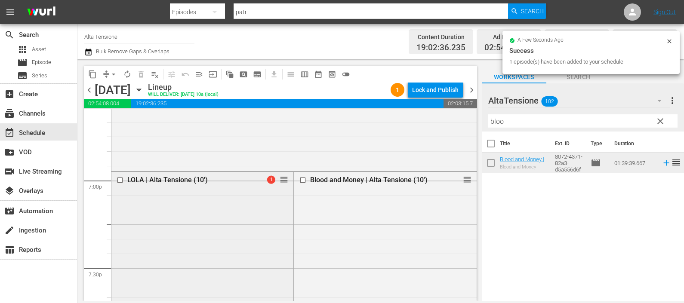
scroll to position [3279, 0]
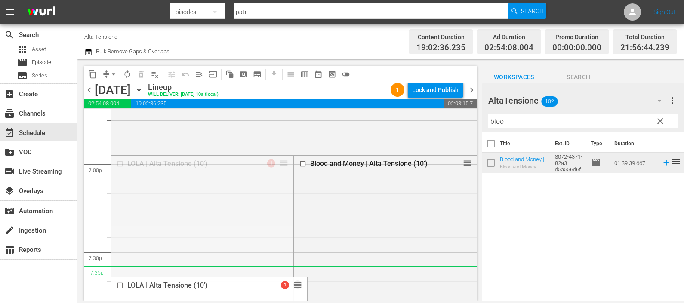
drag, startPoint x: 278, startPoint y: 163, endPoint x: 266, endPoint y: 267, distance: 104.8
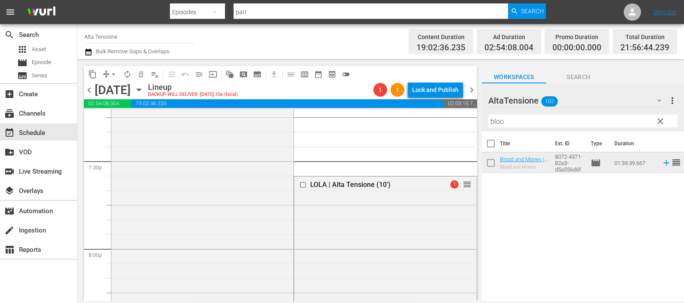
scroll to position [3387, 0]
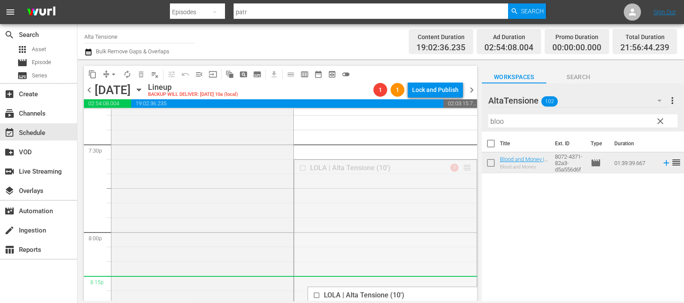
drag, startPoint x: 454, startPoint y: 167, endPoint x: 425, endPoint y: 276, distance: 112.6
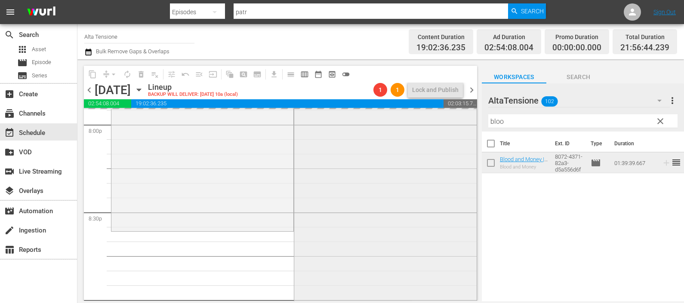
scroll to position [3548, 0]
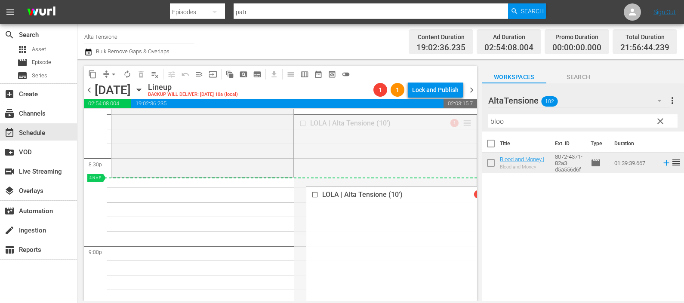
drag, startPoint x: 458, startPoint y: 124, endPoint x: 426, endPoint y: 181, distance: 65.1
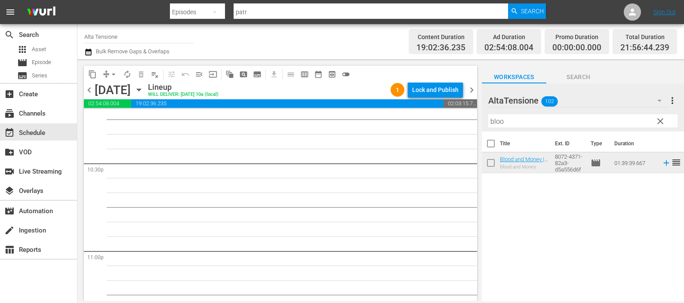
scroll to position [3817, 0]
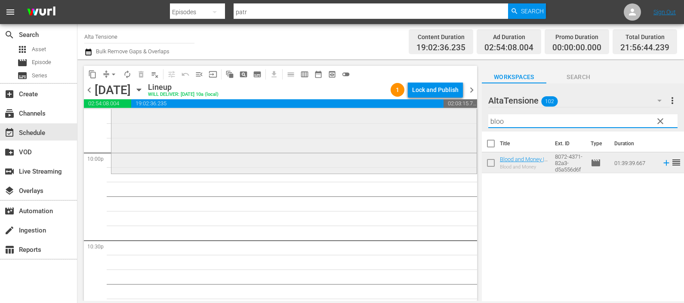
drag, startPoint x: 507, startPoint y: 122, endPoint x: 448, endPoint y: 113, distance: 59.7
click at [448, 113] on div "content_copy compress arrow_drop_down autorenew_outlined delete_forever_outline…" at bounding box center [380, 180] width 606 height 242
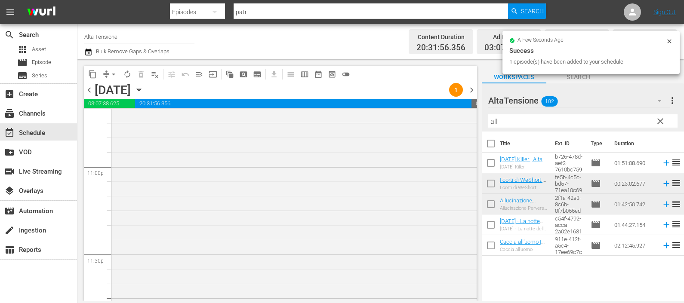
scroll to position [4019, 0]
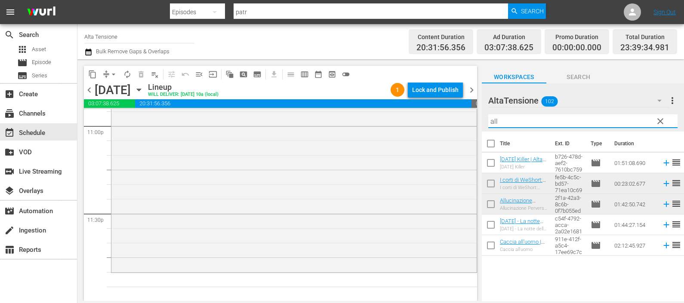
drag, startPoint x: 521, startPoint y: 118, endPoint x: 471, endPoint y: 109, distance: 50.7
click at [471, 109] on div "content_copy compress arrow_drop_down autorenew_outlined delete_forever_outline…" at bounding box center [380, 180] width 606 height 242
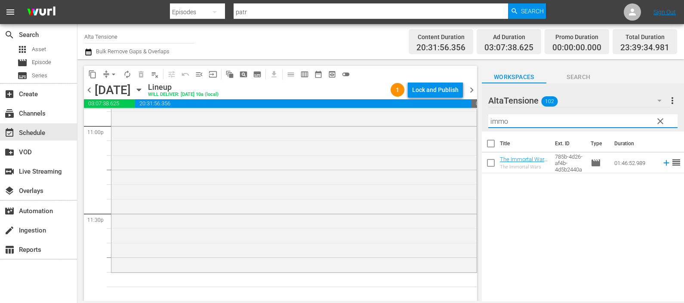
type input "immo"
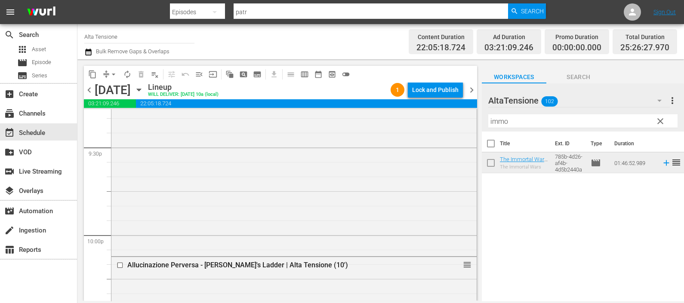
scroll to position [3712, 0]
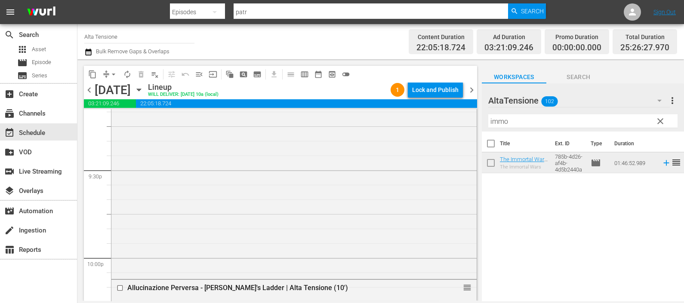
click at [91, 49] on icon "button" at bounding box center [88, 52] width 8 height 10
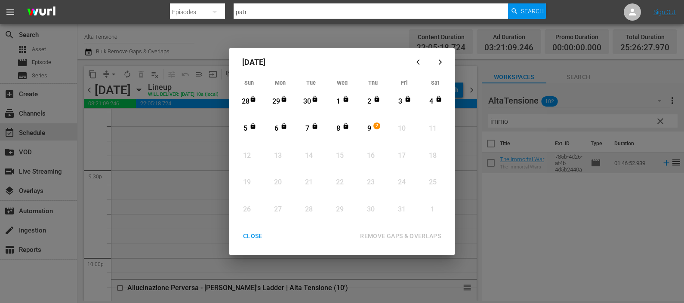
click at [366, 127] on div "9" at bounding box center [369, 129] width 11 height 10
click at [406, 238] on div "REMOVE GAPS & OVERLAPS" at bounding box center [400, 236] width 95 height 11
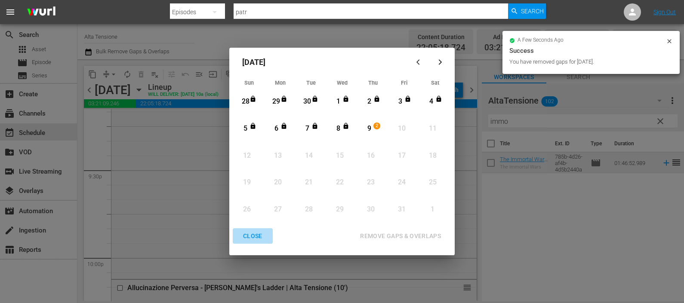
click at [260, 237] on div "CLOSE" at bounding box center [252, 236] width 33 height 11
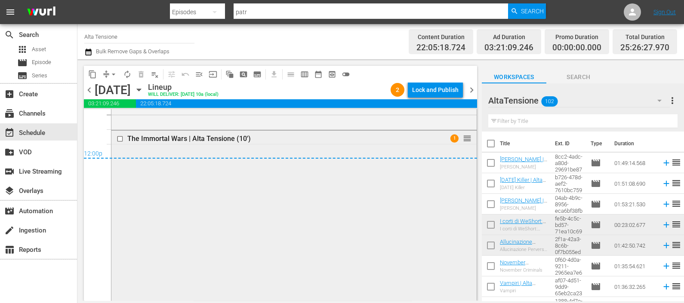
scroll to position [4086, 0]
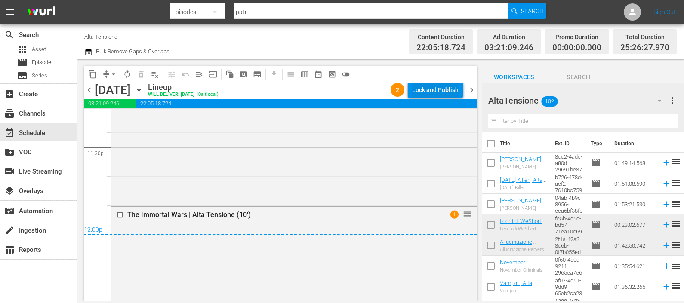
click at [431, 90] on div "Lock and Publish" at bounding box center [435, 89] width 46 height 15
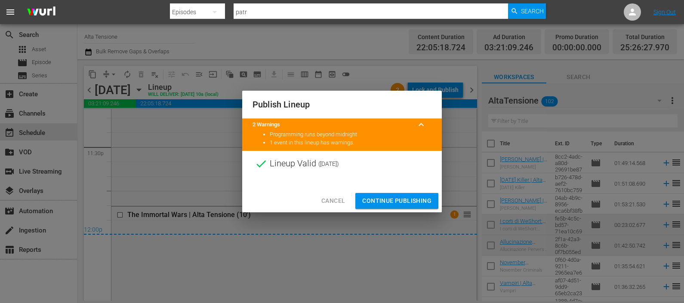
click at [385, 199] on span "Continue Publishing" at bounding box center [396, 201] width 69 height 11
